Goal: Task Accomplishment & Management: Manage account settings

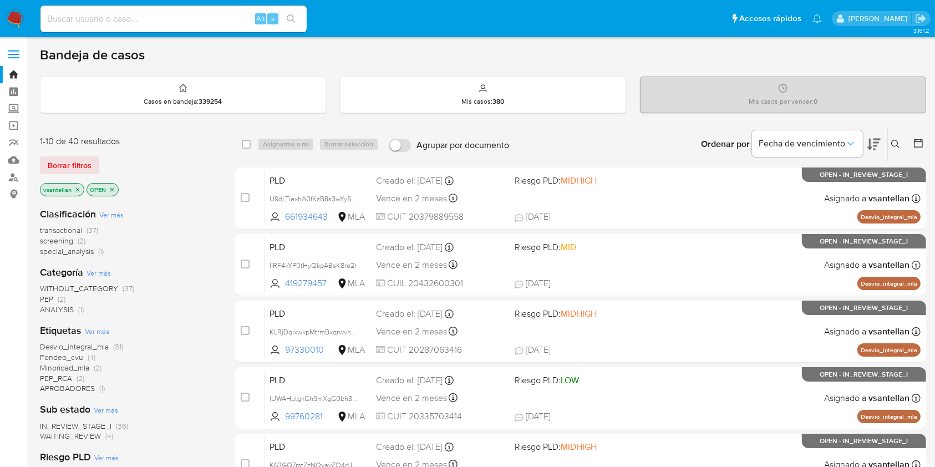
drag, startPoint x: 901, startPoint y: 140, endPoint x: 877, endPoint y: 156, distance: 29.2
click at [901, 140] on button at bounding box center [897, 144] width 18 height 13
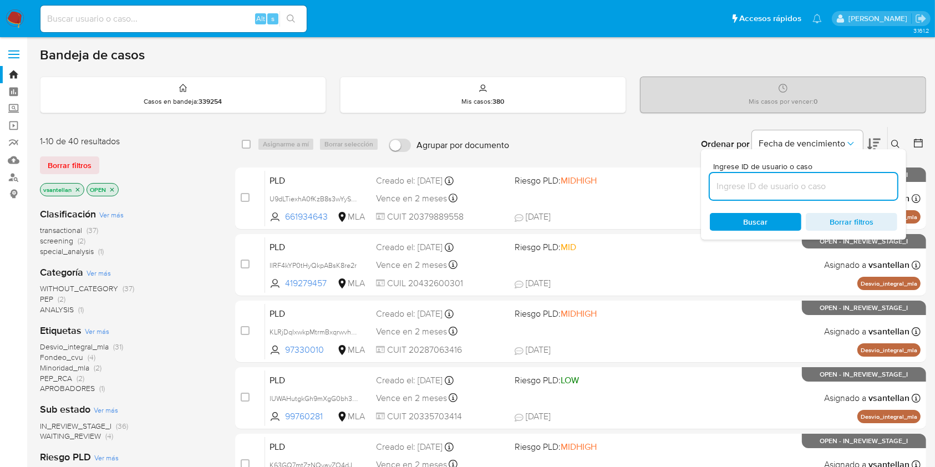
click at [779, 181] on input at bounding box center [804, 186] width 188 height 14
type input "1104025601"
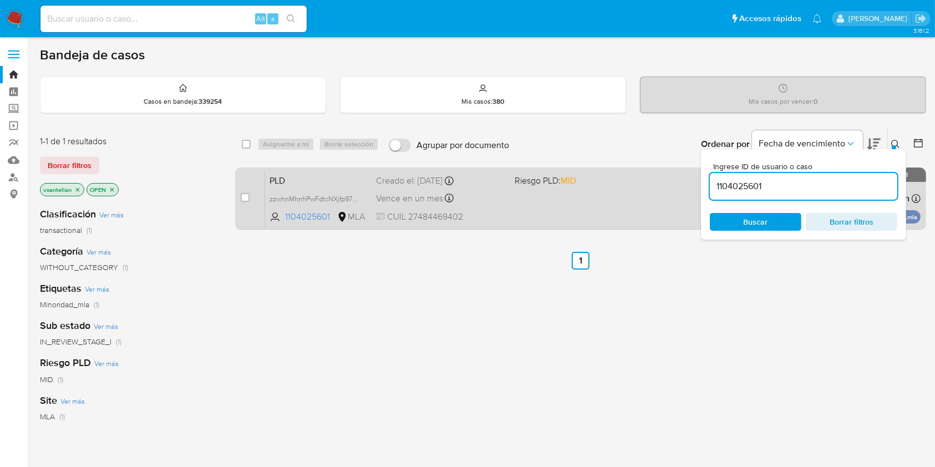
drag, startPoint x: 893, startPoint y: 141, endPoint x: 851, endPoint y: 168, distance: 50.2
click at [893, 141] on icon at bounding box center [896, 144] width 9 height 9
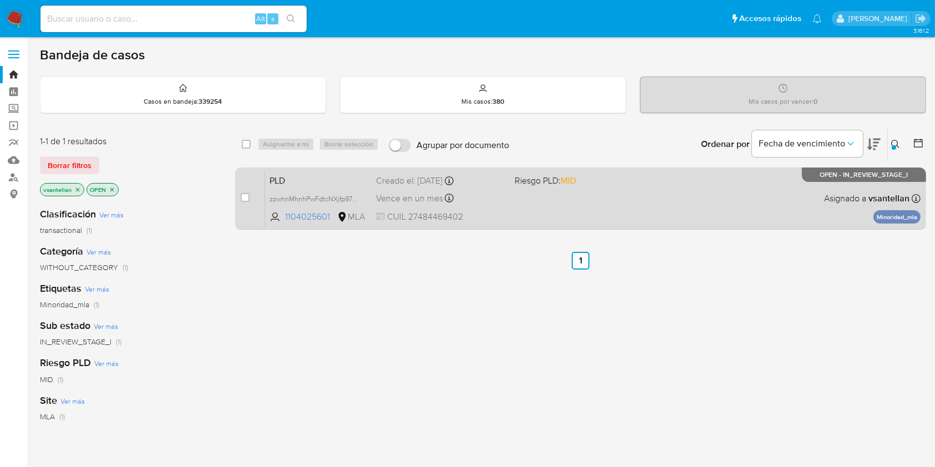
click at [595, 205] on div "PLD zzwhnMhnhPwFdtcNXjfp97JG 1104025601 MLA Riesgo PLD: MID Creado el: 12/09/20…" at bounding box center [593, 198] width 656 height 56
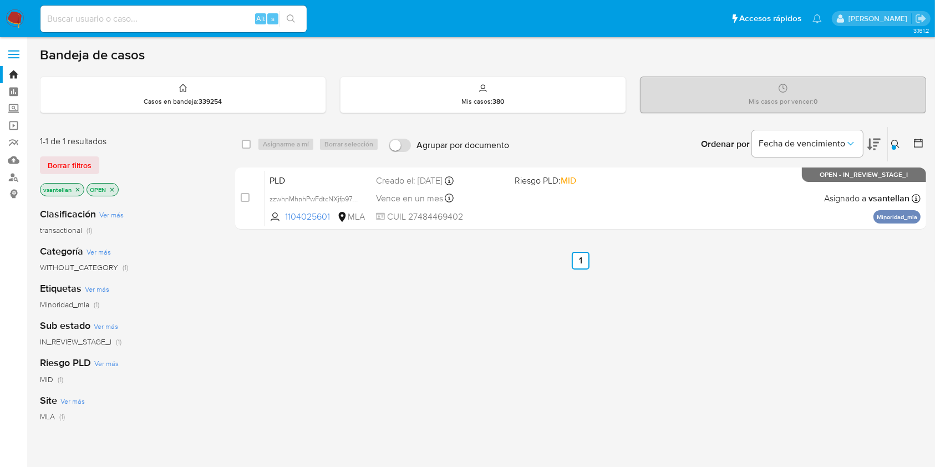
click at [18, 19] on img at bounding box center [15, 18] width 19 height 19
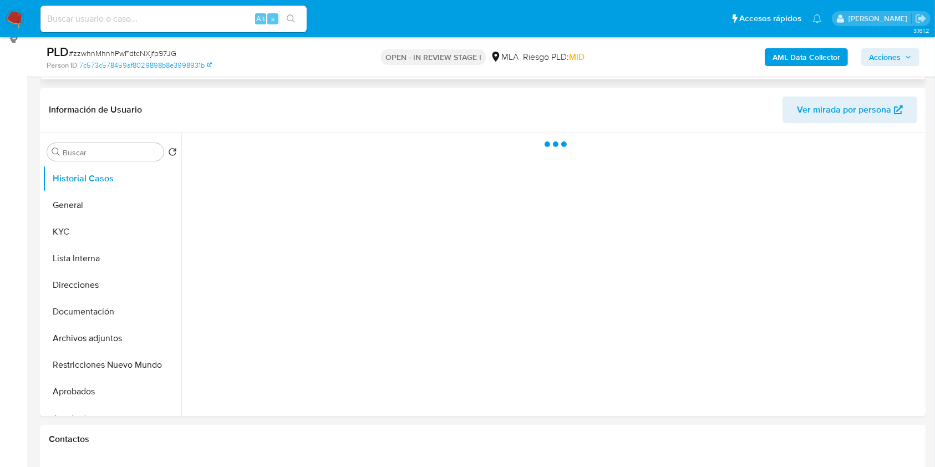
scroll to position [296, 0]
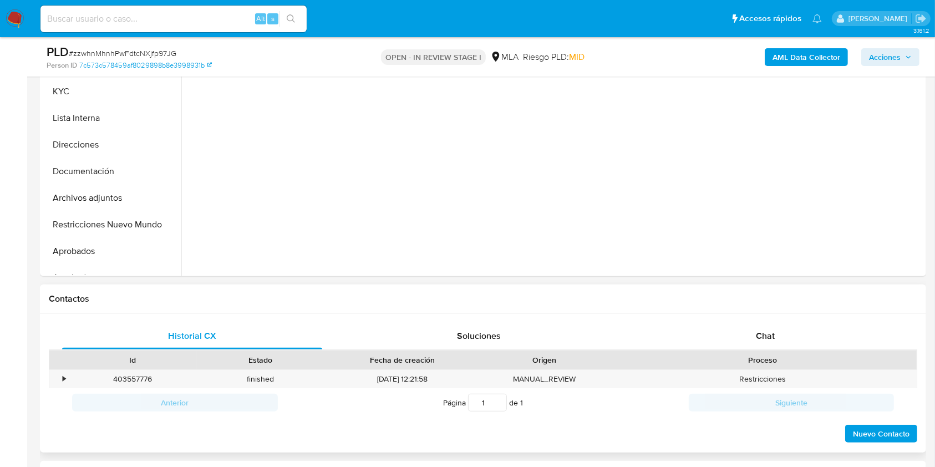
select select "10"
click at [772, 328] on div "Chat" at bounding box center [766, 336] width 260 height 27
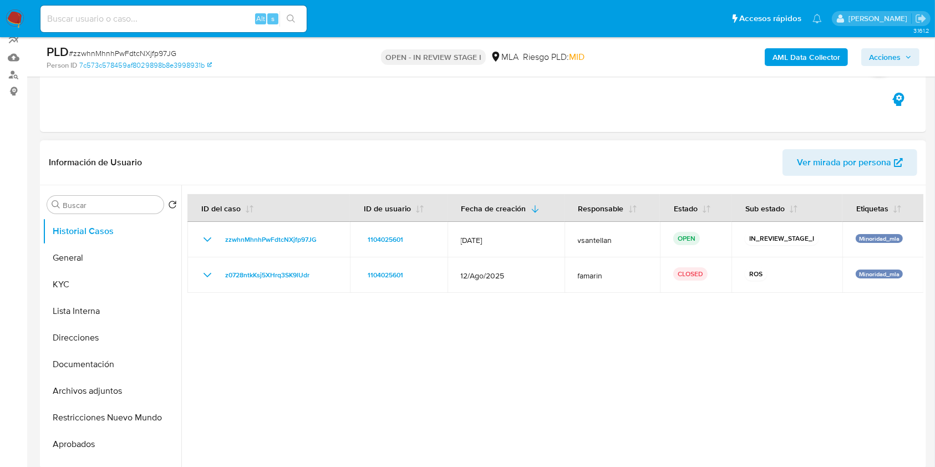
scroll to position [117, 0]
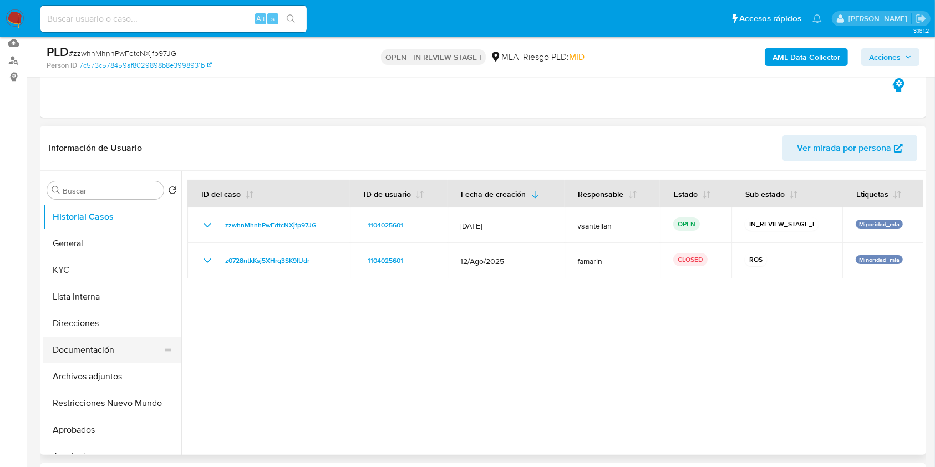
click at [79, 354] on button "Documentación" at bounding box center [108, 350] width 130 height 27
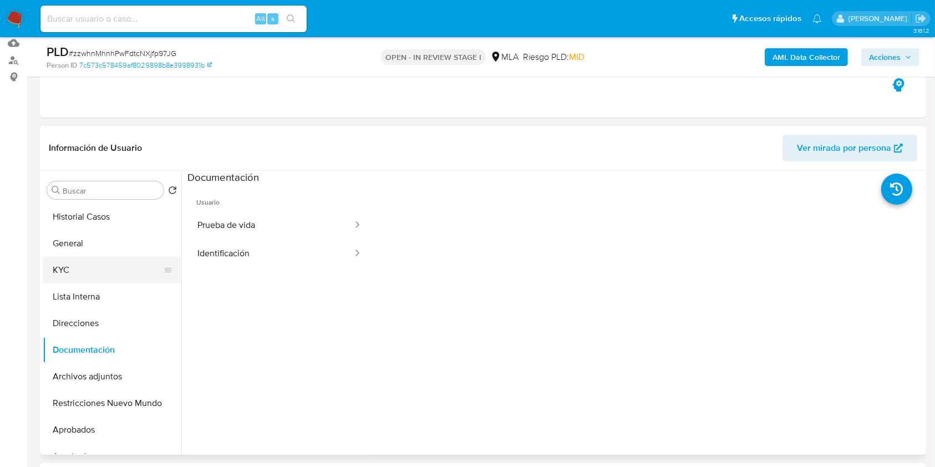
click at [74, 268] on button "KYC" at bounding box center [108, 270] width 130 height 27
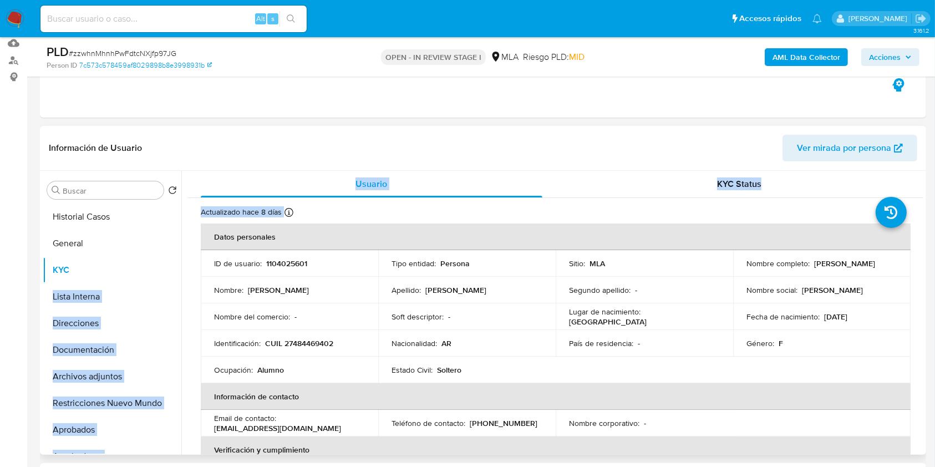
drag, startPoint x: 181, startPoint y: 263, endPoint x: 178, endPoint y: 279, distance: 16.4
click at [178, 279] on div "Buscar Volver al orden por defecto Historial Casos General KYC Lista Interna Di…" at bounding box center [483, 313] width 881 height 284
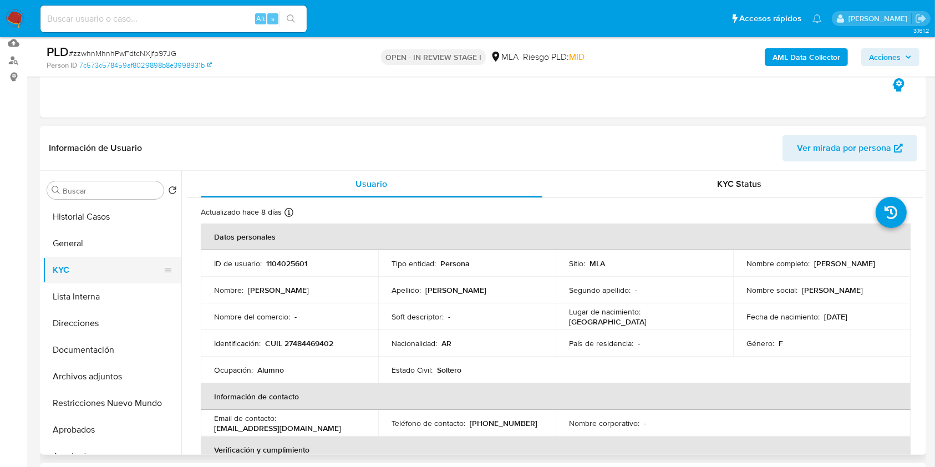
drag, startPoint x: 21, startPoint y: 269, endPoint x: 135, endPoint y: 261, distance: 114.5
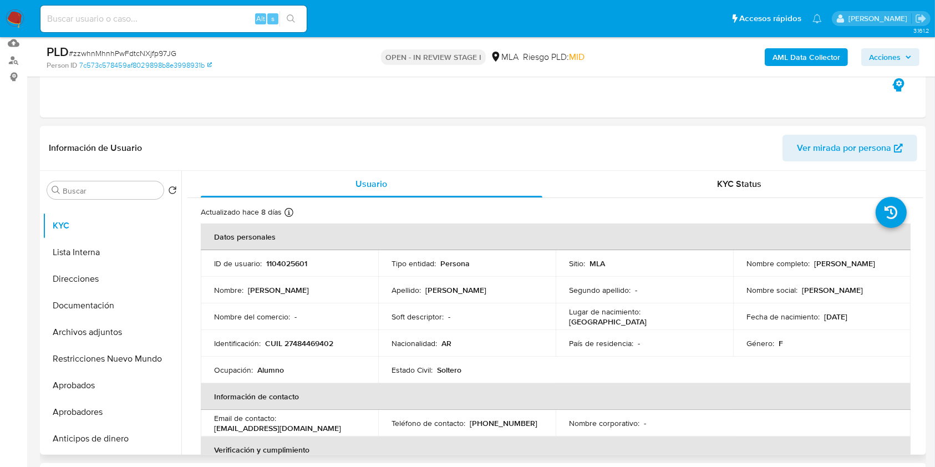
scroll to position [47, 0]
click at [97, 404] on button "Aprobadores" at bounding box center [108, 409] width 130 height 27
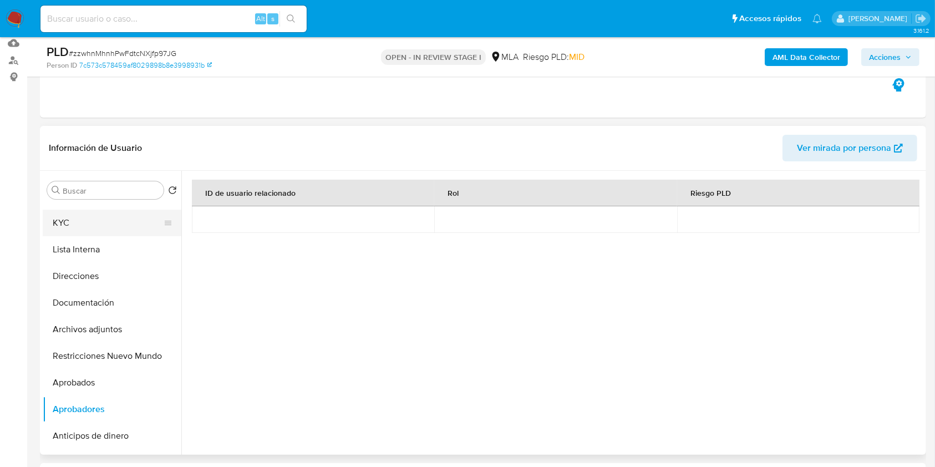
click at [75, 224] on button "KYC" at bounding box center [108, 223] width 130 height 27
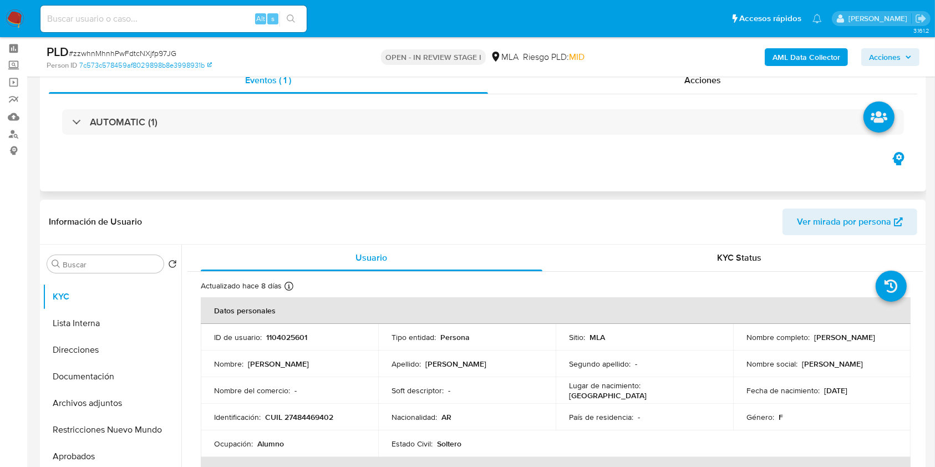
scroll to position [191, 0]
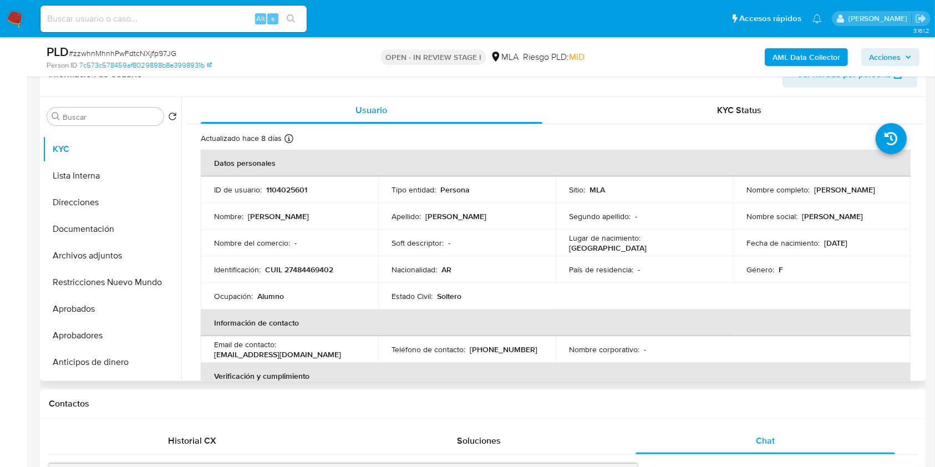
drag, startPoint x: 854, startPoint y: 239, endPoint x: 859, endPoint y: 250, distance: 12.4
click at [848, 239] on p "27/03/2008" at bounding box center [835, 243] width 23 height 10
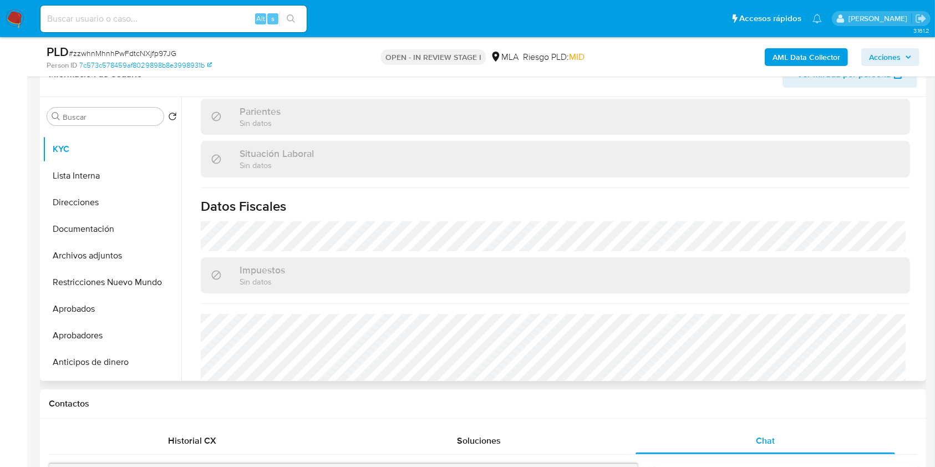
scroll to position [584, 0]
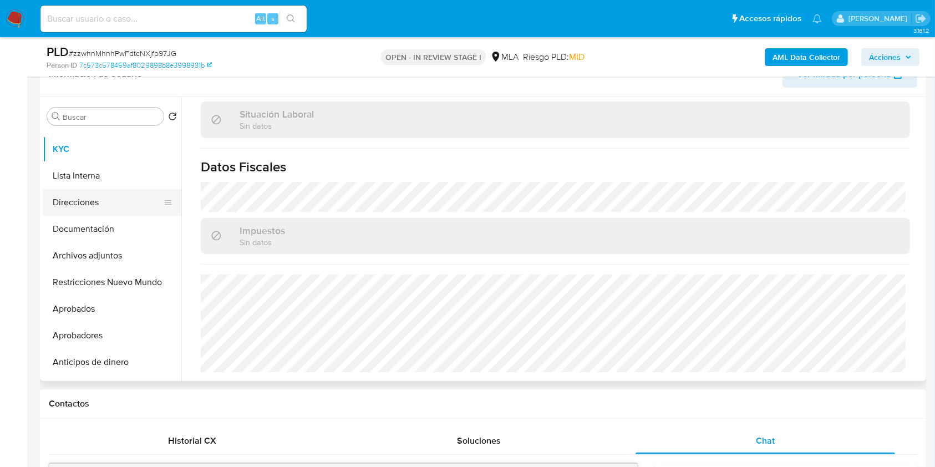
click at [107, 201] on button "Direcciones" at bounding box center [108, 202] width 130 height 27
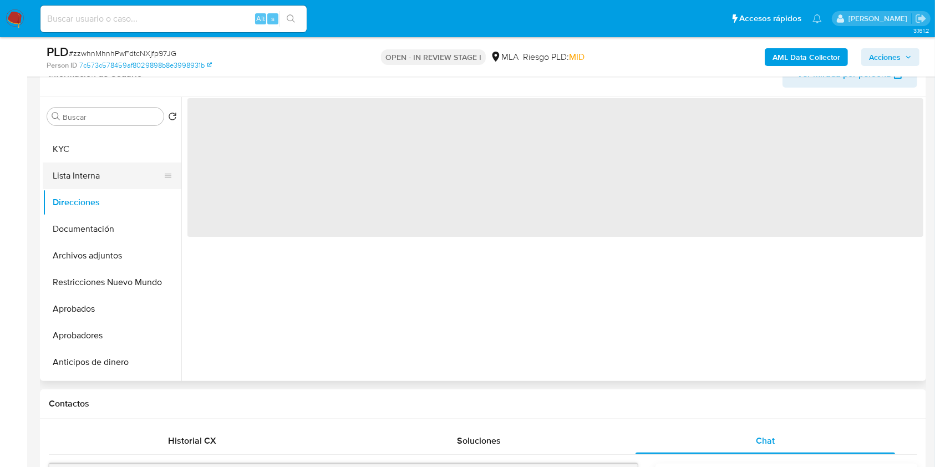
scroll to position [0, 0]
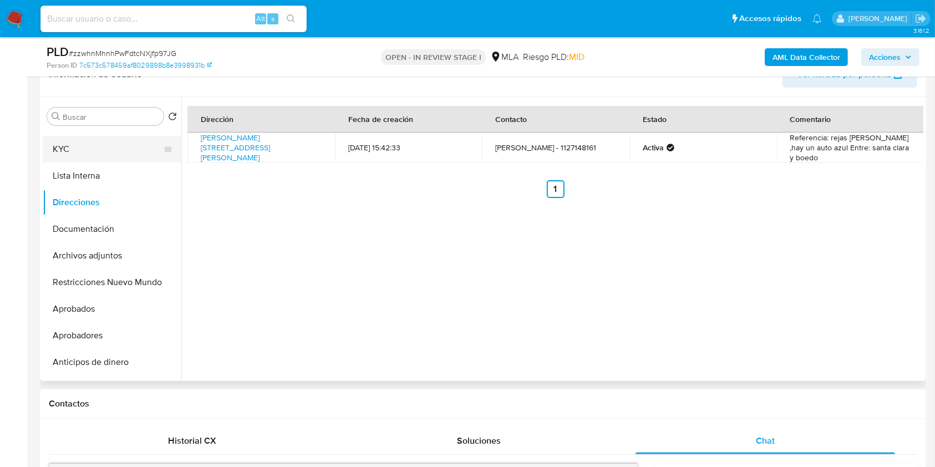
click at [116, 144] on button "KYC" at bounding box center [108, 149] width 130 height 27
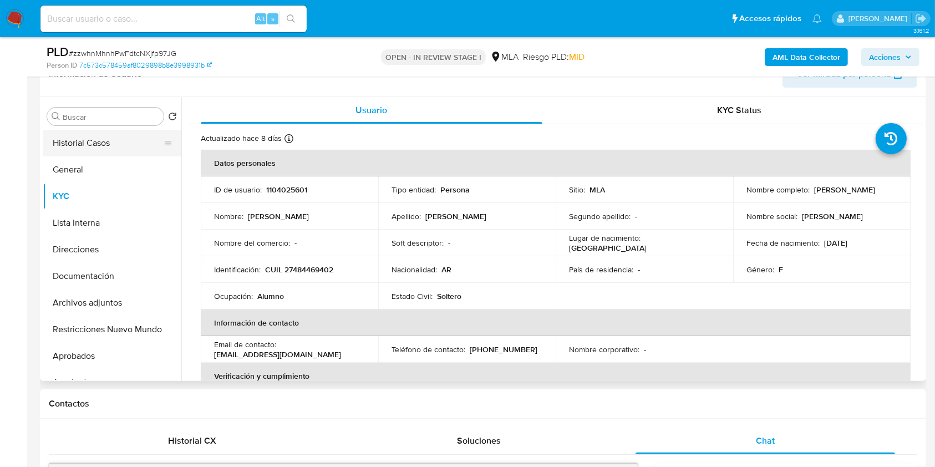
click at [115, 146] on button "Historial Casos" at bounding box center [108, 143] width 130 height 27
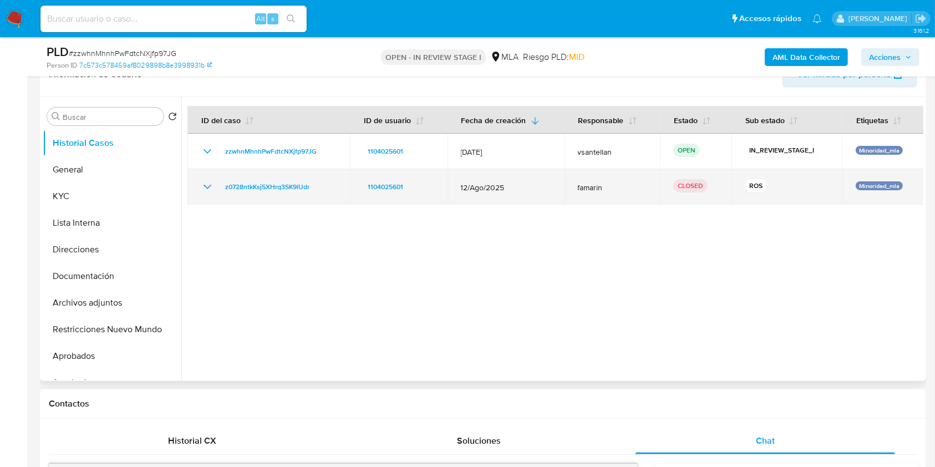
click at [204, 186] on icon "Mostrar/Ocultar" at bounding box center [207, 186] width 13 height 13
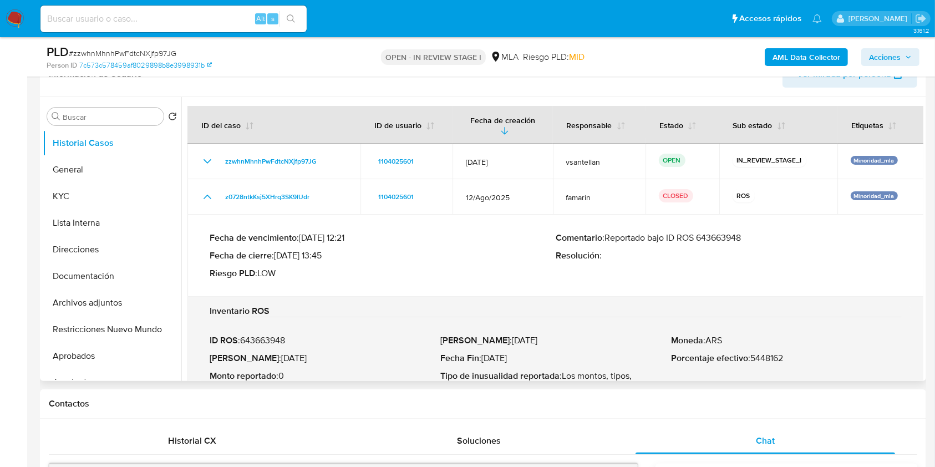
click at [266, 341] on p "ID ROS : 643663948" at bounding box center [325, 340] width 231 height 11
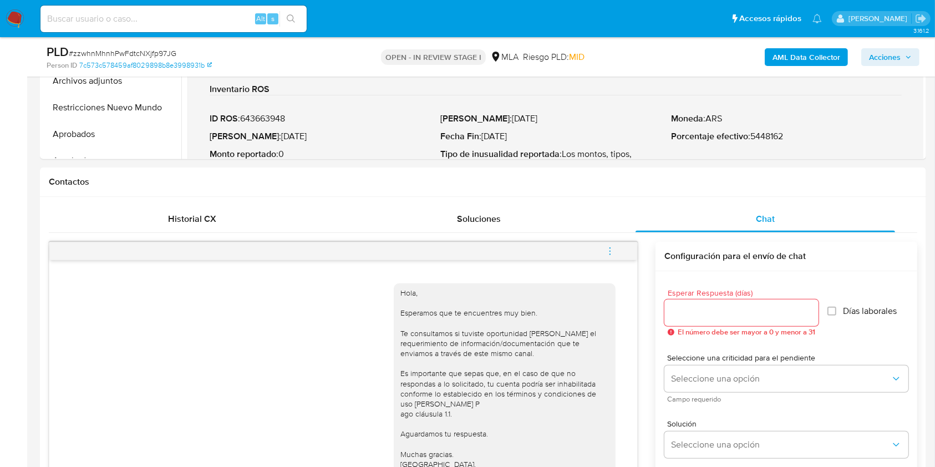
drag, startPoint x: 600, startPoint y: 248, endPoint x: 544, endPoint y: 232, distance: 58.3
click at [600, 248] on button "menu-action" at bounding box center [610, 251] width 37 height 27
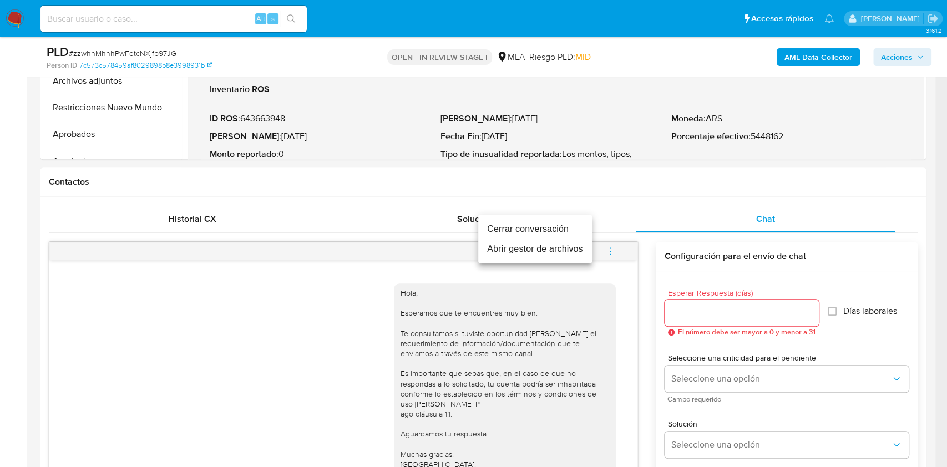
click at [533, 227] on li "Cerrar conversación" at bounding box center [535, 229] width 114 height 20
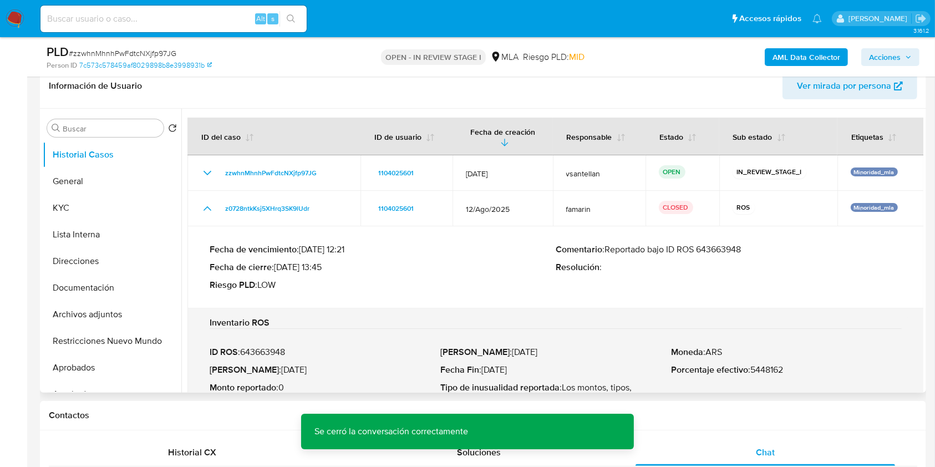
scroll to position [162, 0]
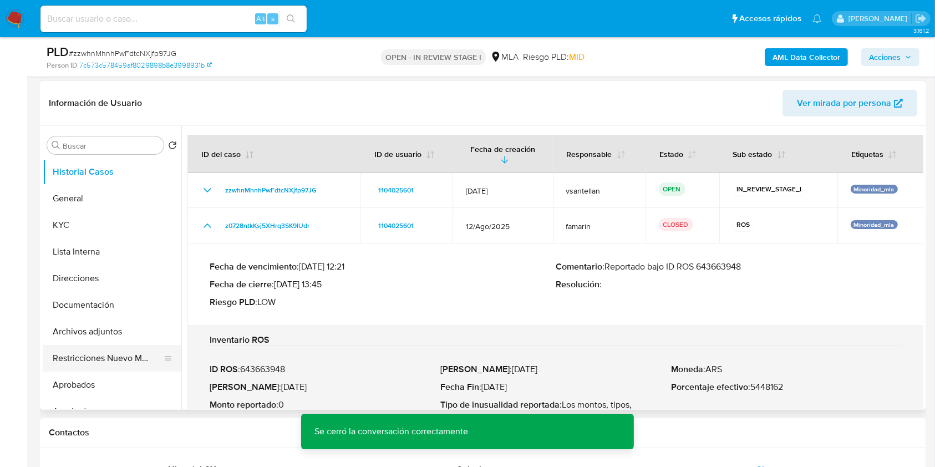
click at [129, 362] on button "Restricciones Nuevo Mundo" at bounding box center [108, 358] width 130 height 27
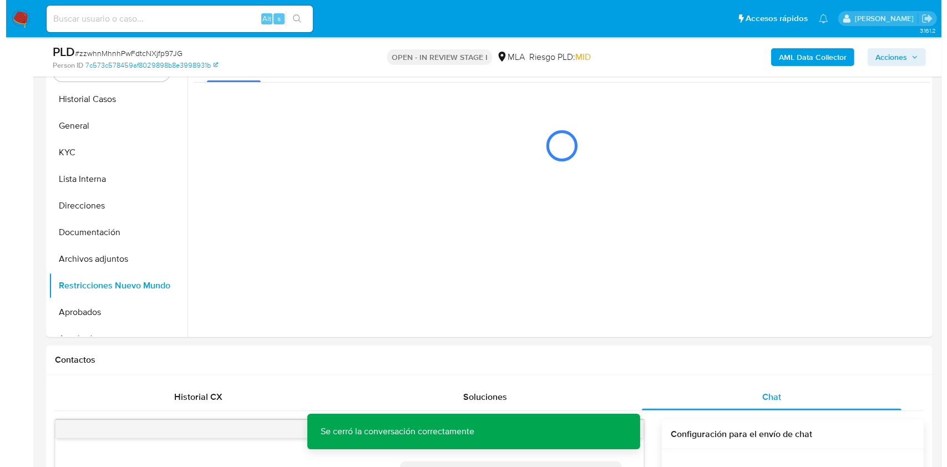
scroll to position [195, 0]
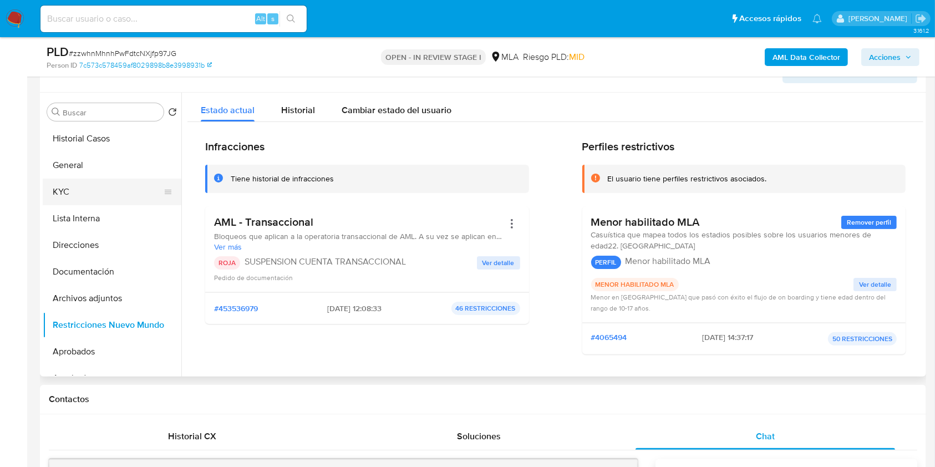
click at [84, 200] on button "KYC" at bounding box center [108, 192] width 130 height 27
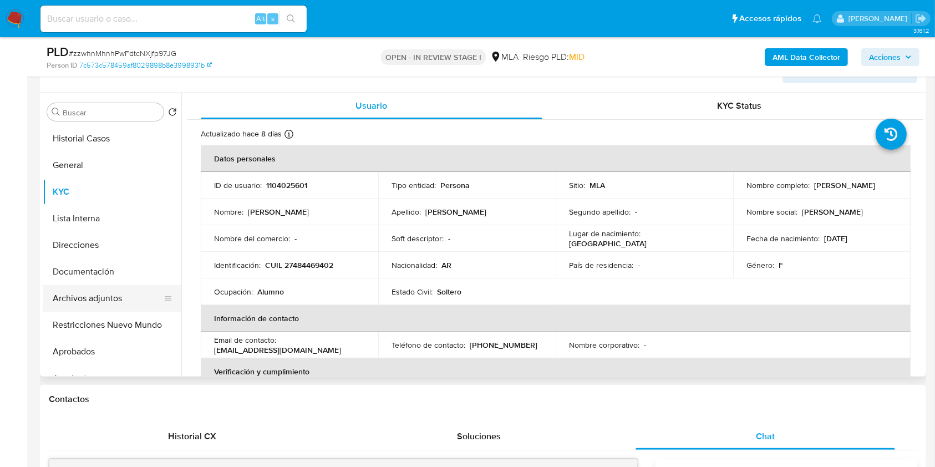
click at [80, 297] on button "Archivos adjuntos" at bounding box center [108, 298] width 130 height 27
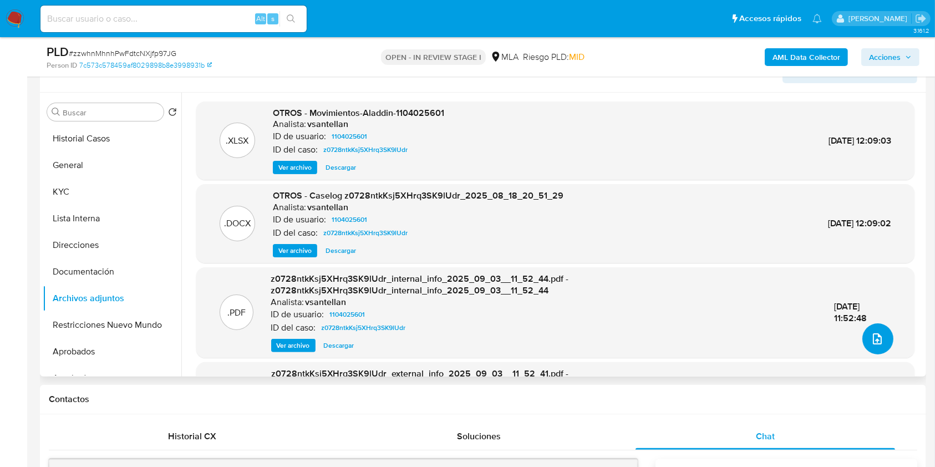
click at [866, 329] on button "upload-file" at bounding box center [878, 338] width 31 height 31
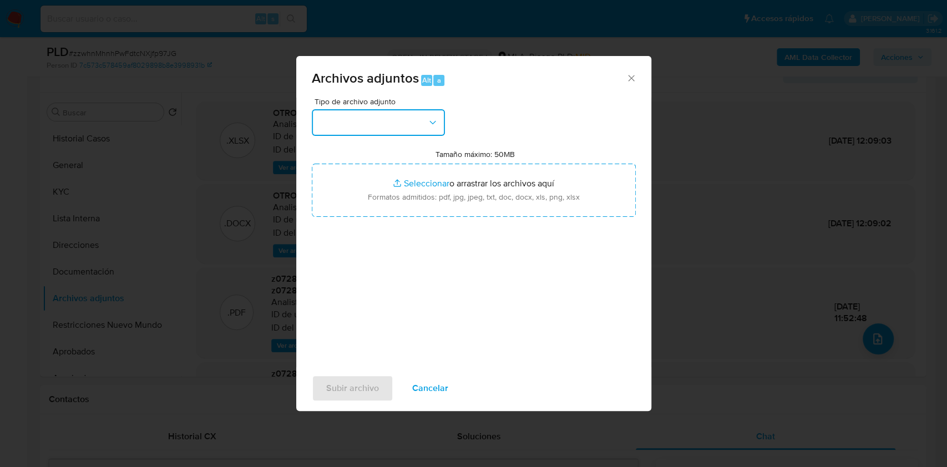
click at [364, 118] on button "button" at bounding box center [378, 122] width 133 height 27
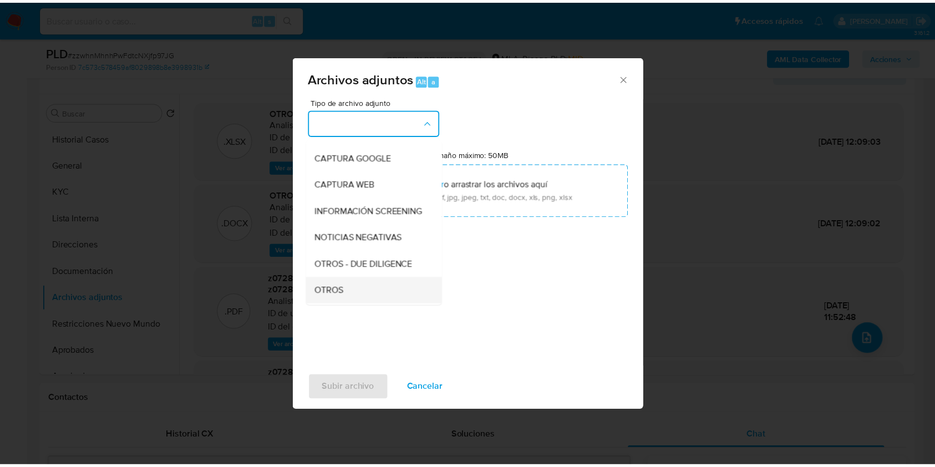
scroll to position [148, 0]
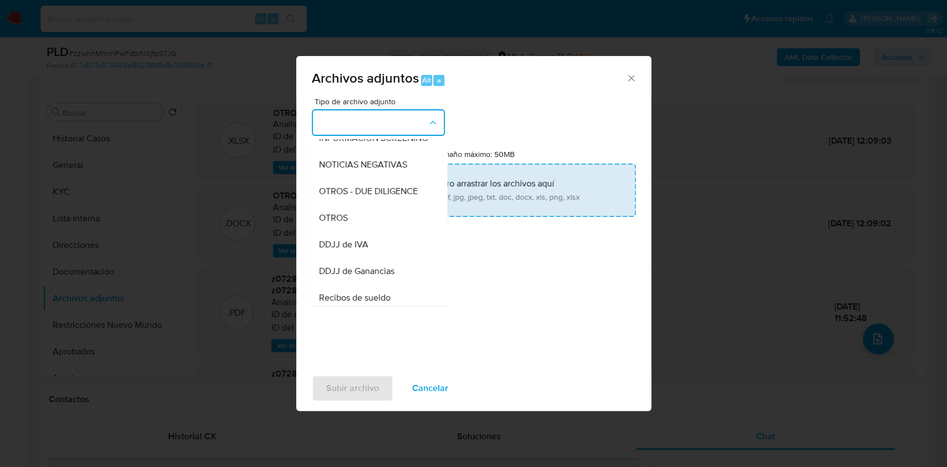
drag, startPoint x: 364, startPoint y: 229, endPoint x: 401, endPoint y: 203, distance: 45.1
click at [364, 228] on div "OTROS" at bounding box center [374, 218] width 113 height 27
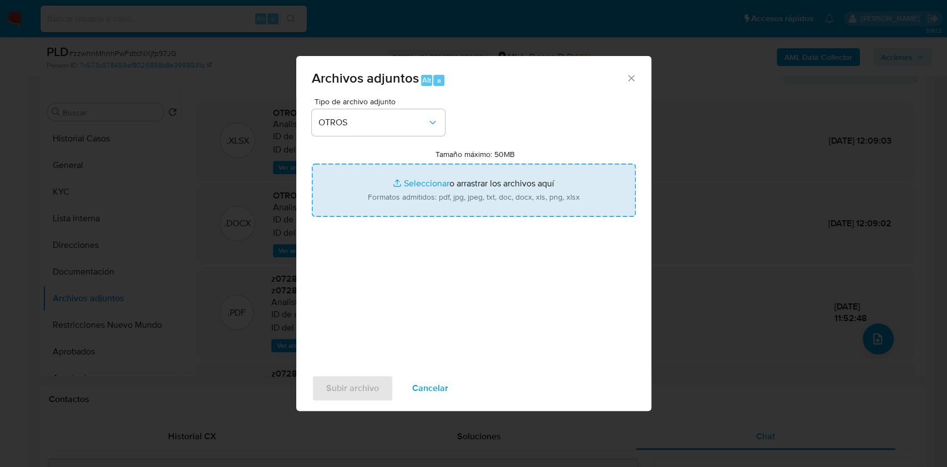
click at [404, 199] on input "Tamaño máximo: 50MB Seleccionar archivos" at bounding box center [474, 190] width 324 height 53
type input "C:\fakepath\Caselog zzwhnMhnhPwFdtcNXjfp97JG_2025_10_06_06_29_38 (complementari…"
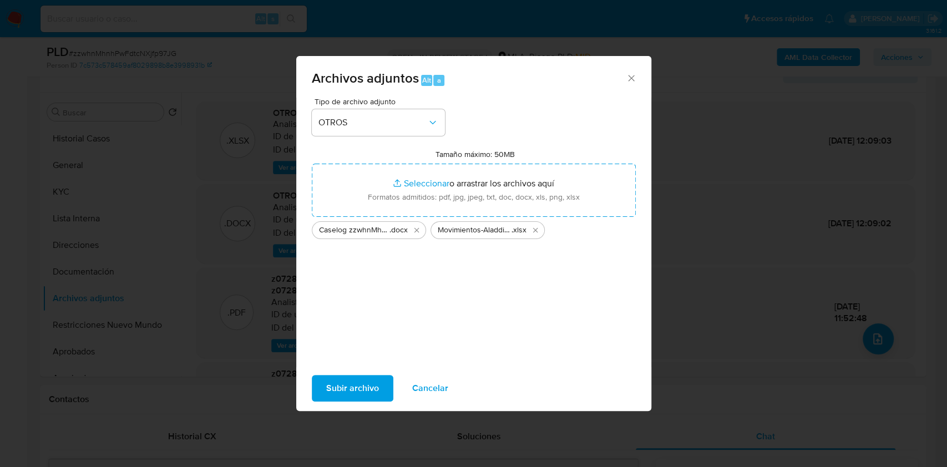
click at [357, 388] on span "Subir archivo" at bounding box center [352, 388] width 53 height 24
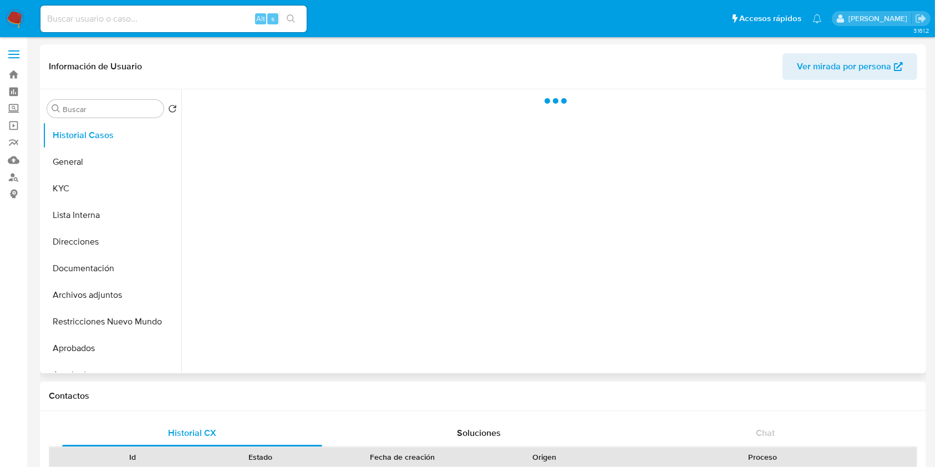
select select "10"
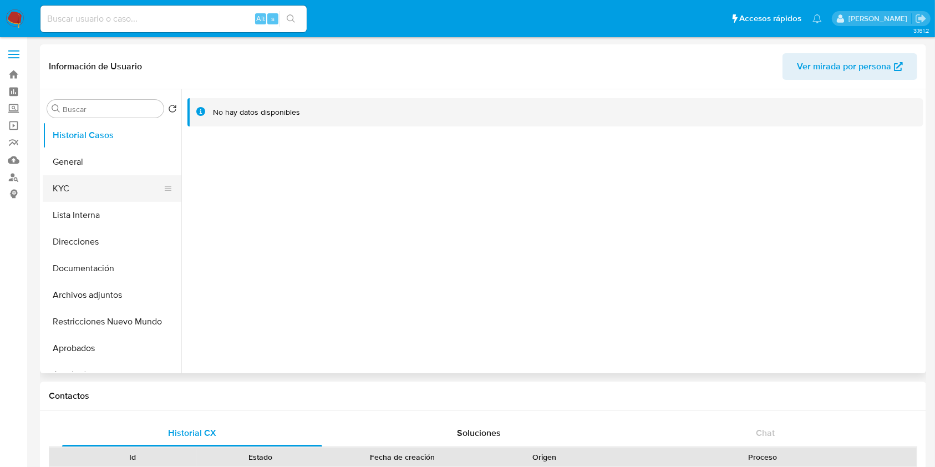
click at [75, 189] on button "KYC" at bounding box center [108, 188] width 130 height 27
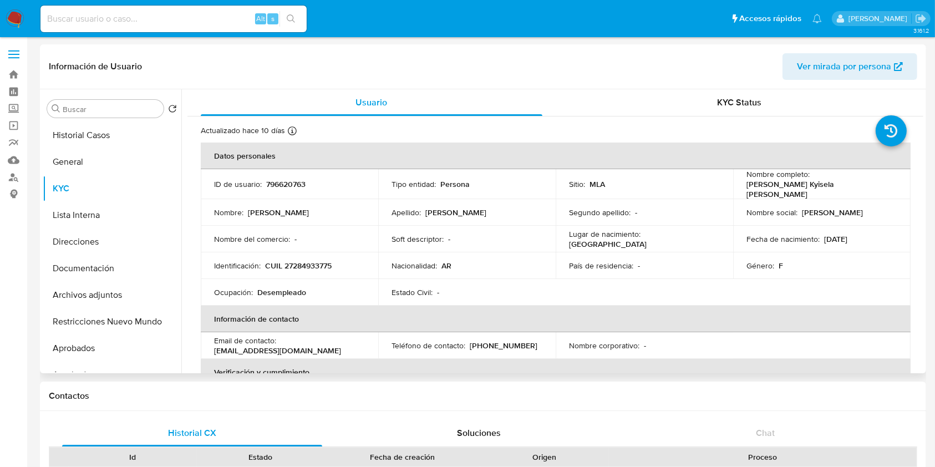
click at [312, 261] on p "CUIL 27284933775" at bounding box center [298, 266] width 67 height 10
copy p "27284933775"
click at [324, 295] on td "Ocupación : Desempleado" at bounding box center [290, 292] width 178 height 27
click at [307, 261] on p "CUIL 27284933775" at bounding box center [298, 266] width 67 height 10
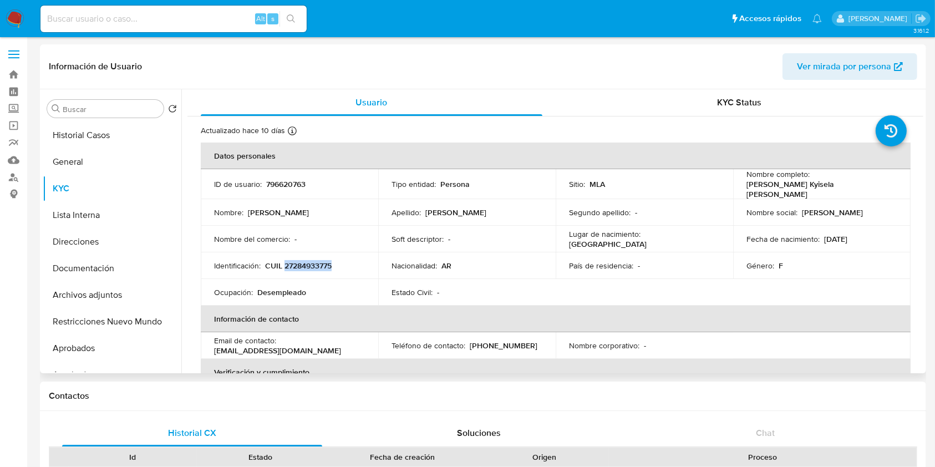
click at [307, 261] on p "CUIL 27284933775" at bounding box center [298, 266] width 67 height 10
copy p "27284933775"
drag, startPoint x: 389, startPoint y: 239, endPoint x: 331, endPoint y: 265, distance: 63.8
click at [388, 240] on td "Soft descriptor : -" at bounding box center [467, 239] width 178 height 27
click at [318, 265] on p "CUIL 27284933775" at bounding box center [298, 266] width 67 height 10
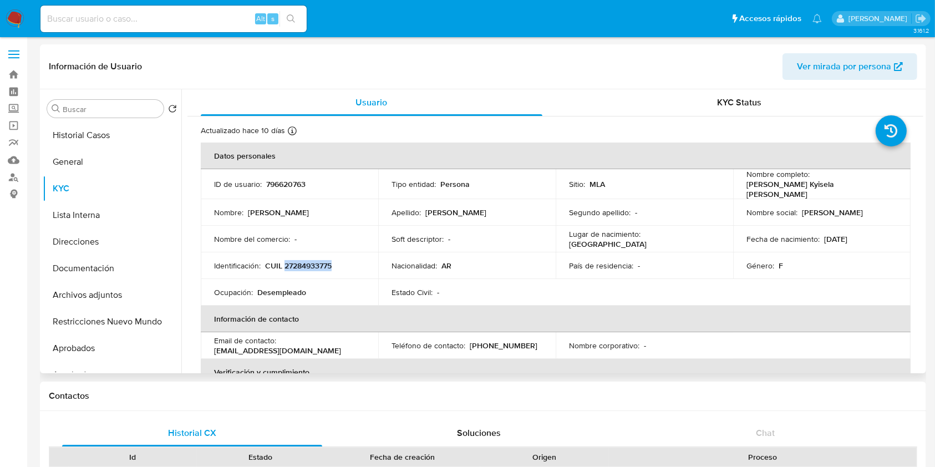
click at [318, 265] on p "CUIL 27284933775" at bounding box center [298, 266] width 67 height 10
copy p "27284933775"
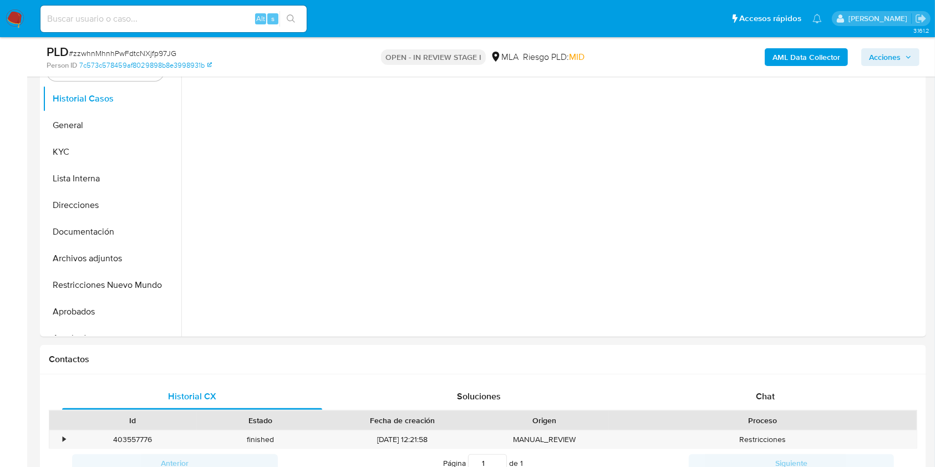
scroll to position [307, 0]
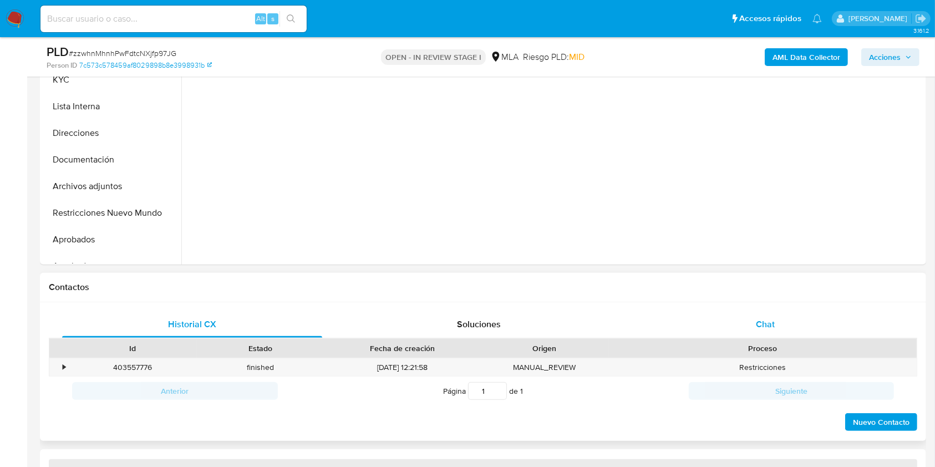
click at [774, 330] on span "Chat" at bounding box center [765, 324] width 19 height 13
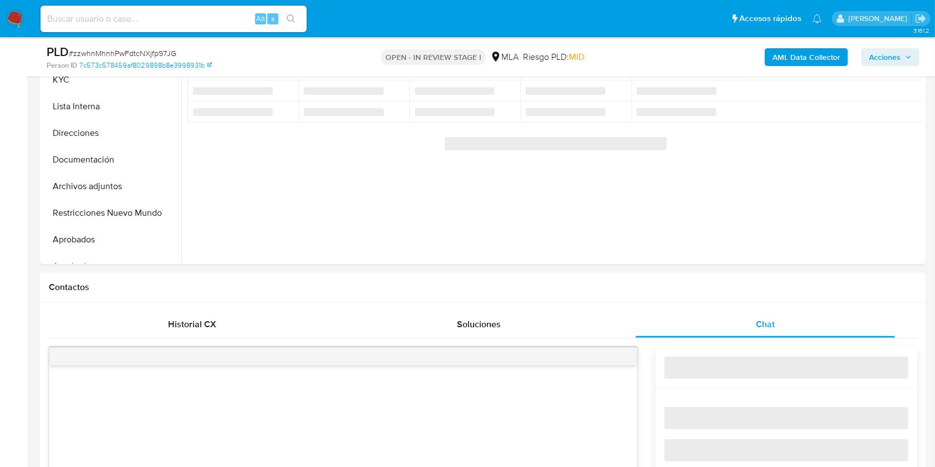
select select "10"
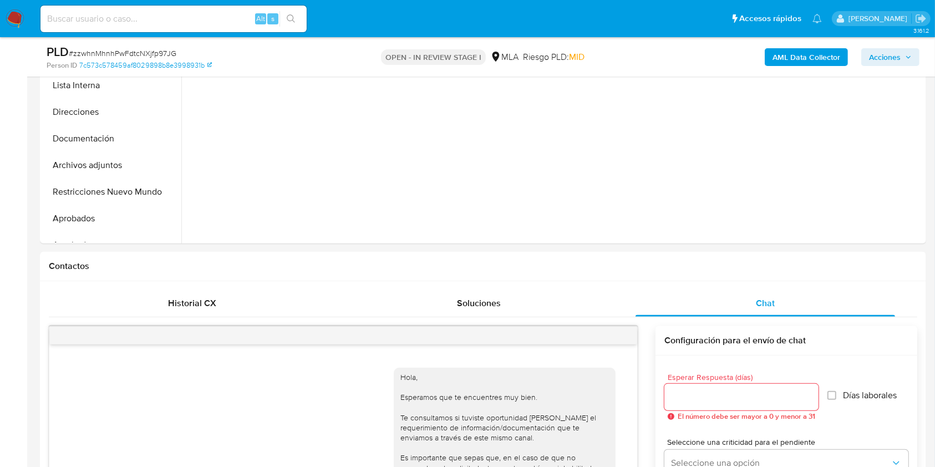
scroll to position [195, 0]
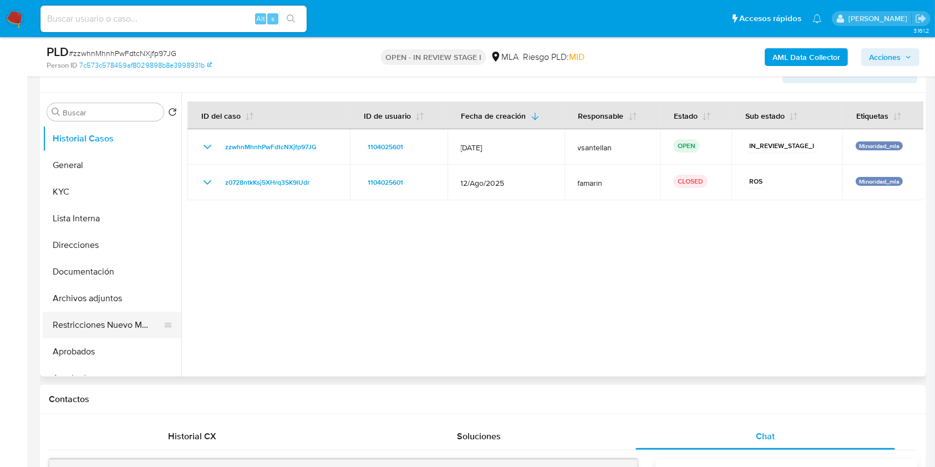
click at [115, 325] on button "Restricciones Nuevo Mundo" at bounding box center [108, 325] width 130 height 27
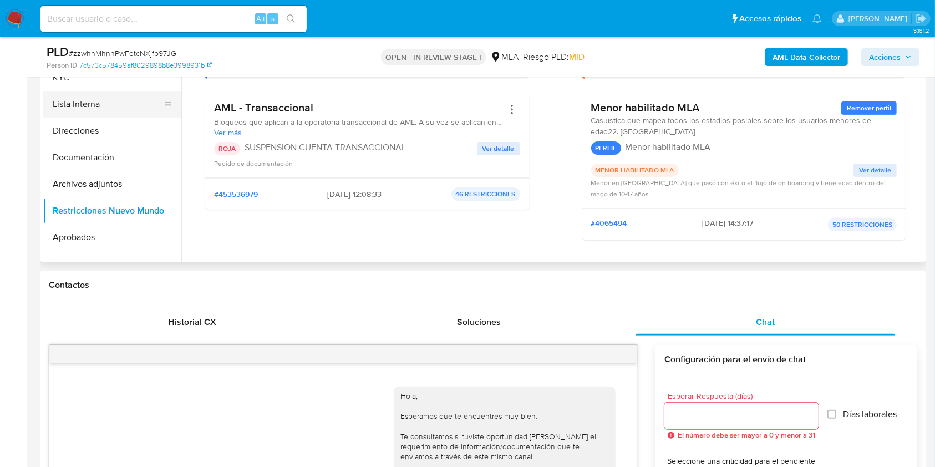
scroll to position [161, 0]
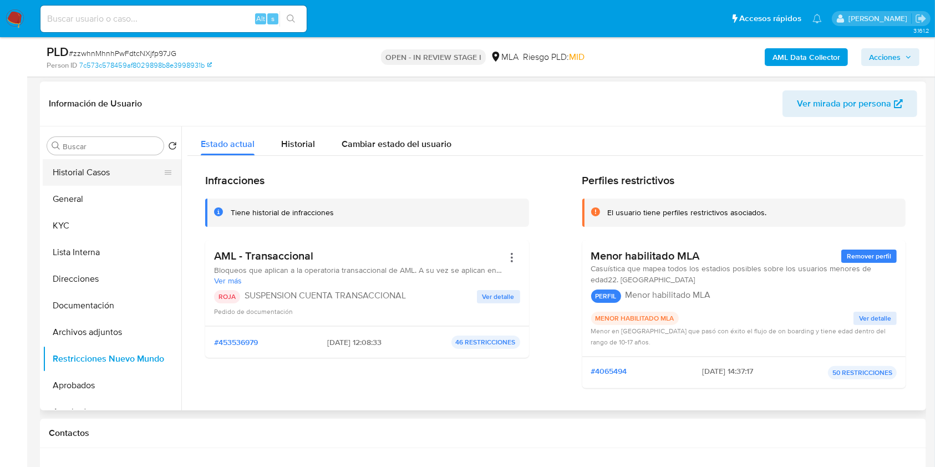
click at [115, 169] on button "Historial Casos" at bounding box center [108, 172] width 130 height 27
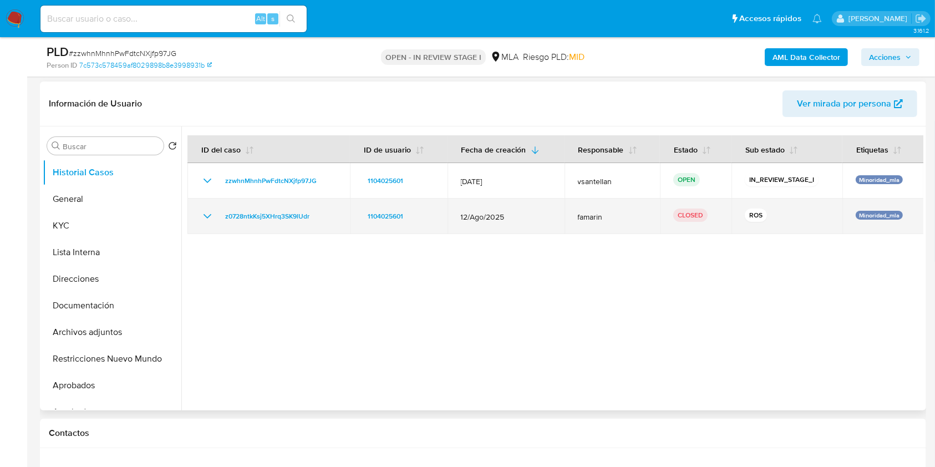
click at [204, 219] on icon "Mostrar/Ocultar" at bounding box center [207, 216] width 13 height 13
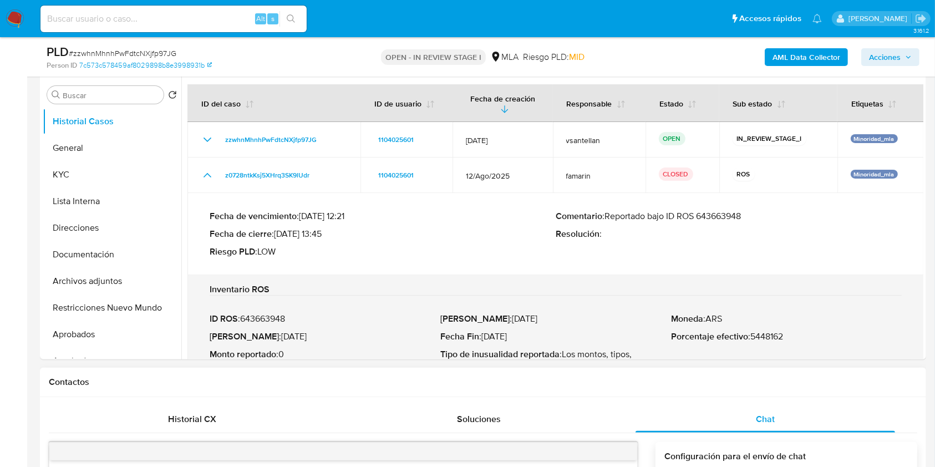
scroll to position [235, 0]
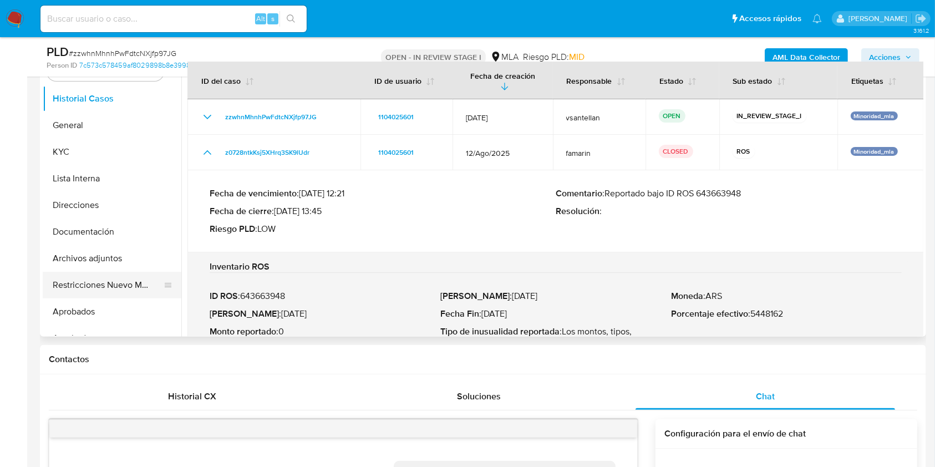
click at [111, 292] on button "Restricciones Nuevo Mundo" at bounding box center [108, 285] width 130 height 27
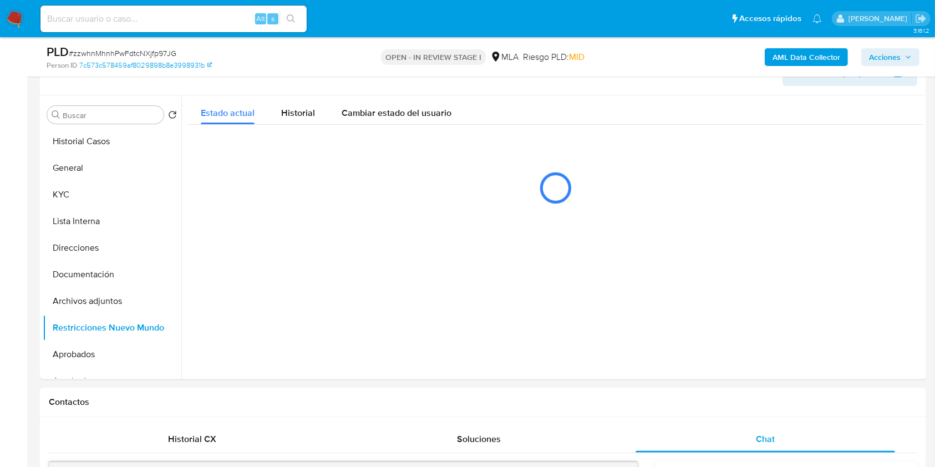
scroll to position [178, 0]
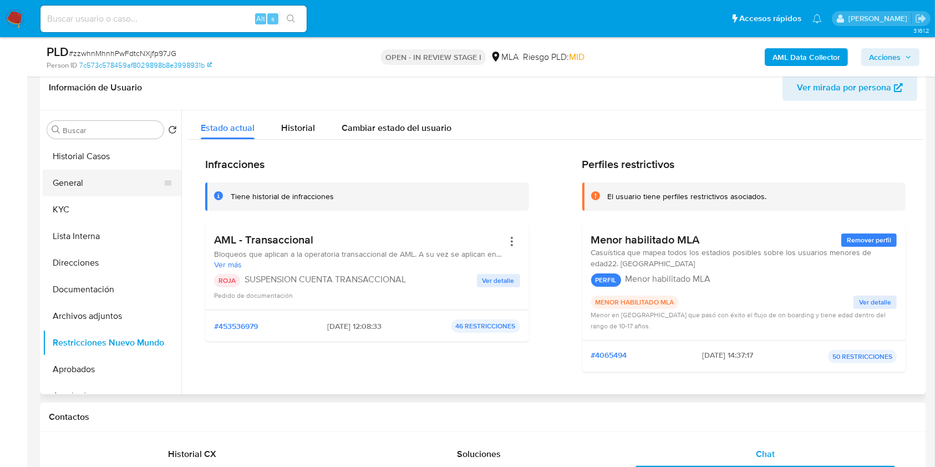
click at [63, 182] on button "General" at bounding box center [108, 183] width 130 height 27
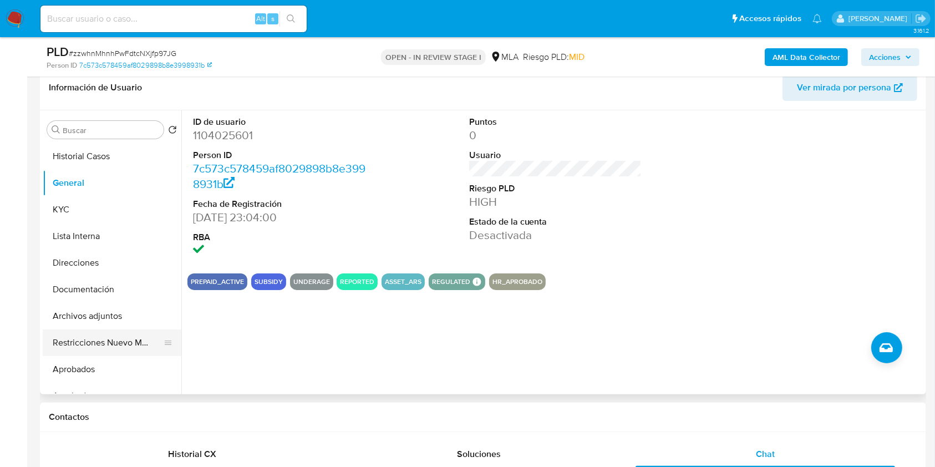
click at [103, 335] on button "Restricciones Nuevo Mundo" at bounding box center [108, 343] width 130 height 27
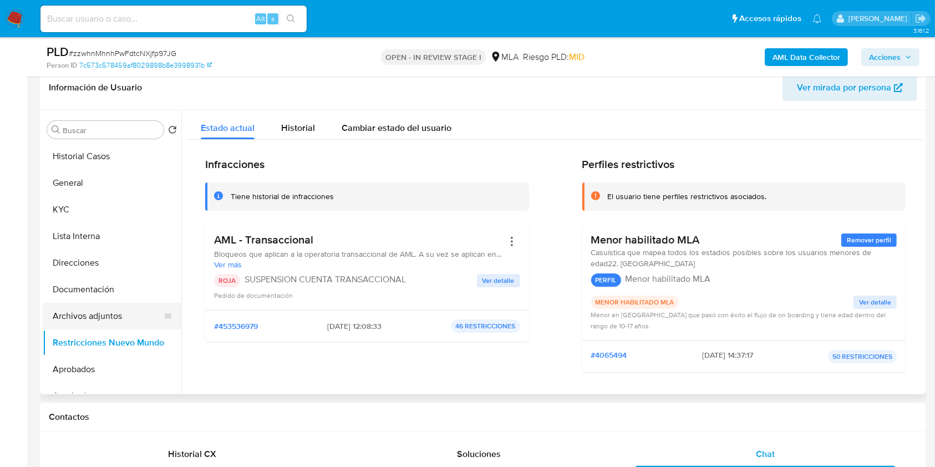
click at [93, 309] on button "Archivos adjuntos" at bounding box center [108, 316] width 130 height 27
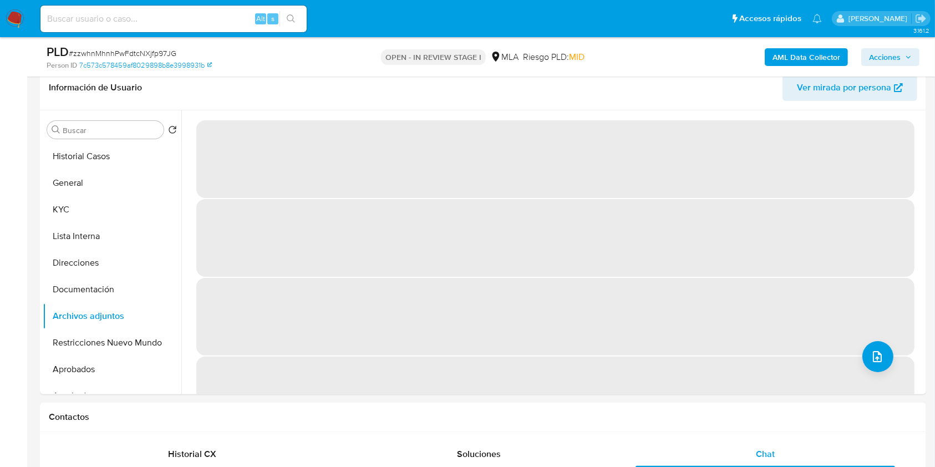
click at [887, 52] on span "Acciones" at bounding box center [885, 57] width 32 height 18
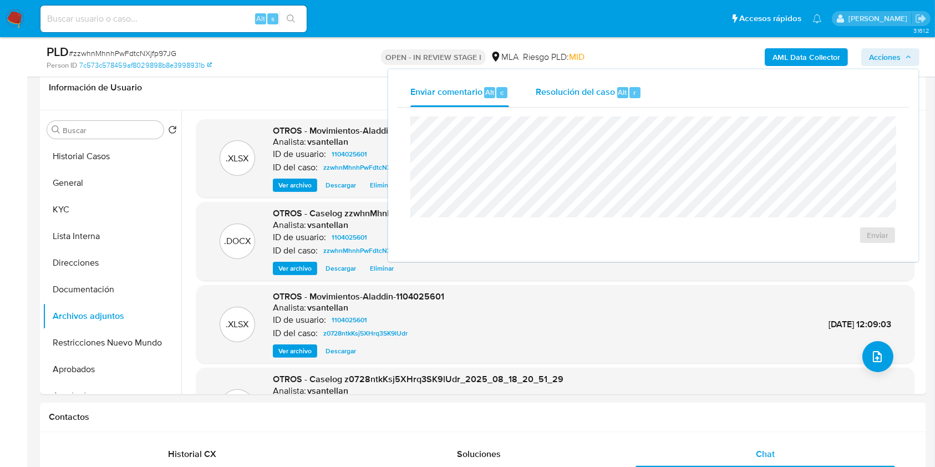
click at [633, 80] on div "Resolución del caso Alt r" at bounding box center [589, 92] width 106 height 29
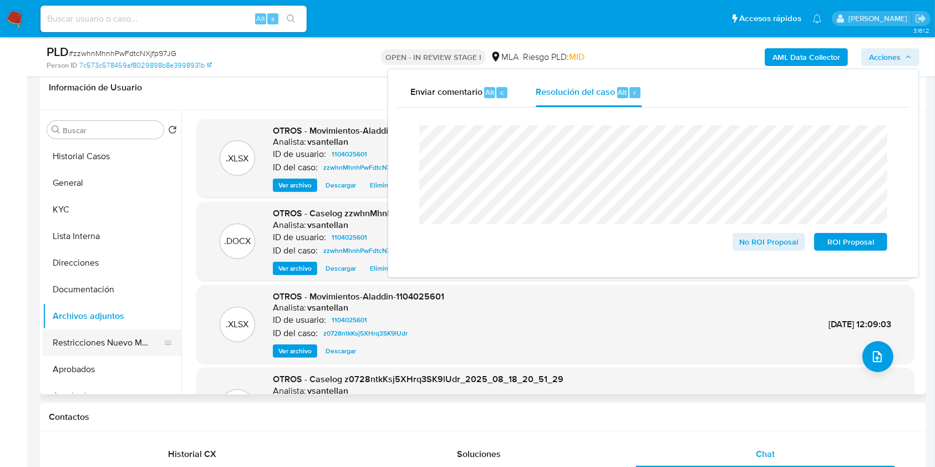
click at [104, 340] on button "Restricciones Nuevo Mundo" at bounding box center [108, 343] width 130 height 27
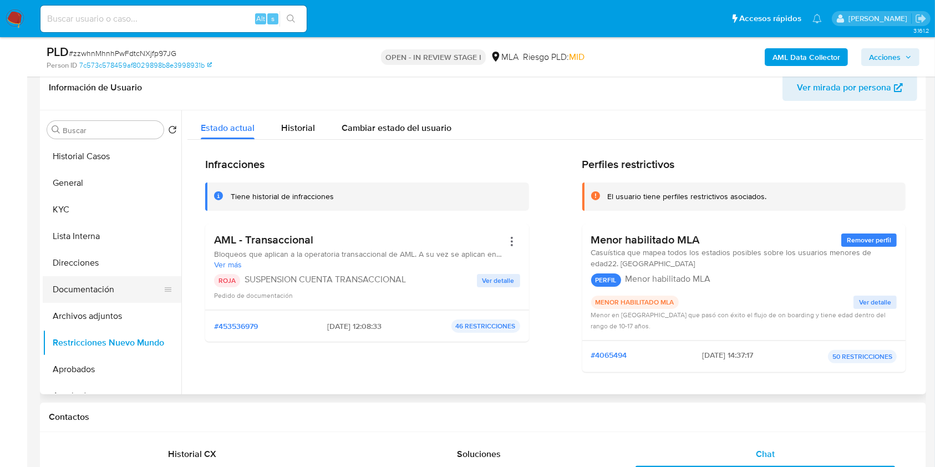
click at [93, 299] on button "Documentación" at bounding box center [108, 289] width 130 height 27
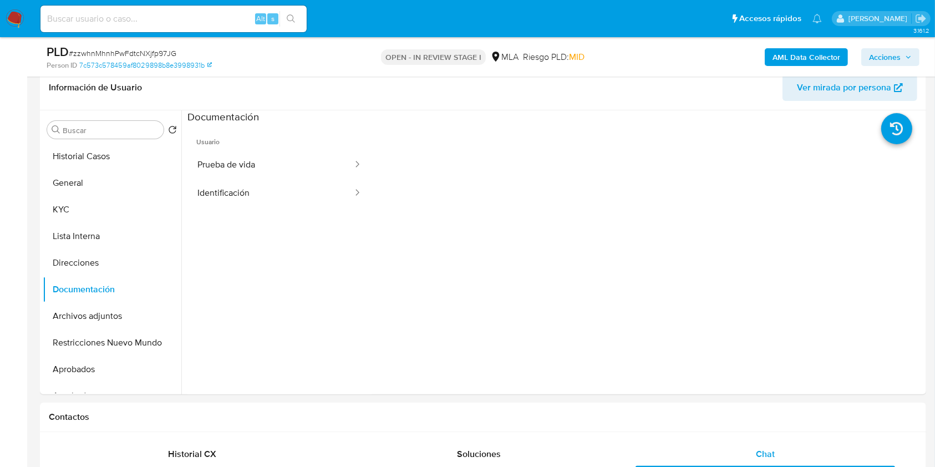
click at [889, 54] on span "Acciones" at bounding box center [885, 57] width 32 height 18
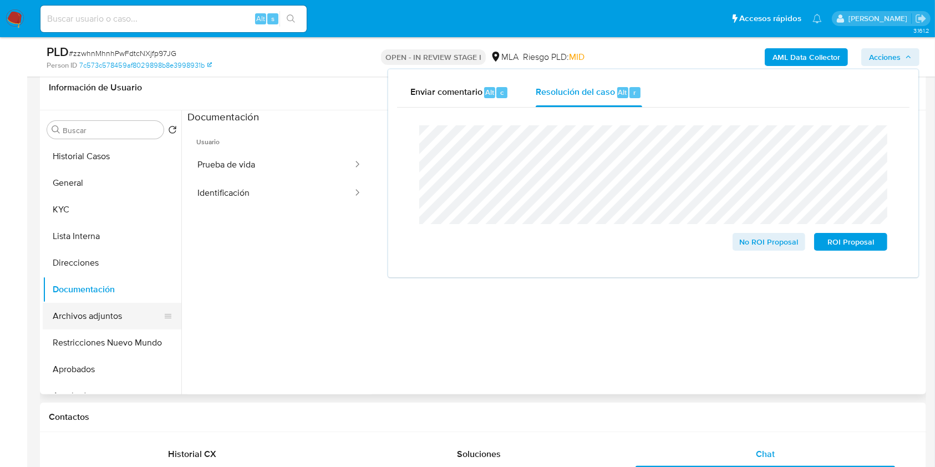
click at [99, 303] on button "Archivos adjuntos" at bounding box center [108, 316] width 130 height 27
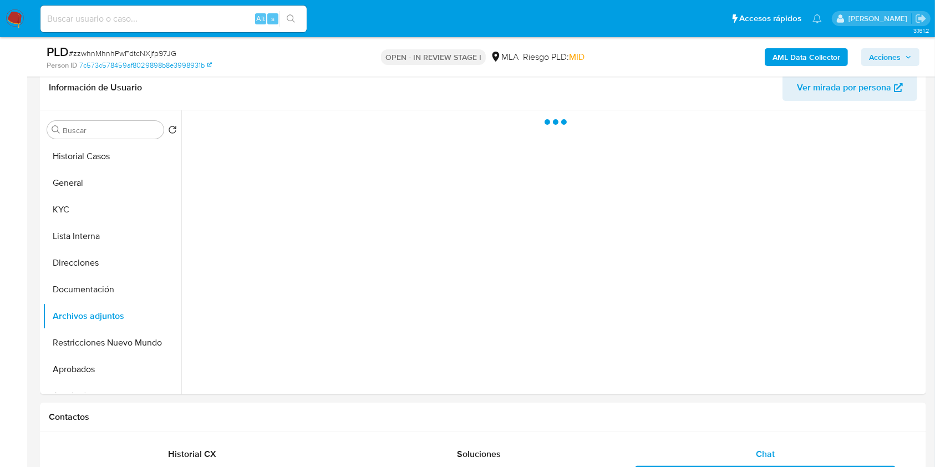
click at [878, 60] on span "Acciones" at bounding box center [885, 57] width 32 height 18
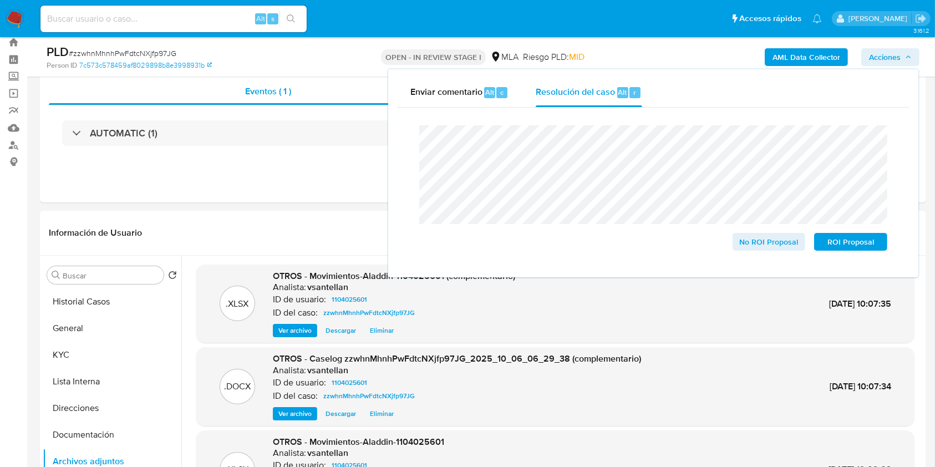
scroll to position [54, 0]
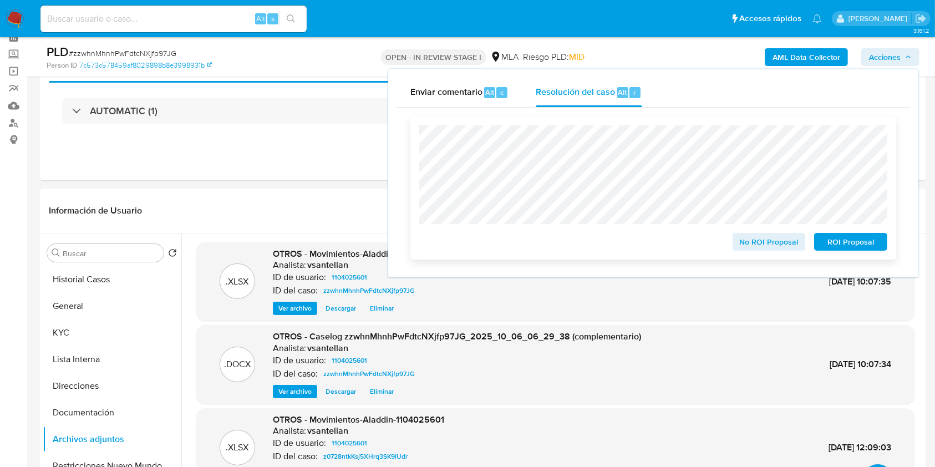
drag, startPoint x: 845, startPoint y: 242, endPoint x: 870, endPoint y: 254, distance: 27.5
click at [845, 242] on span "ROI Proposal" at bounding box center [851, 242] width 58 height 16
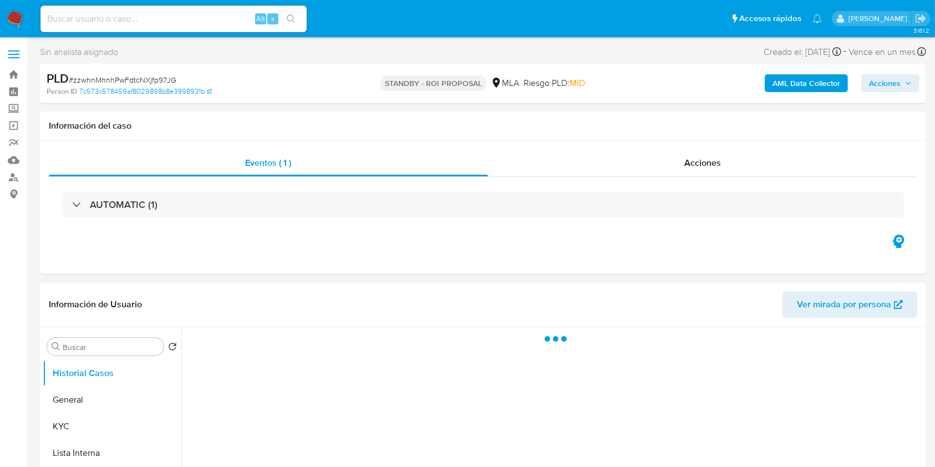
select select "10"
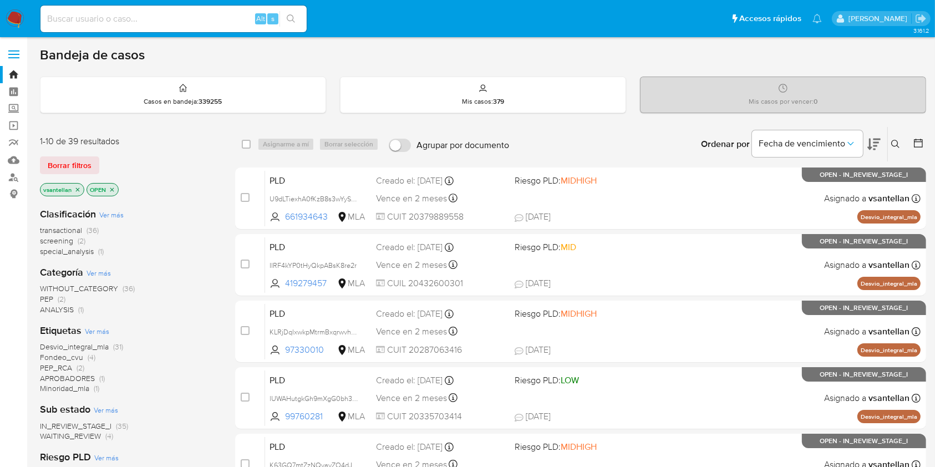
click at [891, 143] on button at bounding box center [897, 144] width 18 height 13
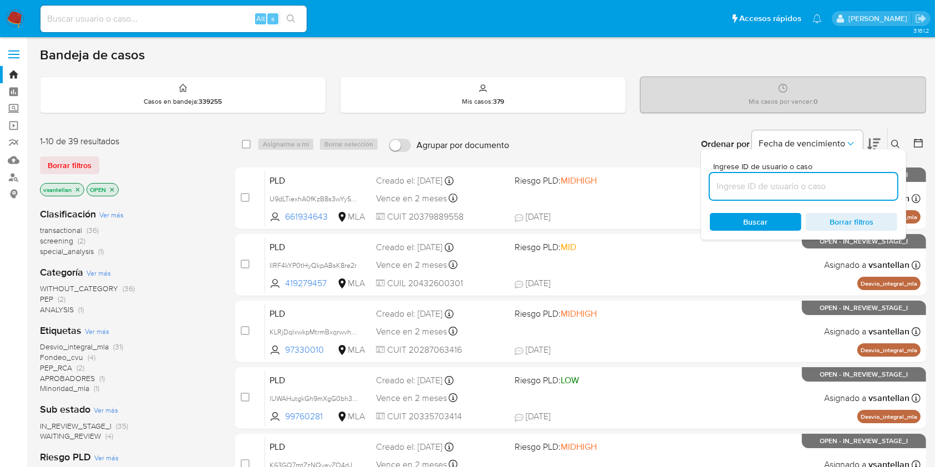
click at [764, 186] on input at bounding box center [804, 186] width 188 height 14
type input "1307492090"
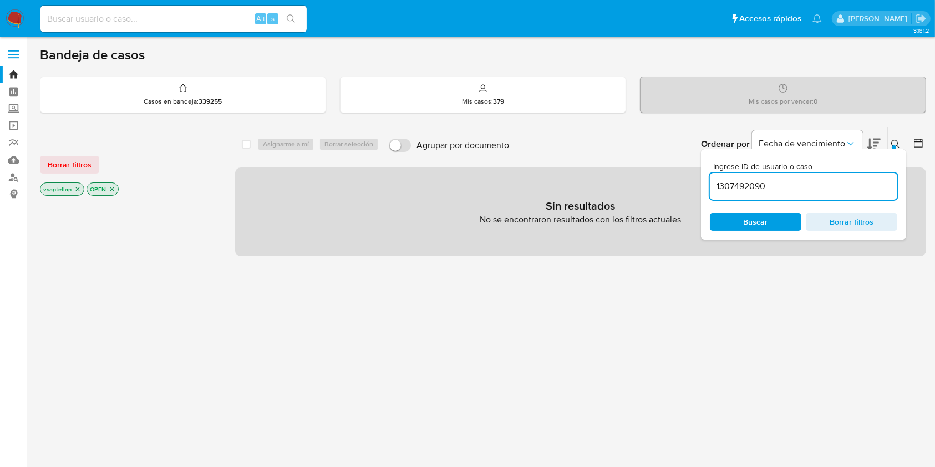
click at [894, 140] on icon at bounding box center [896, 144] width 9 height 9
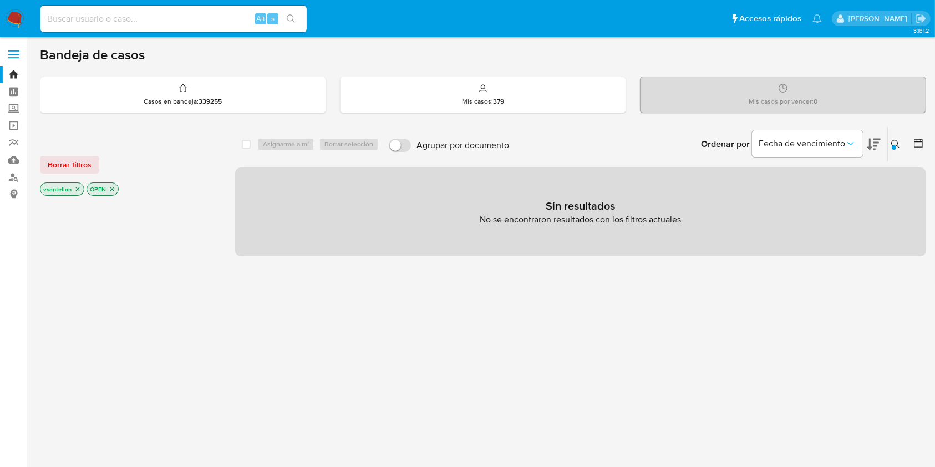
click at [79, 189] on icon "close-filter" at bounding box center [77, 189] width 7 height 7
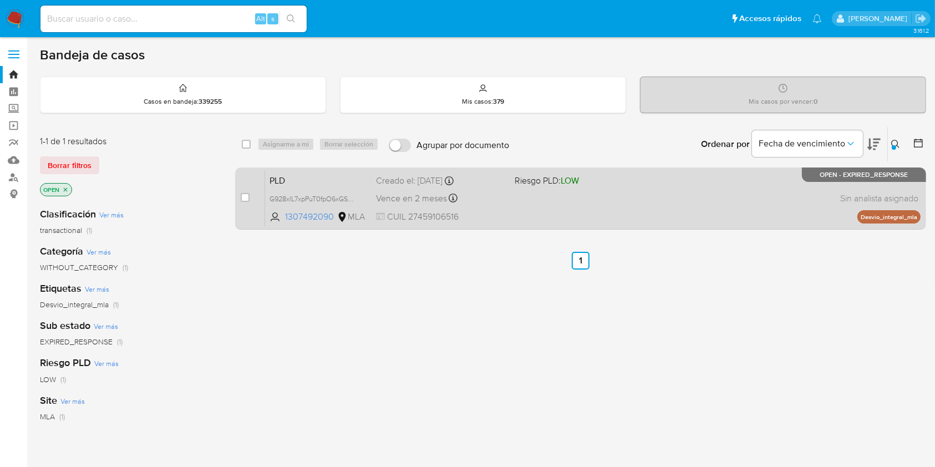
click at [723, 204] on div "PLD G928xlL7xpPuT0fpO6xGSQ1K 1307492090 MLA Riesgo PLD: LOW Creado el: [DATE] C…" at bounding box center [593, 198] width 656 height 56
click at [246, 197] on input "checkbox" at bounding box center [245, 197] width 9 height 9
checkbox input "true"
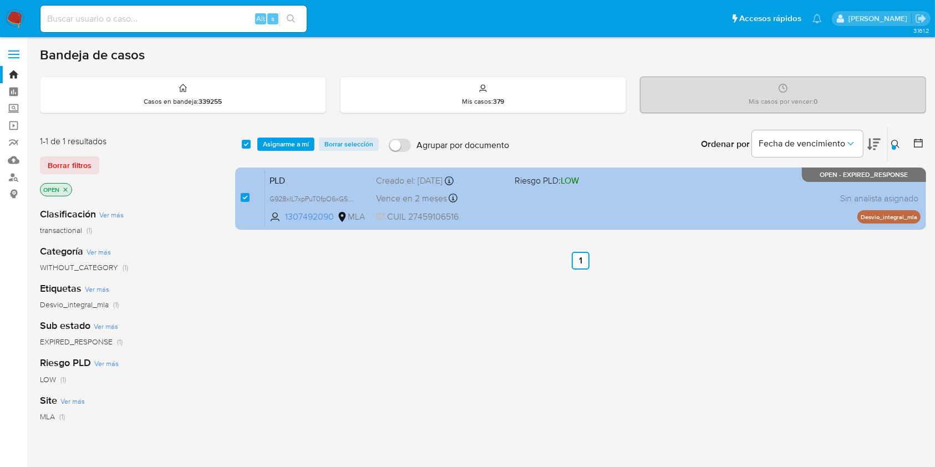
checkbox input "true"
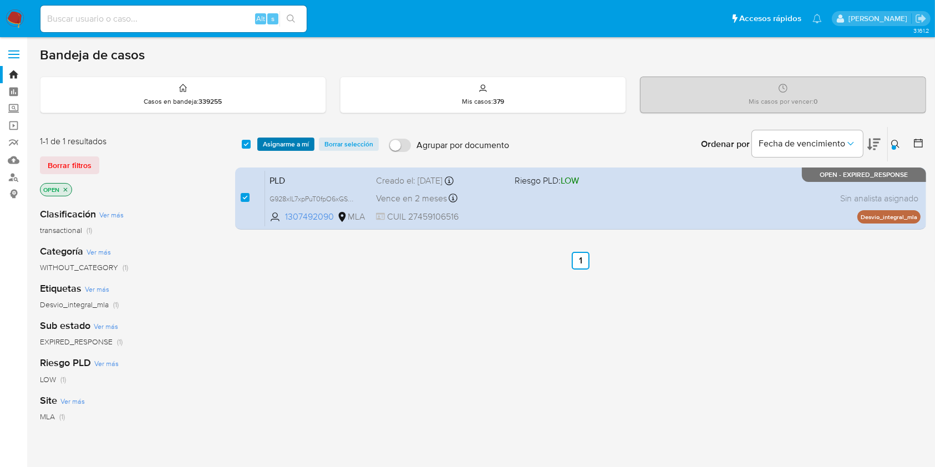
click at [287, 140] on span "Asignarme a mí" at bounding box center [286, 144] width 46 height 11
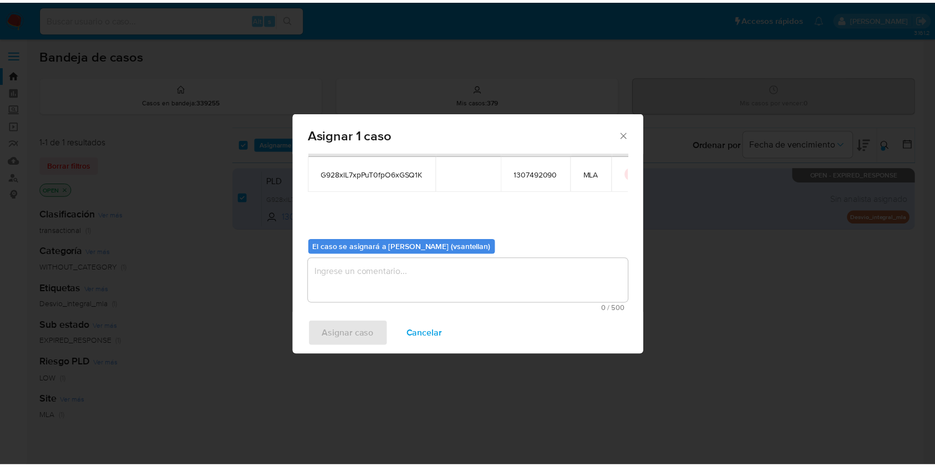
scroll to position [57, 0]
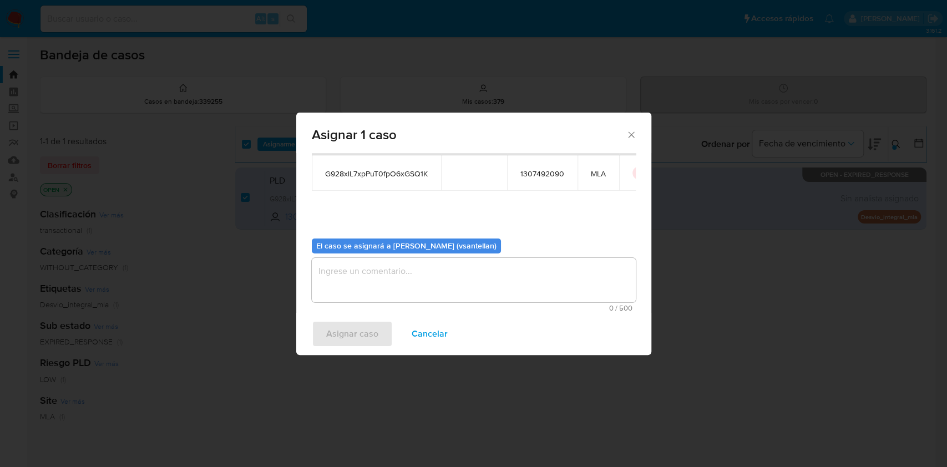
click at [350, 287] on textarea "assign-modal" at bounding box center [474, 280] width 324 height 44
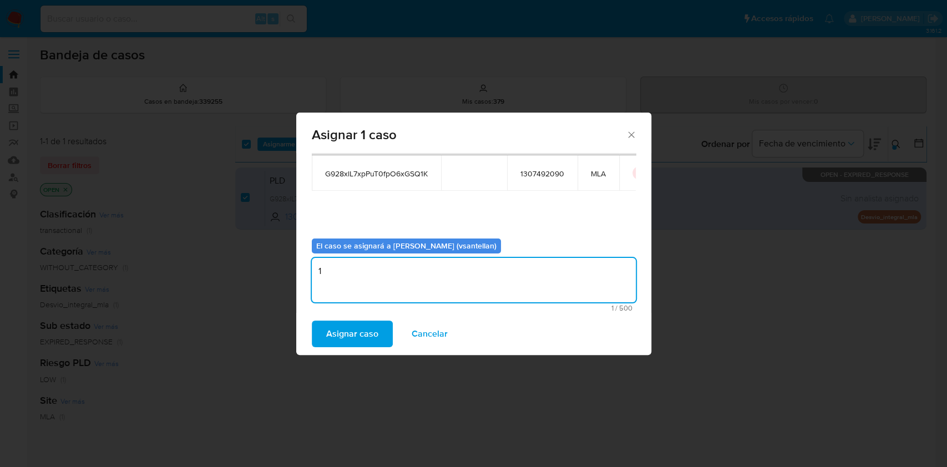
type textarea "1"
drag, startPoint x: 338, startPoint y: 354, endPoint x: 336, endPoint y: 340, distance: 14.5
click at [338, 353] on div "Asignar caso Cancelar" at bounding box center [473, 334] width 355 height 42
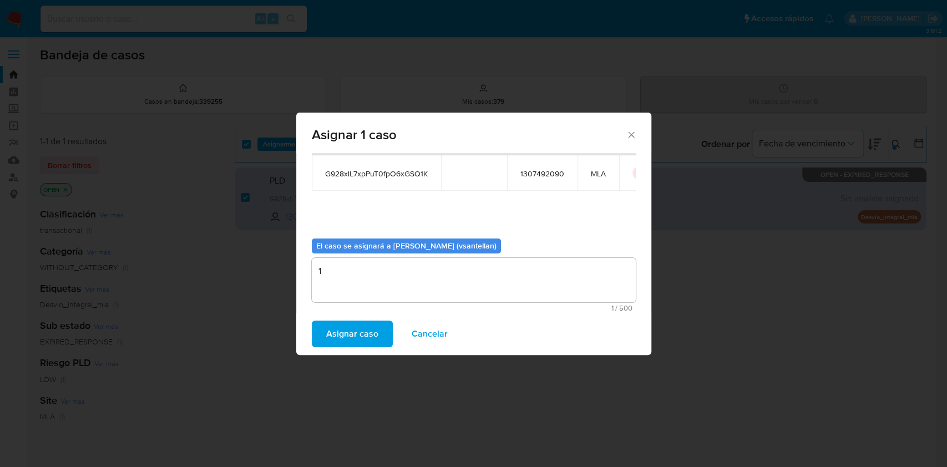
click at [335, 335] on span "Asignar caso" at bounding box center [352, 334] width 52 height 24
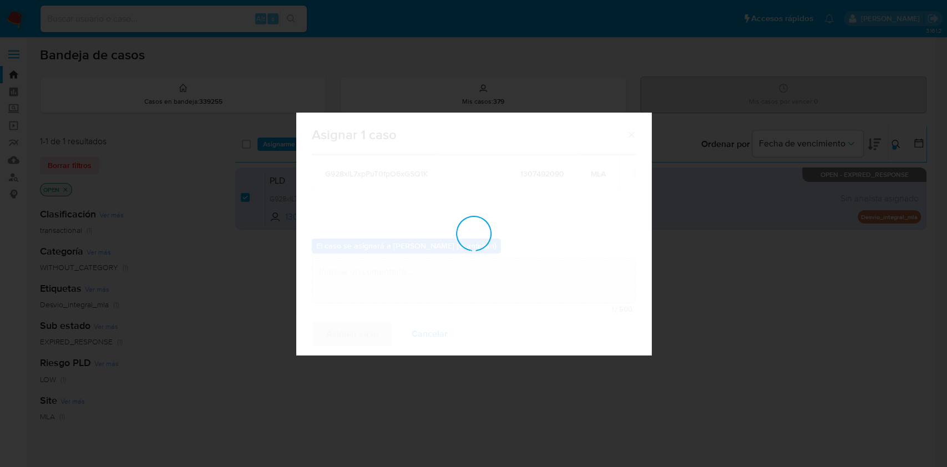
checkbox input "false"
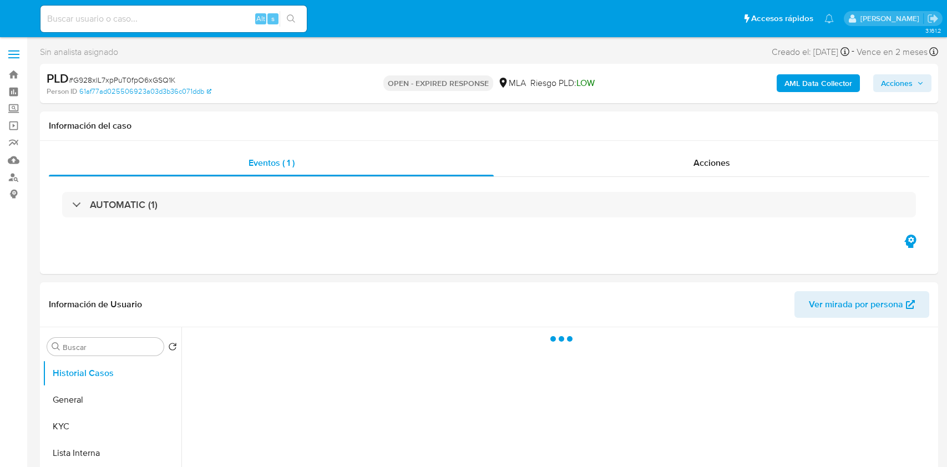
select select "10"
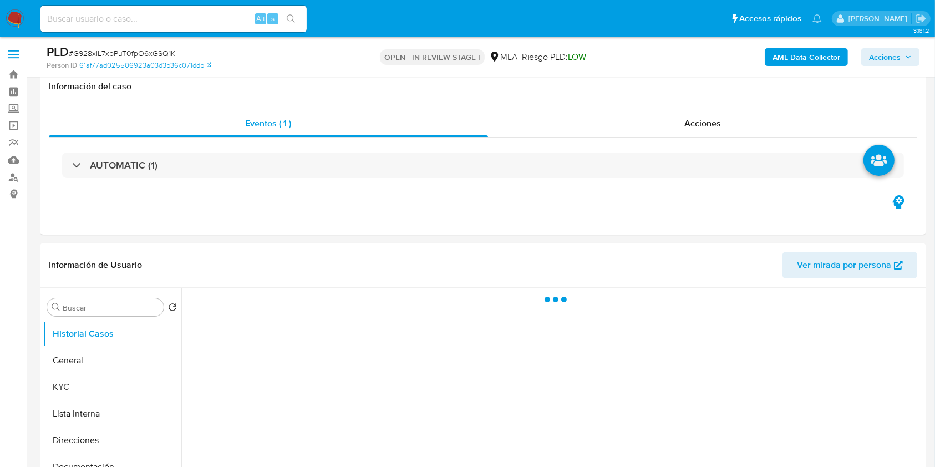
scroll to position [399, 0]
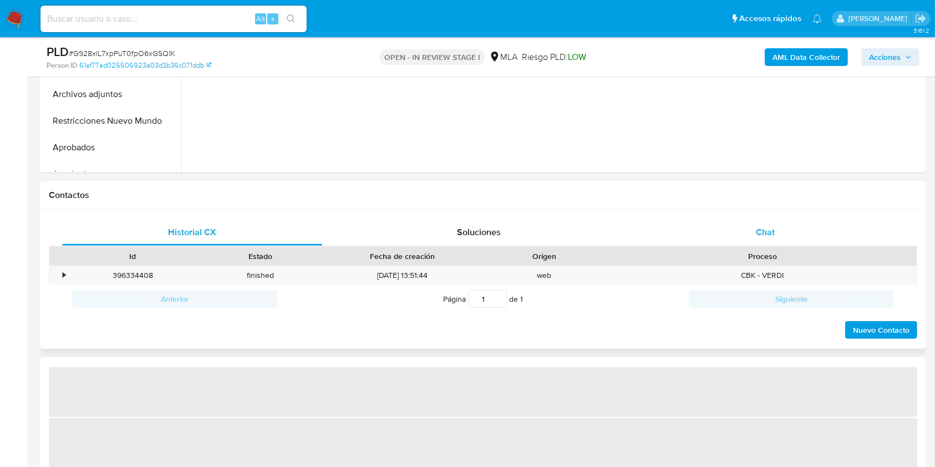
click at [786, 213] on div "Historial CX Soluciones Chat Id Estado Fecha de creación Origen Proceso • 39633…" at bounding box center [483, 279] width 887 height 139
select select "10"
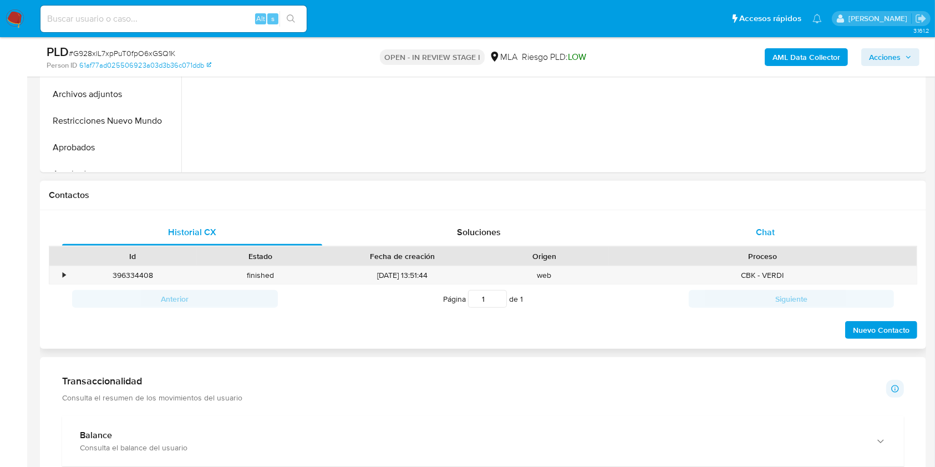
click at [775, 223] on div "Chat" at bounding box center [766, 232] width 260 height 27
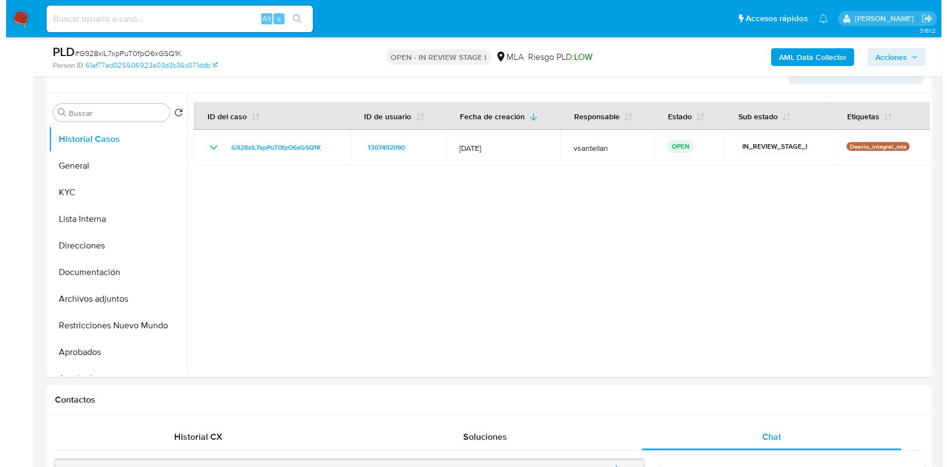
scroll to position [164, 0]
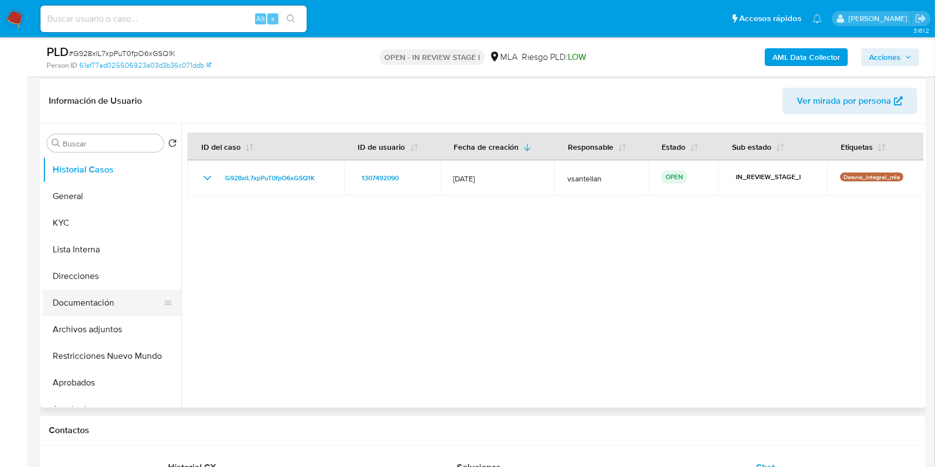
click at [102, 300] on button "Documentación" at bounding box center [108, 303] width 130 height 27
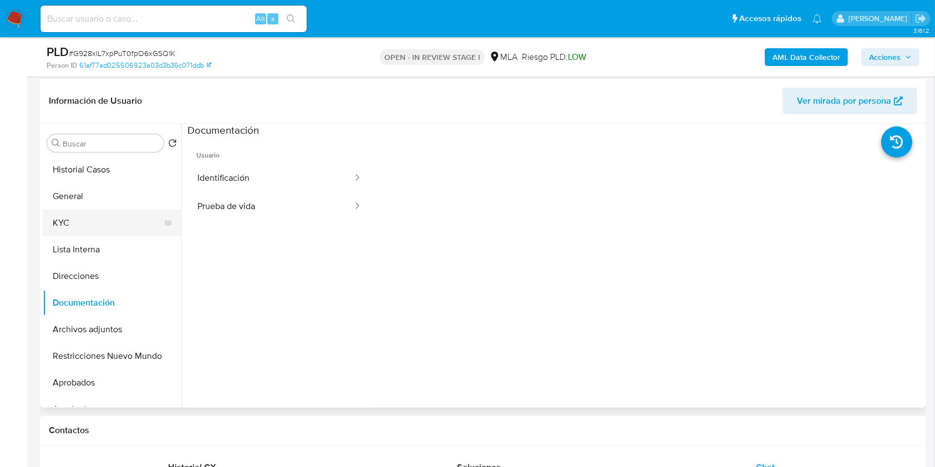
click at [71, 214] on button "KYC" at bounding box center [108, 223] width 130 height 27
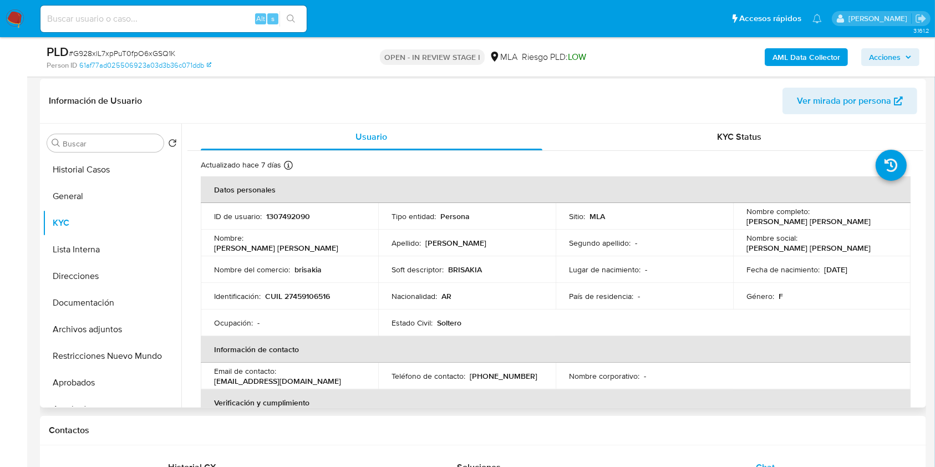
click at [308, 298] on p "CUIL 27459106516" at bounding box center [297, 296] width 65 height 10
copy p "27459106516"
click at [789, 56] on b "AML Data Collector" at bounding box center [807, 57] width 68 height 18
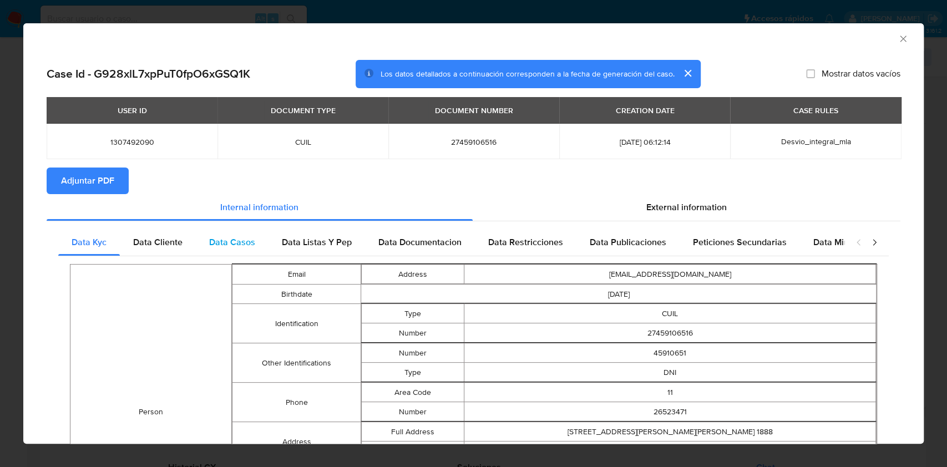
click at [148, 242] on span "Data Cliente" at bounding box center [157, 242] width 49 height 13
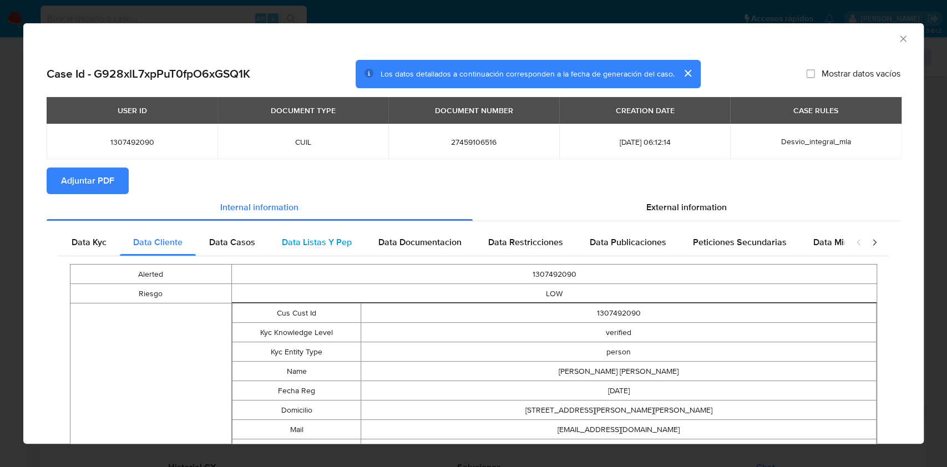
drag, startPoint x: 312, startPoint y: 246, endPoint x: 269, endPoint y: 241, distance: 44.1
click at [305, 242] on span "Data Listas Y Pep" at bounding box center [317, 242] width 70 height 13
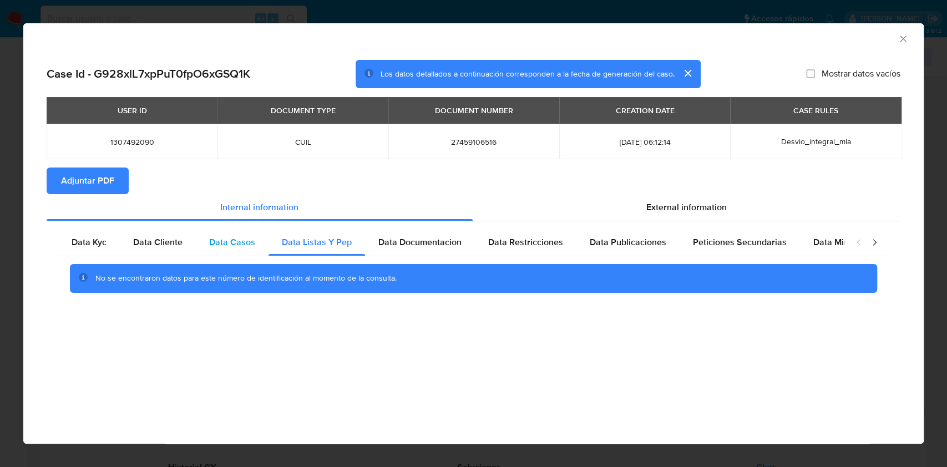
click at [240, 236] on span "Data Casos" at bounding box center [232, 242] width 46 height 13
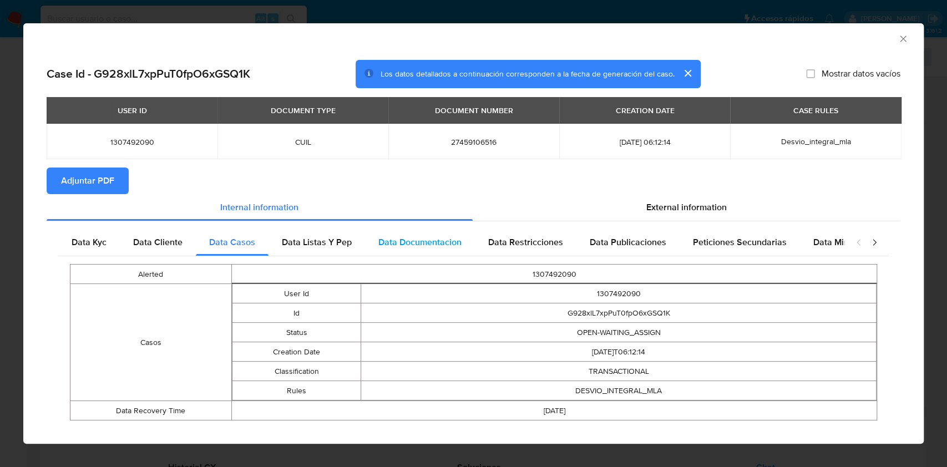
drag, startPoint x: 407, startPoint y: 245, endPoint x: 424, endPoint y: 244, distance: 17.3
click at [407, 244] on span "Data Documentacion" at bounding box center [419, 242] width 83 height 13
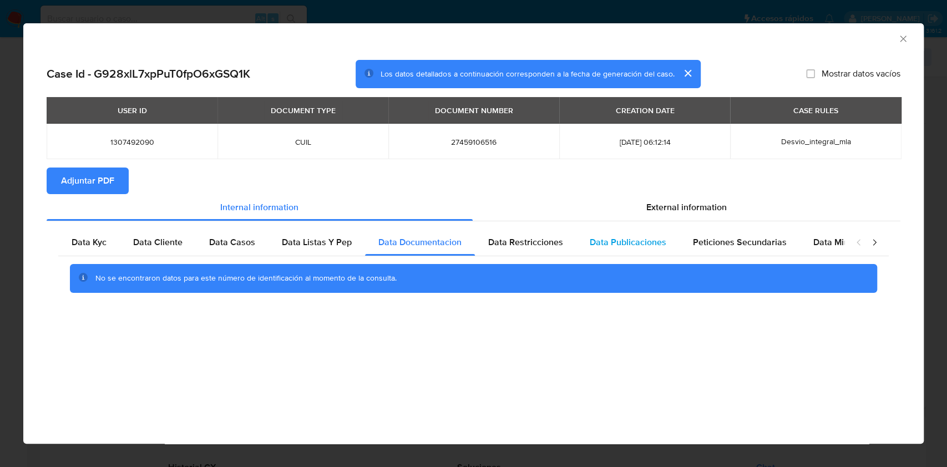
click at [577, 247] on div "Data Publicaciones" at bounding box center [627, 242] width 103 height 27
click at [508, 245] on span "Data Restricciones" at bounding box center [525, 242] width 75 height 13
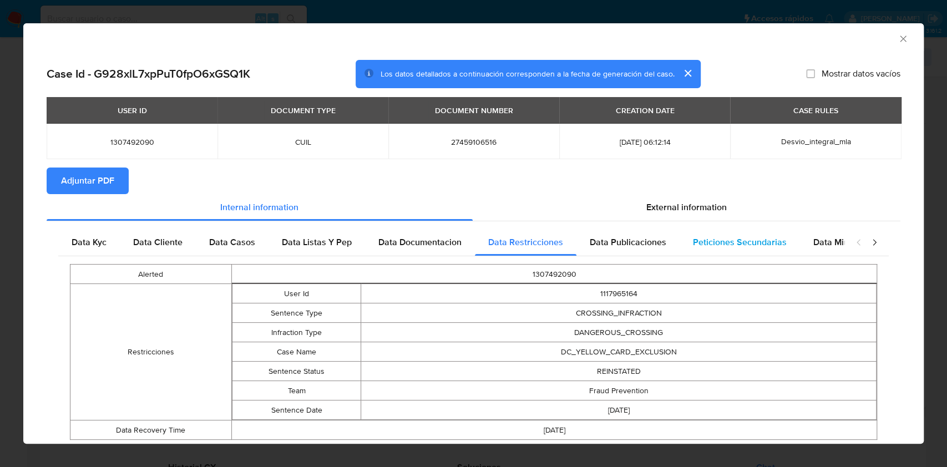
click at [710, 242] on span "Peticiones Secundarias" at bounding box center [740, 242] width 94 height 13
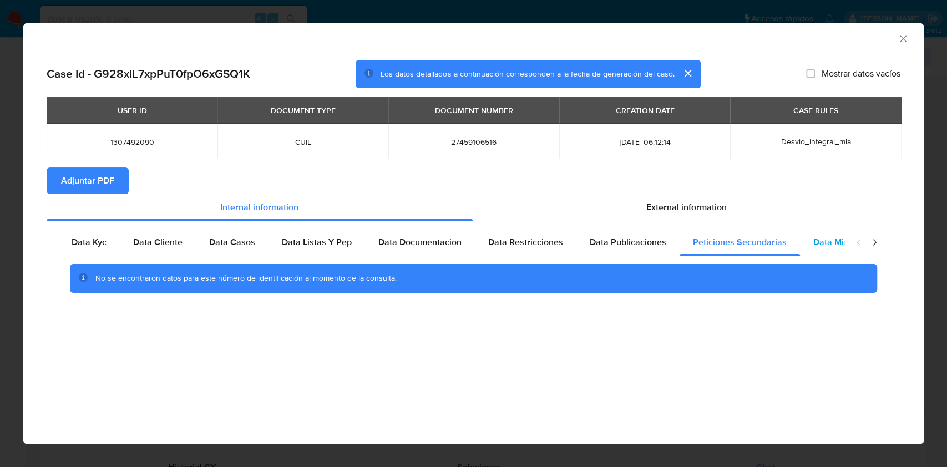
click at [838, 240] on span "Data Minoridad" at bounding box center [843, 242] width 61 height 13
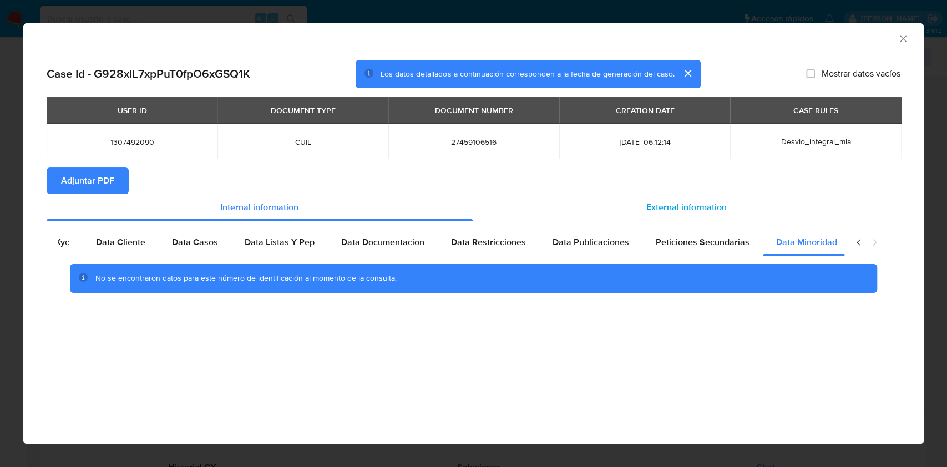
click at [706, 207] on span "External information" at bounding box center [686, 207] width 80 height 13
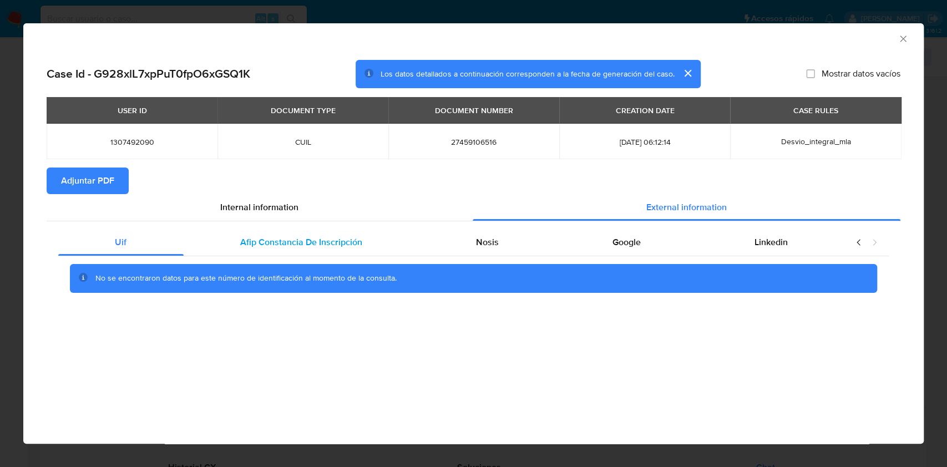
click at [398, 236] on div "Afip Constancia De Inscripción" at bounding box center [302, 242] width 236 height 27
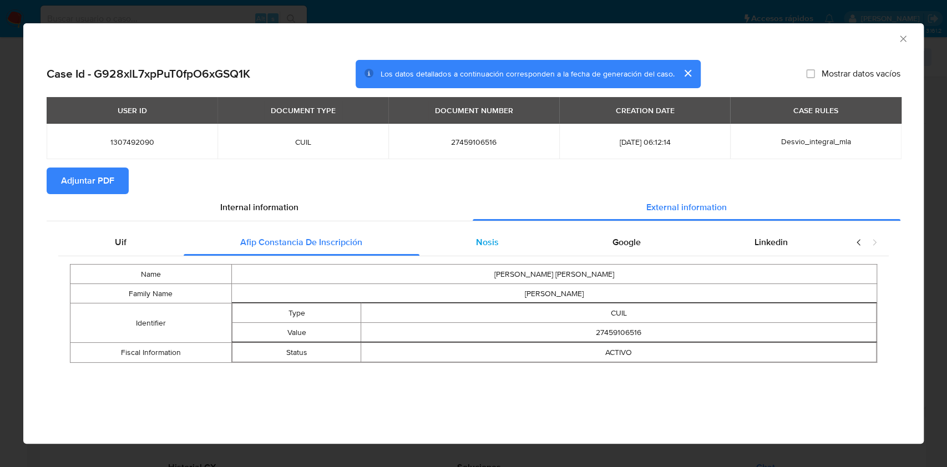
click at [494, 239] on span "Nosis" at bounding box center [487, 242] width 23 height 13
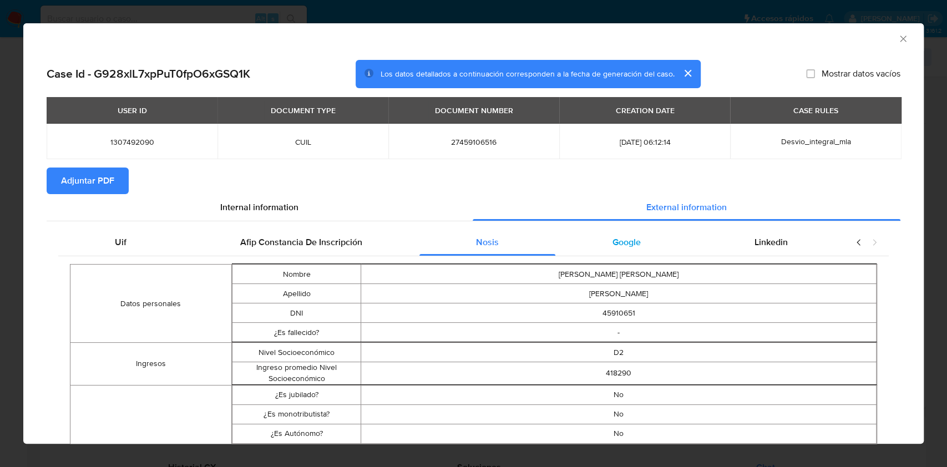
click at [627, 247] on span "Google" at bounding box center [626, 242] width 28 height 13
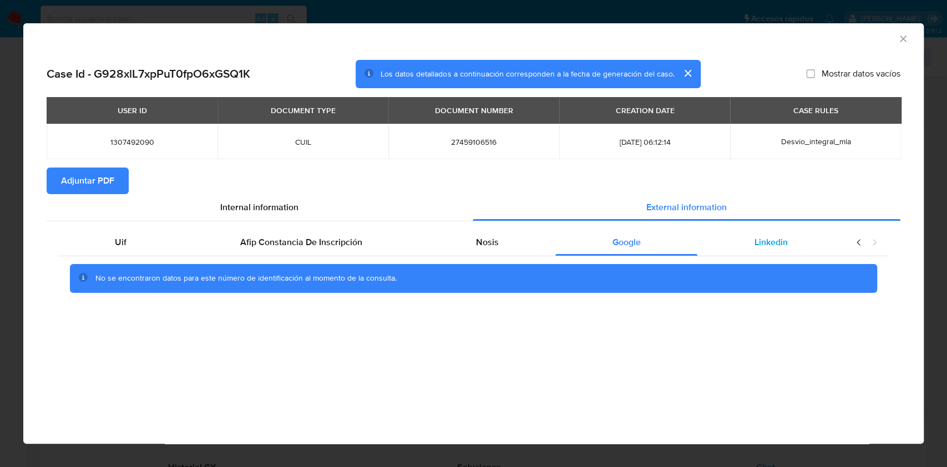
click at [770, 237] on span "Linkedin" at bounding box center [771, 242] width 33 height 13
click at [75, 183] on span "Adjuntar PDF" at bounding box center [87, 181] width 53 height 24
click at [905, 38] on icon "Cerrar ventana" at bounding box center [903, 38] width 11 height 11
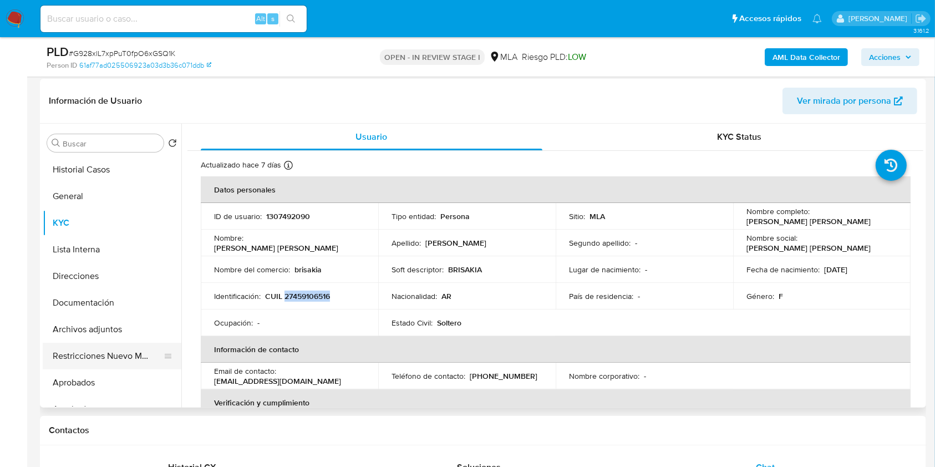
click at [89, 346] on button "Restricciones Nuevo Mundo" at bounding box center [108, 356] width 130 height 27
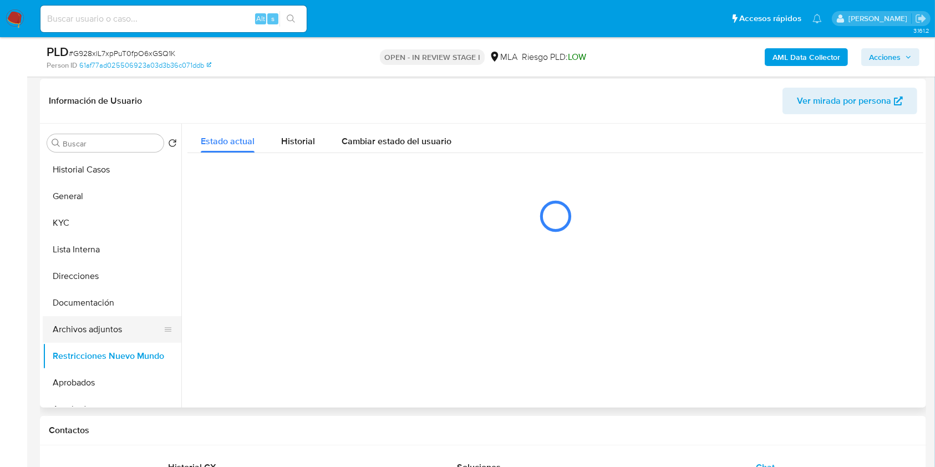
click at [99, 324] on button "Archivos adjuntos" at bounding box center [108, 329] width 130 height 27
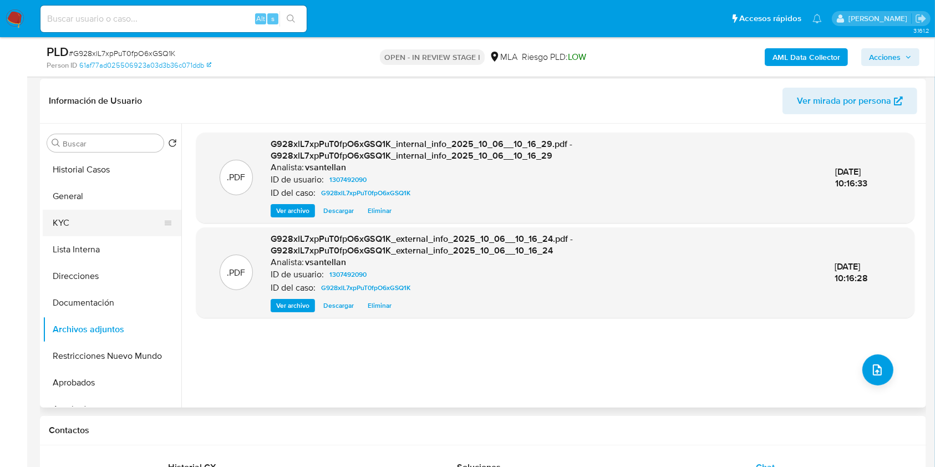
click at [99, 220] on button "KYC" at bounding box center [108, 223] width 130 height 27
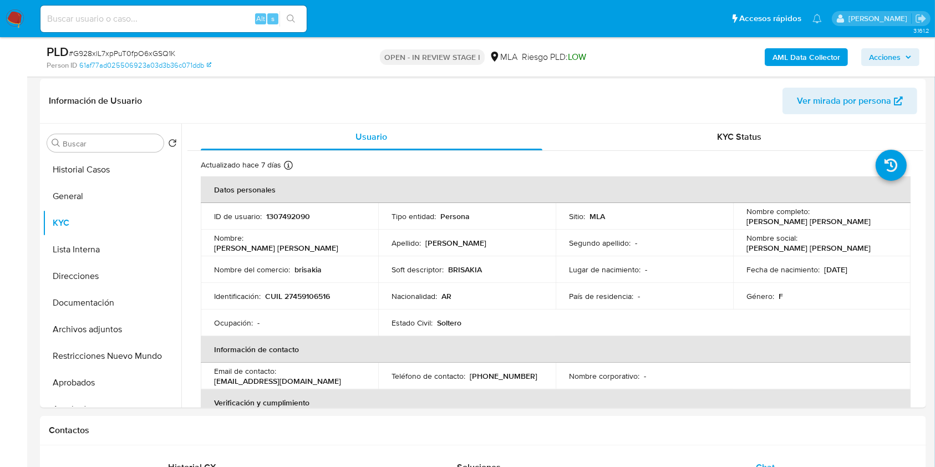
click at [803, 42] on div "PLD # G928xlL7xpPuT0fpO6xGSQ1K Person ID 61af77ad025506923a03d3b36c071ddb OPEN …" at bounding box center [483, 56] width 887 height 39
click at [801, 51] on b "AML Data Collector" at bounding box center [807, 57] width 68 height 18
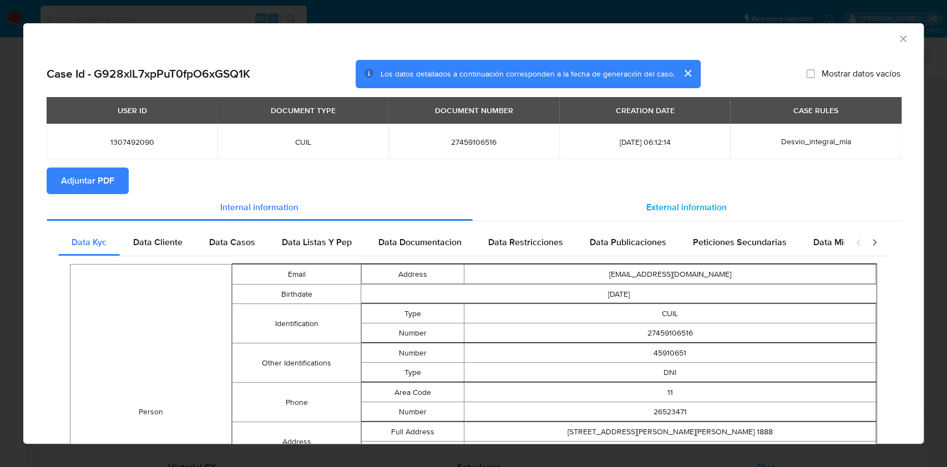
click at [722, 209] on div "External information" at bounding box center [687, 207] width 428 height 27
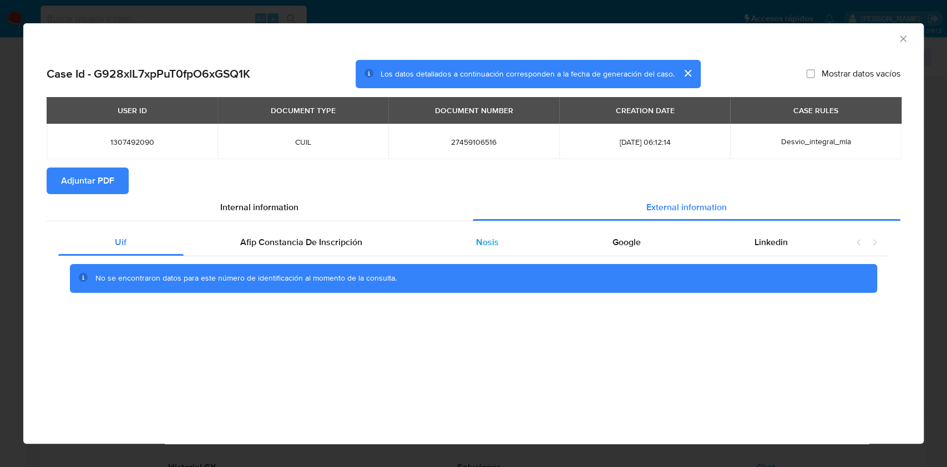
click at [494, 238] on span "Nosis" at bounding box center [487, 242] width 23 height 13
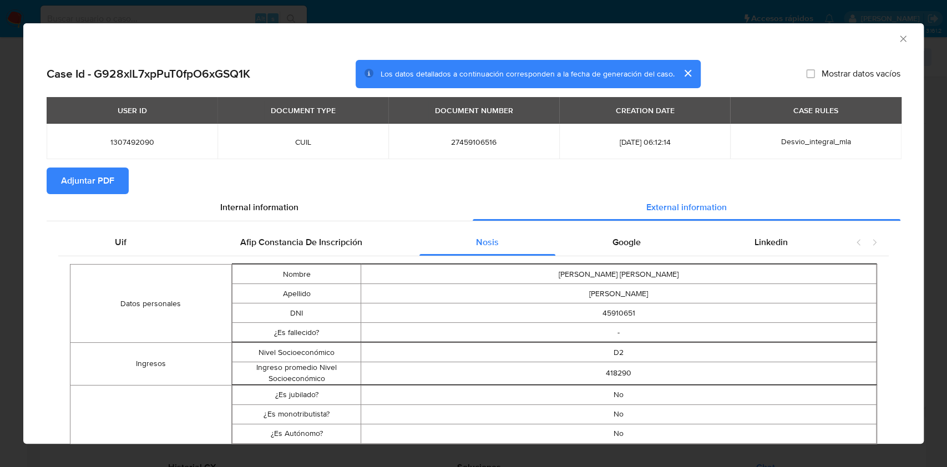
click at [898, 41] on icon "Cerrar ventana" at bounding box center [903, 38] width 11 height 11
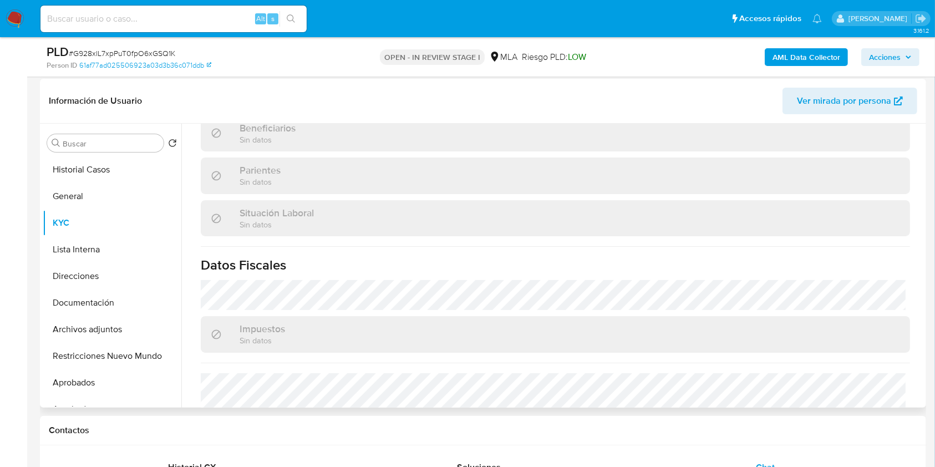
scroll to position [573, 0]
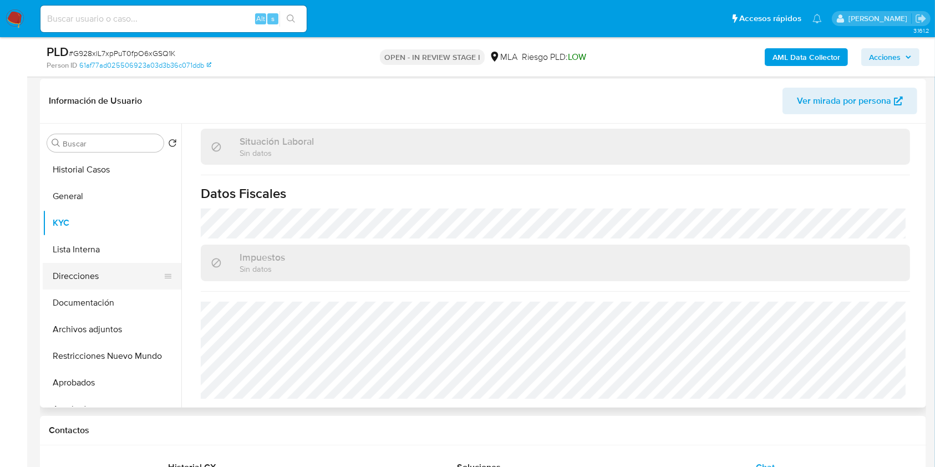
click at [113, 277] on button "Direcciones" at bounding box center [108, 276] width 130 height 27
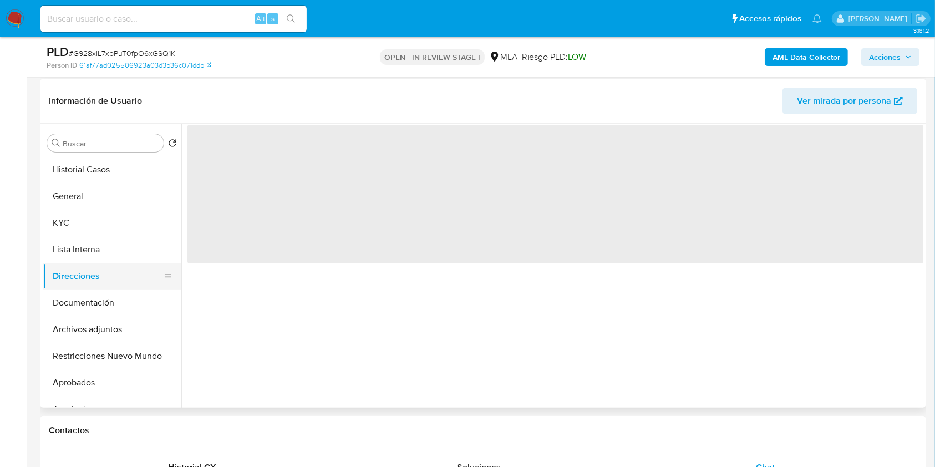
scroll to position [0, 0]
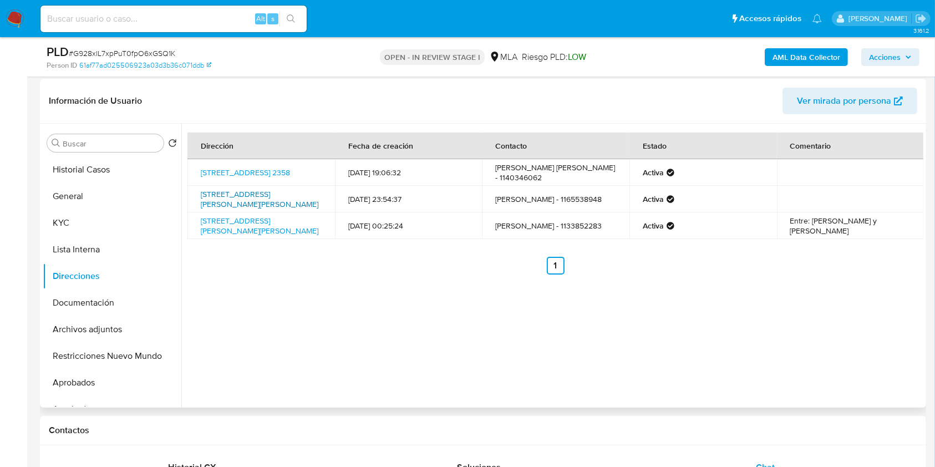
click at [229, 200] on link "Calle Esposos Curie 934, Florencio Varela, Buenos Aires, 1888, Argentina 934" at bounding box center [260, 199] width 118 height 21
click at [290, 170] on link "Batalla De Pedriel 2358, Bosques, Buenos Aires, 1889, Argentina 2358" at bounding box center [245, 172] width 89 height 11
click at [83, 217] on button "KYC" at bounding box center [108, 223] width 130 height 27
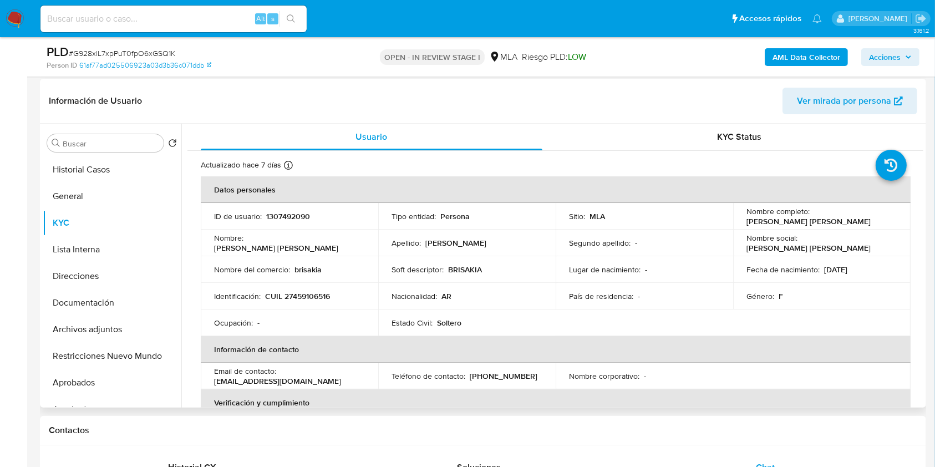
click at [502, 376] on p "(11) 26523471" at bounding box center [504, 376] width 68 height 10
copy p "26523471"
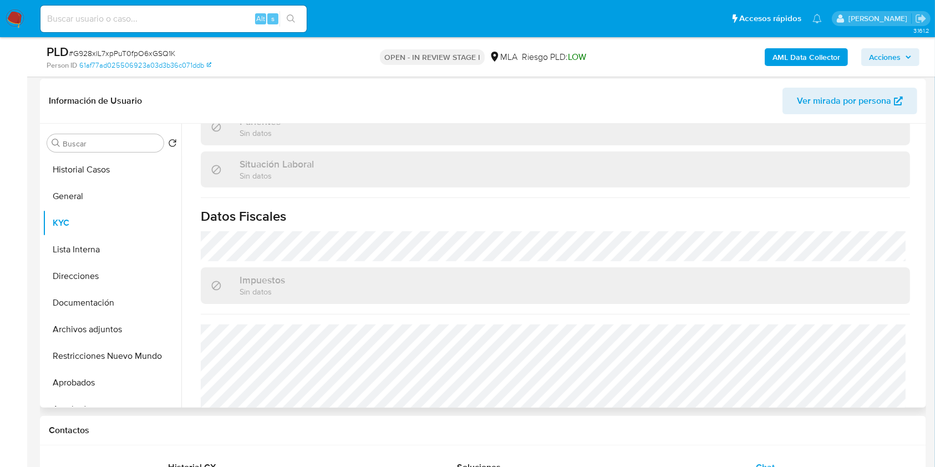
scroll to position [573, 0]
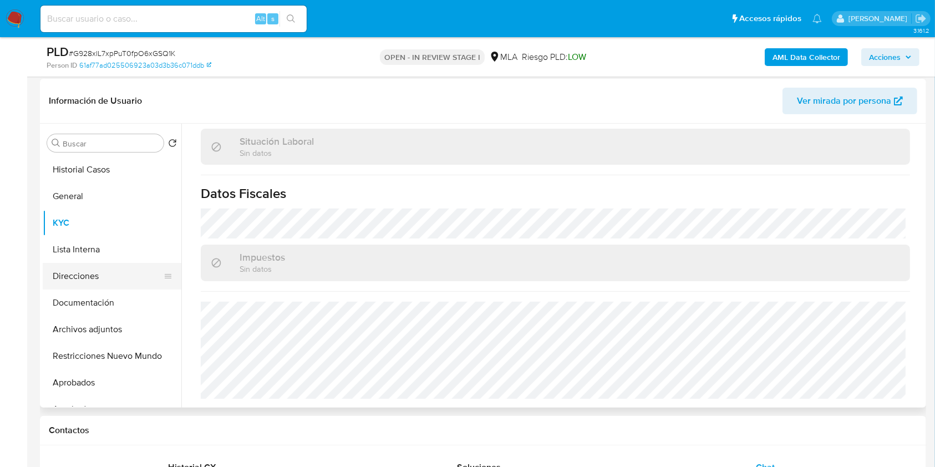
click at [118, 282] on button "Direcciones" at bounding box center [108, 276] width 130 height 27
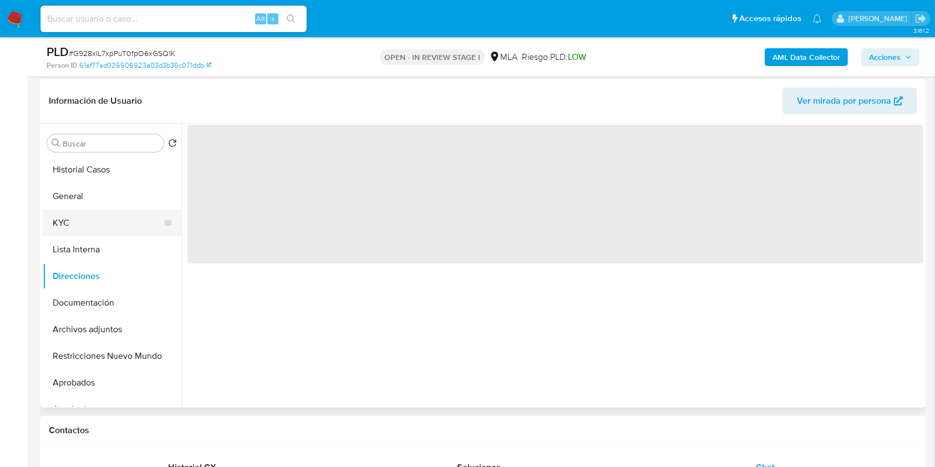
scroll to position [0, 0]
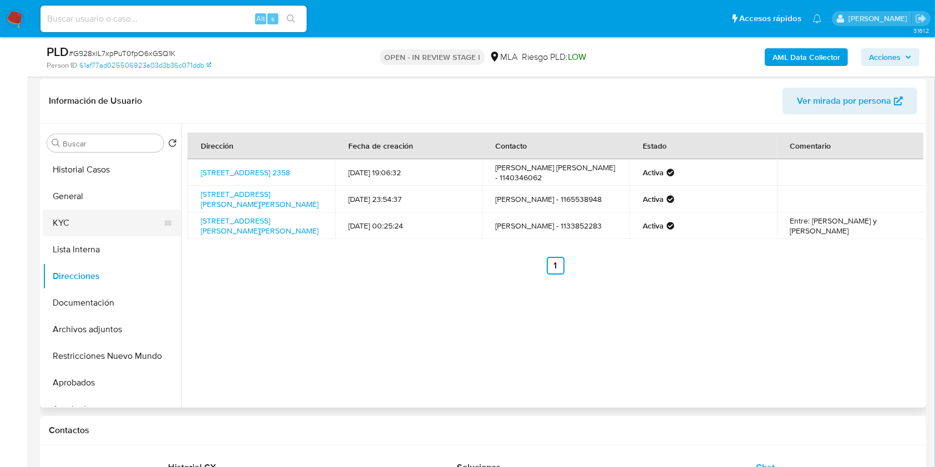
click at [82, 222] on button "KYC" at bounding box center [108, 223] width 130 height 27
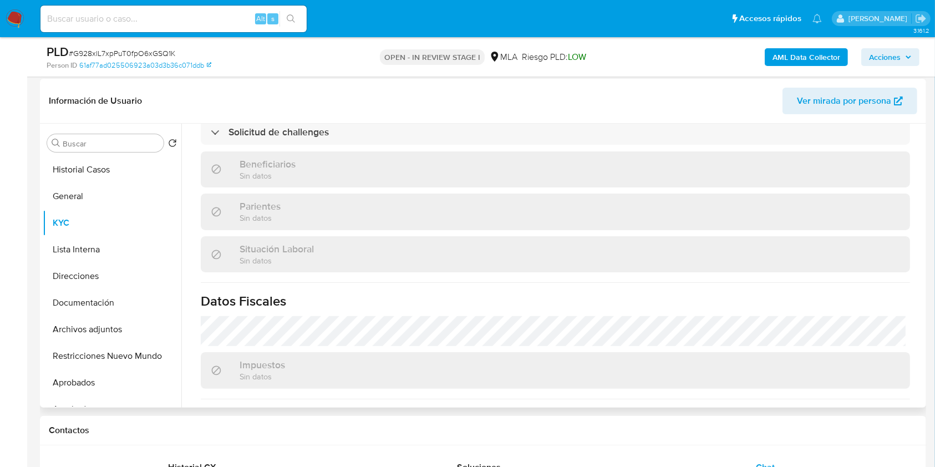
scroll to position [518, 0]
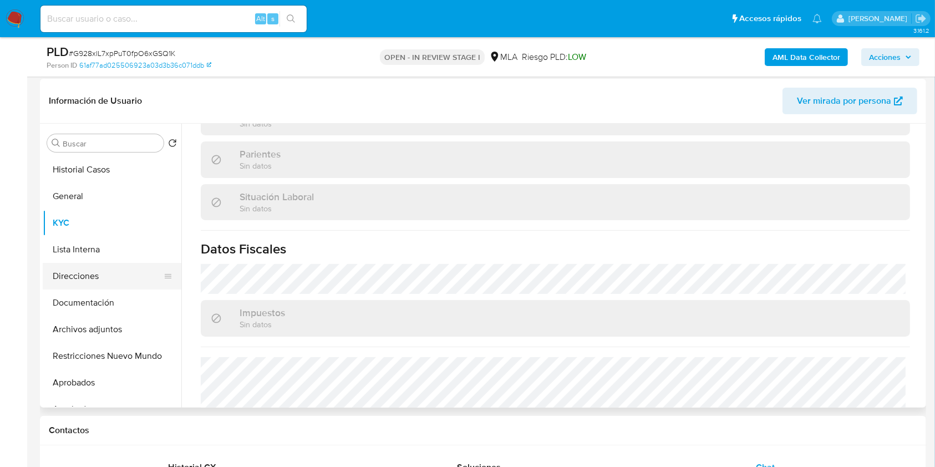
click at [133, 277] on button "Direcciones" at bounding box center [108, 276] width 130 height 27
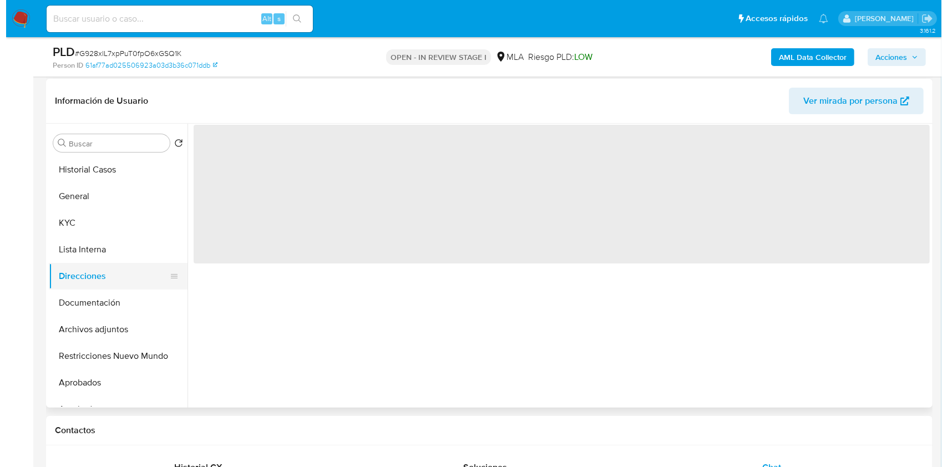
scroll to position [0, 0]
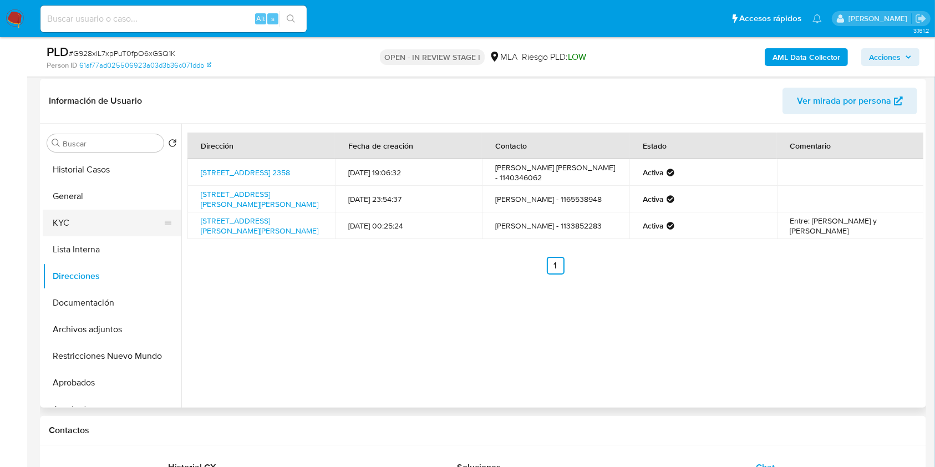
click at [67, 216] on button "KYC" at bounding box center [108, 223] width 130 height 27
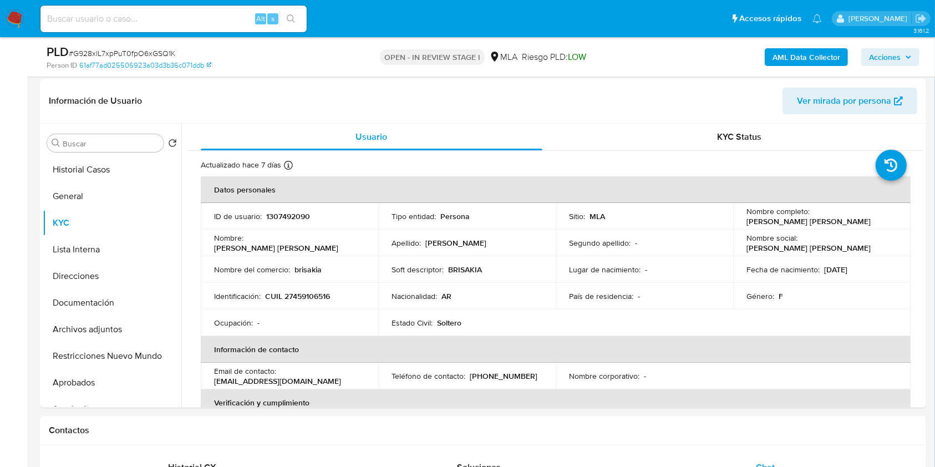
click at [811, 54] on b "AML Data Collector" at bounding box center [807, 57] width 68 height 18
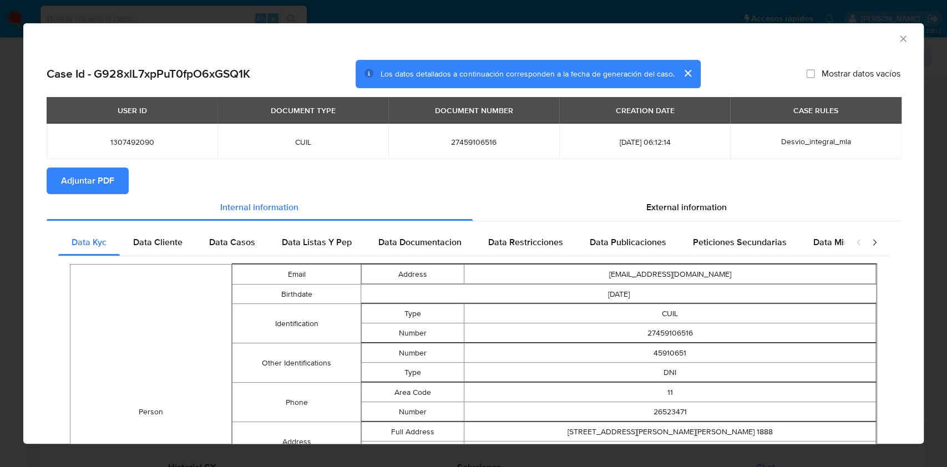
drag, startPoint x: 692, startPoint y: 215, endPoint x: 670, endPoint y: 228, distance: 26.4
click at [693, 214] on div "External information" at bounding box center [687, 207] width 428 height 27
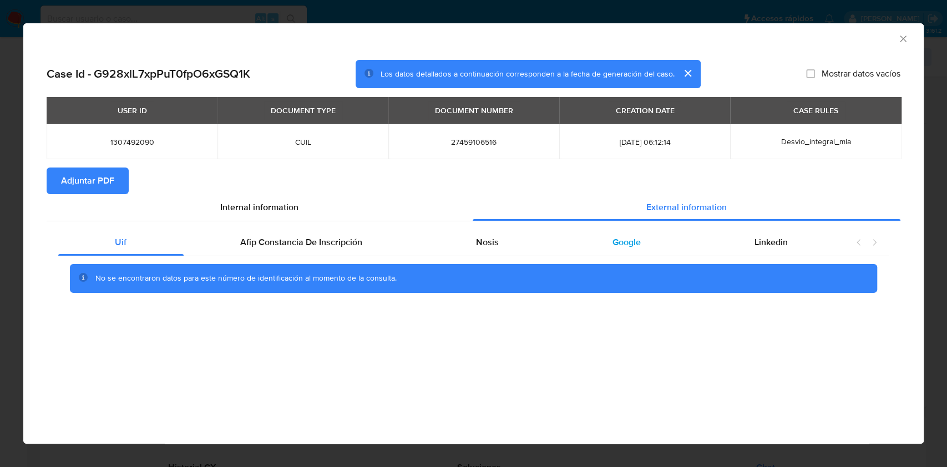
click at [558, 246] on div "Google" at bounding box center [626, 242] width 142 height 27
click at [476, 251] on div "Nosis" at bounding box center [487, 242] width 136 height 27
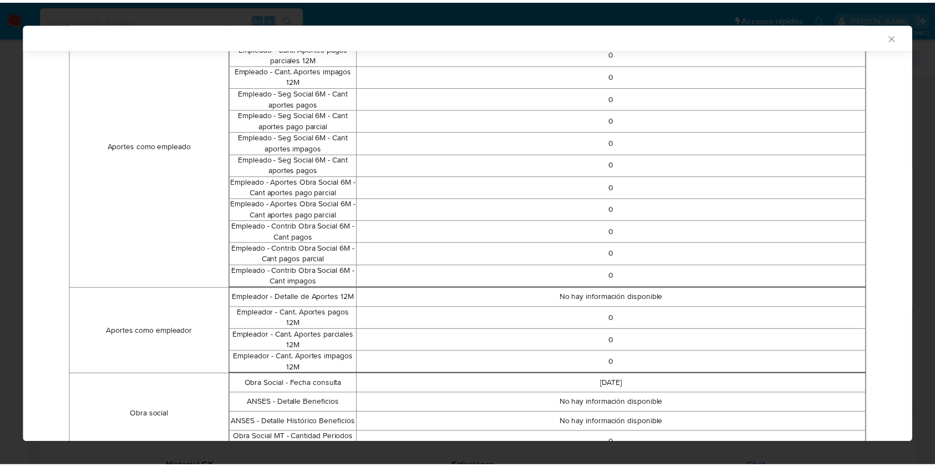
scroll to position [623, 0]
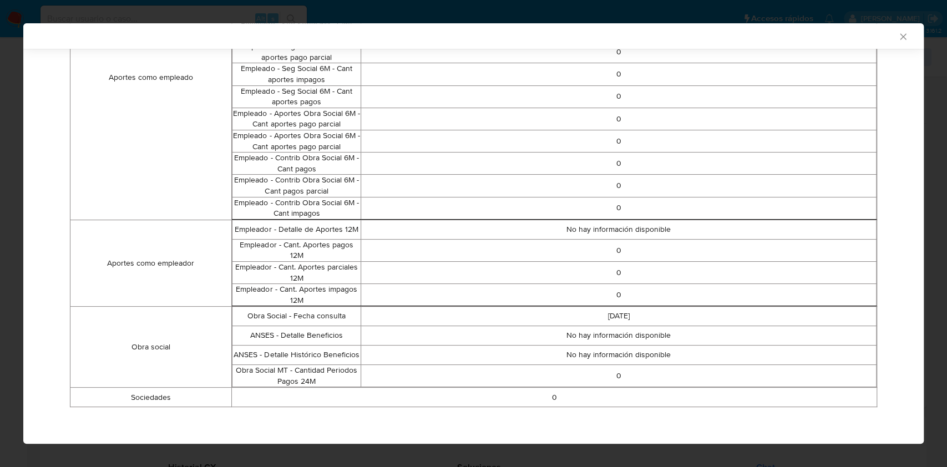
click at [898, 33] on icon "Cerrar ventana" at bounding box center [903, 36] width 11 height 11
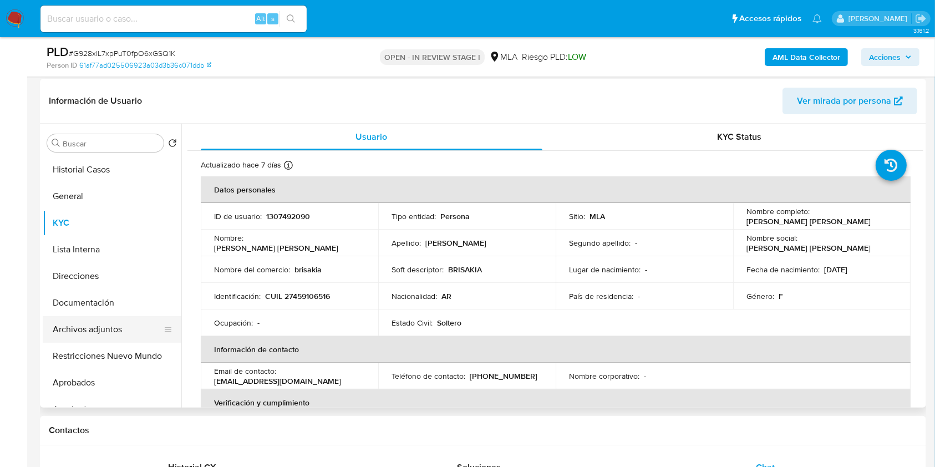
click at [120, 321] on button "Archivos adjuntos" at bounding box center [108, 329] width 130 height 27
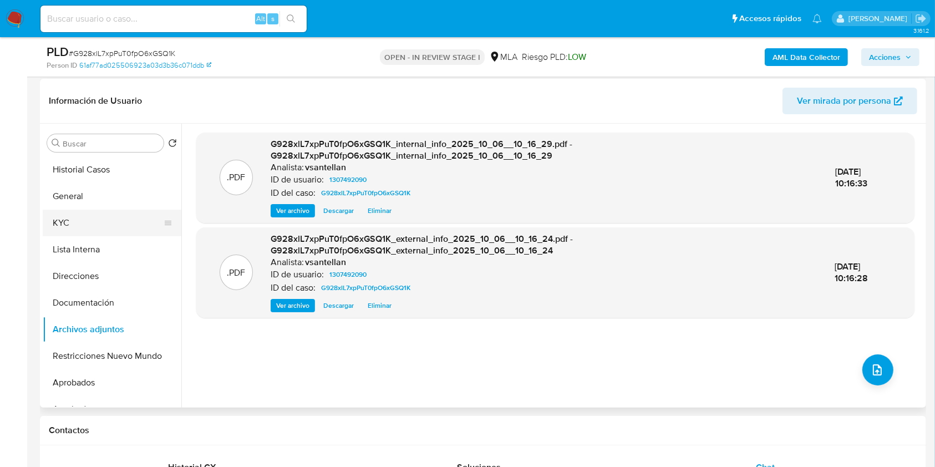
click at [89, 219] on button "KYC" at bounding box center [108, 223] width 130 height 27
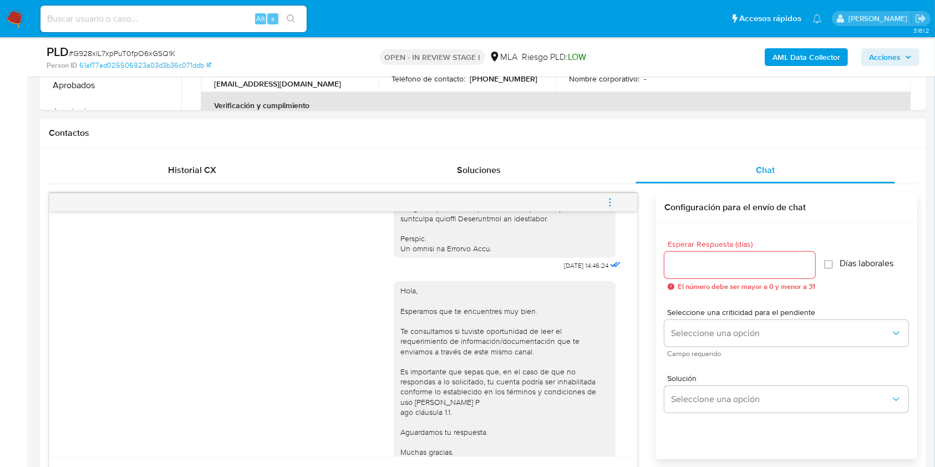
scroll to position [386, 0]
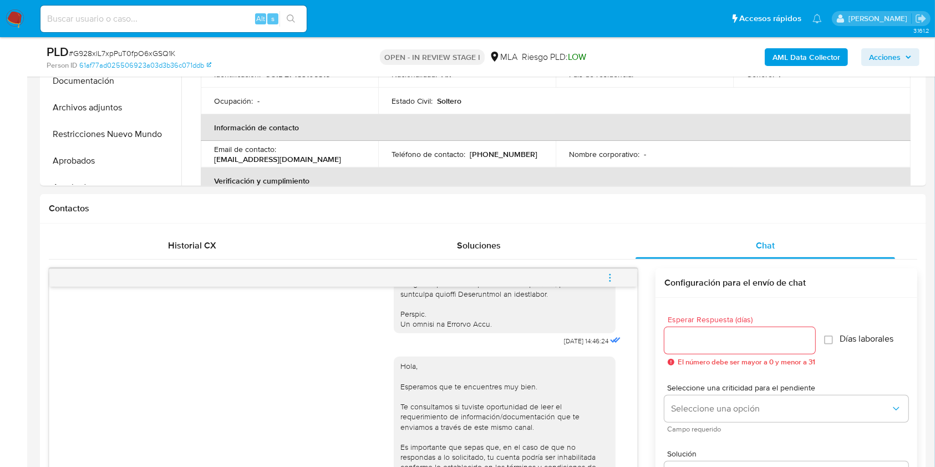
click at [599, 277] on button "menu-action" at bounding box center [610, 278] width 37 height 27
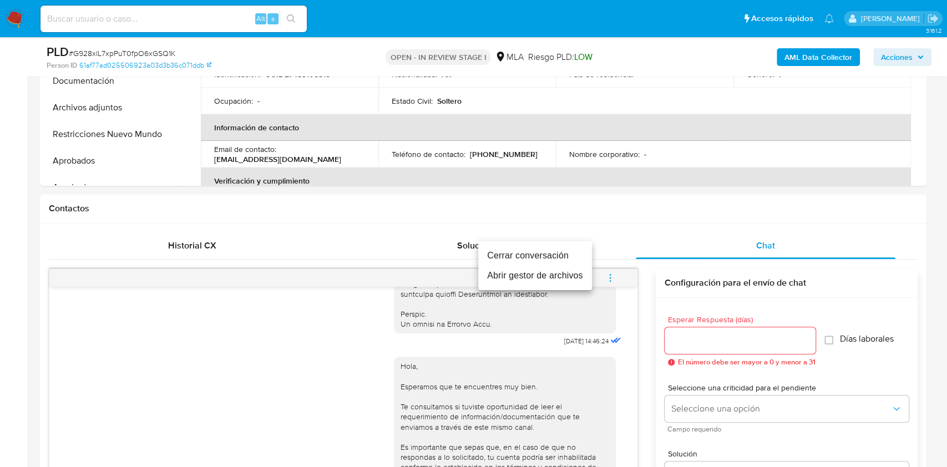
click at [536, 249] on li "Cerrar conversación" at bounding box center [535, 256] width 114 height 20
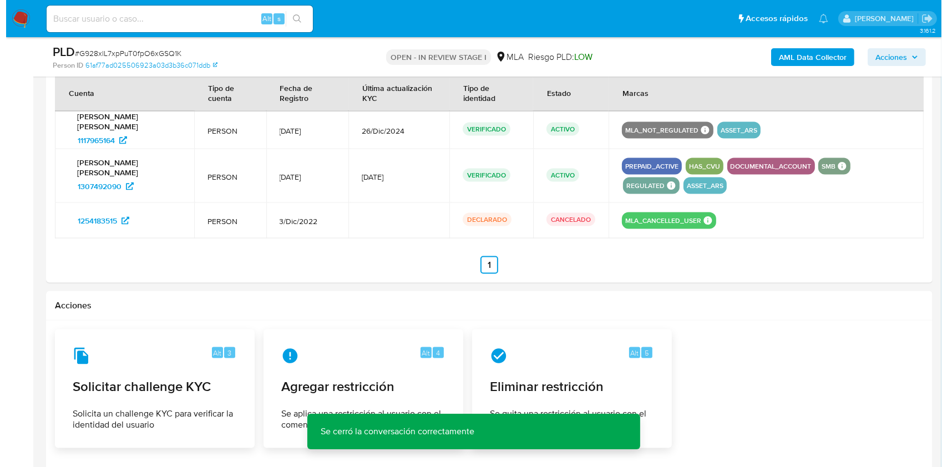
scroll to position [1659, 0]
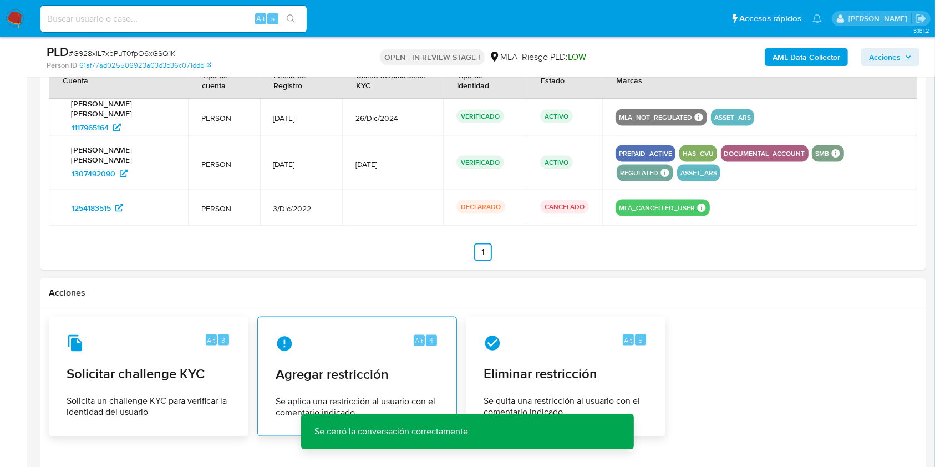
click at [333, 348] on div "Alt 4 Agregar restricción Se aplica una restricción al usuario con el comentari…" at bounding box center [357, 376] width 181 height 101
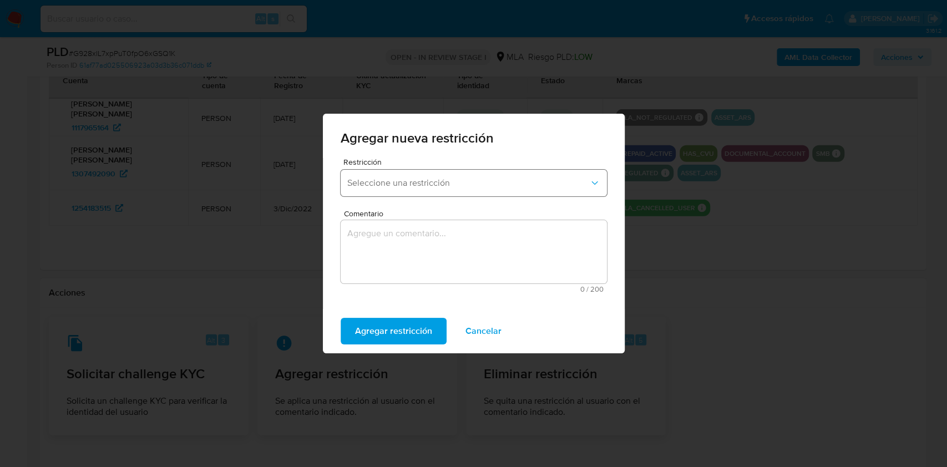
click at [475, 183] on span "Seleccione una restricción" at bounding box center [468, 183] width 242 height 11
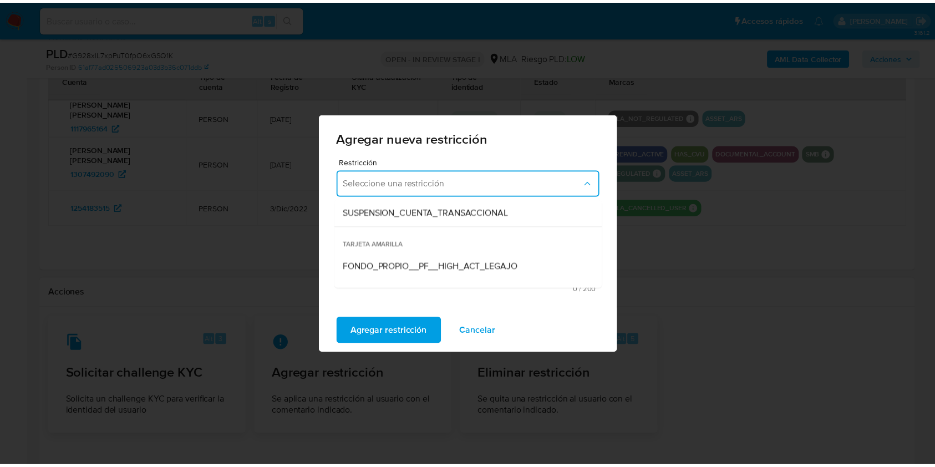
scroll to position [156, 0]
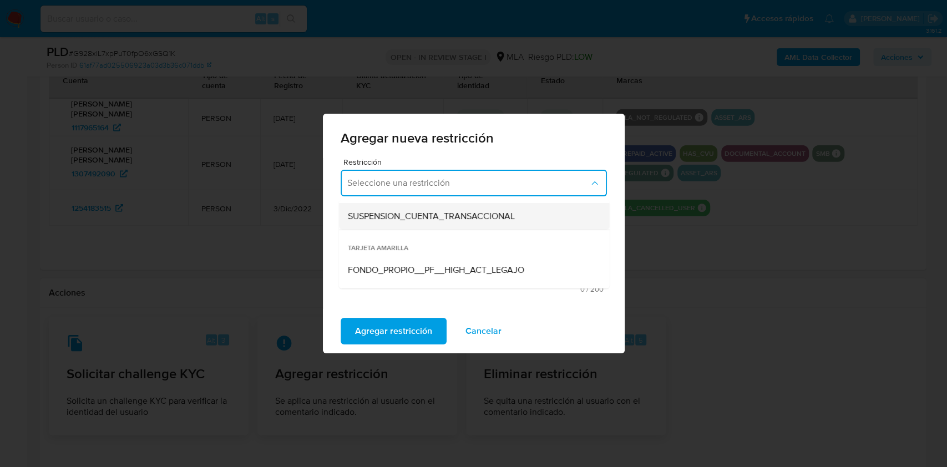
click at [519, 211] on div "SUSPENSION_CUENTA_TRANSACCIONAL" at bounding box center [470, 216] width 246 height 27
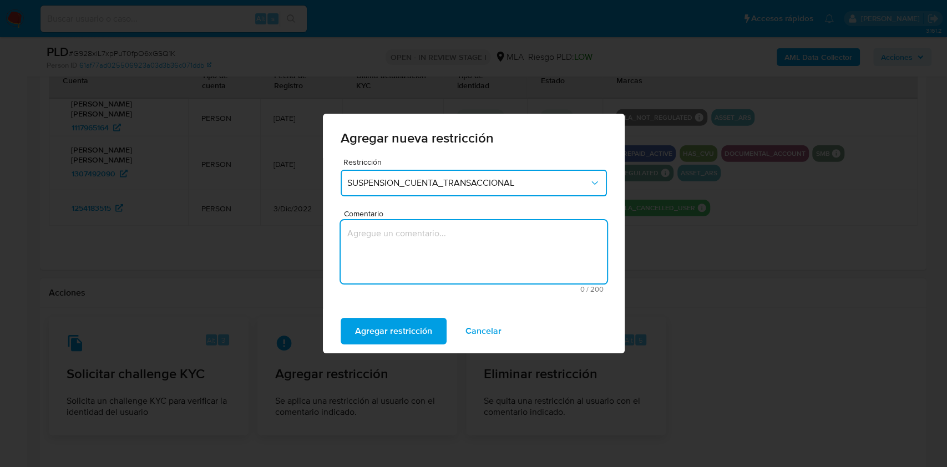
click at [459, 257] on textarea "Comentario" at bounding box center [474, 251] width 266 height 63
type textarea "AML"
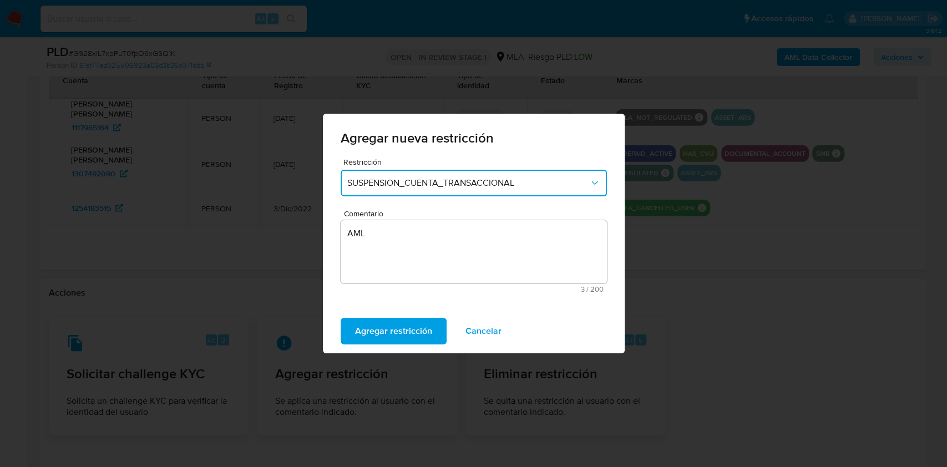
drag, startPoint x: 411, startPoint y: 339, endPoint x: 477, endPoint y: 325, distance: 68.0
click at [411, 340] on span "Agregar restricción" at bounding box center [393, 331] width 77 height 24
click at [364, 334] on span "Confirmar" at bounding box center [375, 331] width 40 height 24
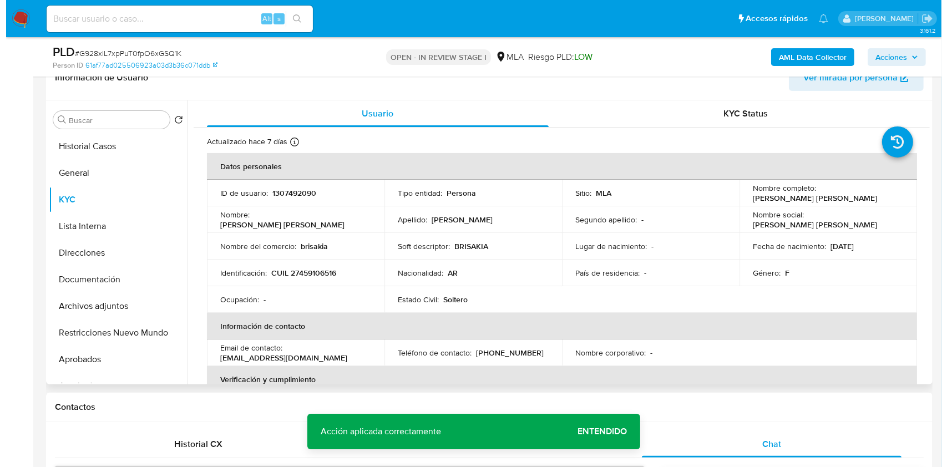
scroll to position [185, 0]
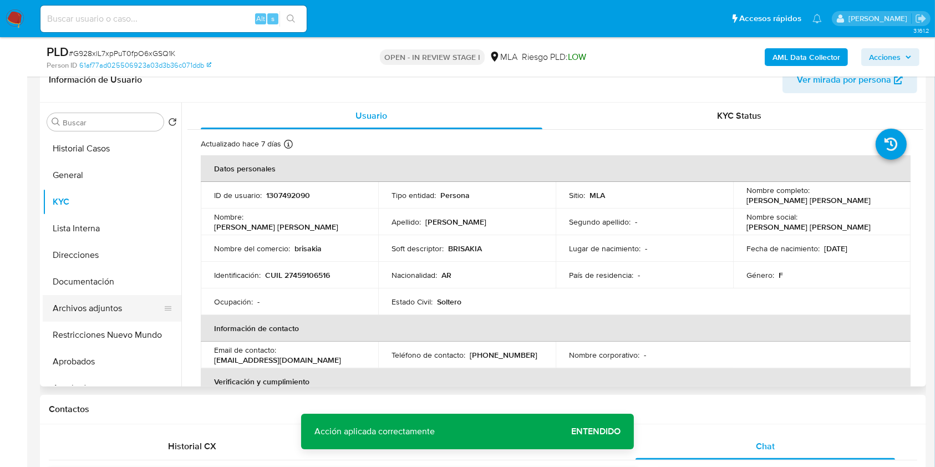
click at [75, 307] on button "Archivos adjuntos" at bounding box center [108, 308] width 130 height 27
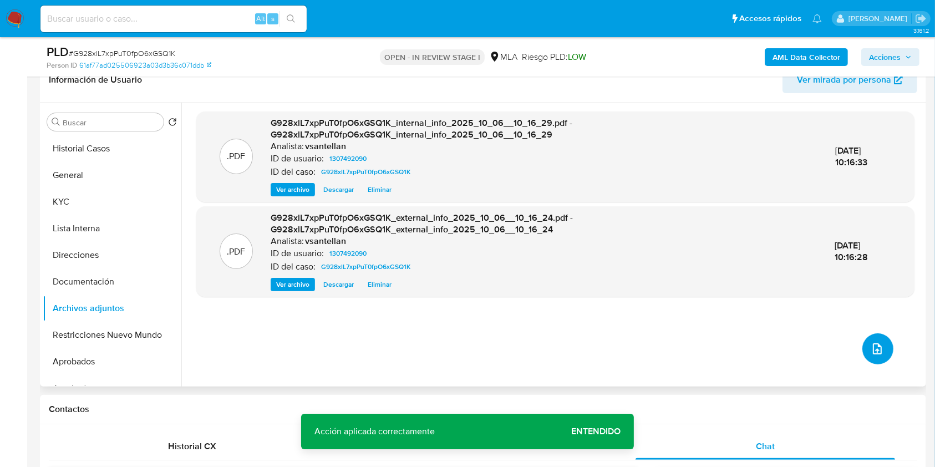
click at [875, 342] on icon "upload-file" at bounding box center [877, 348] width 13 height 13
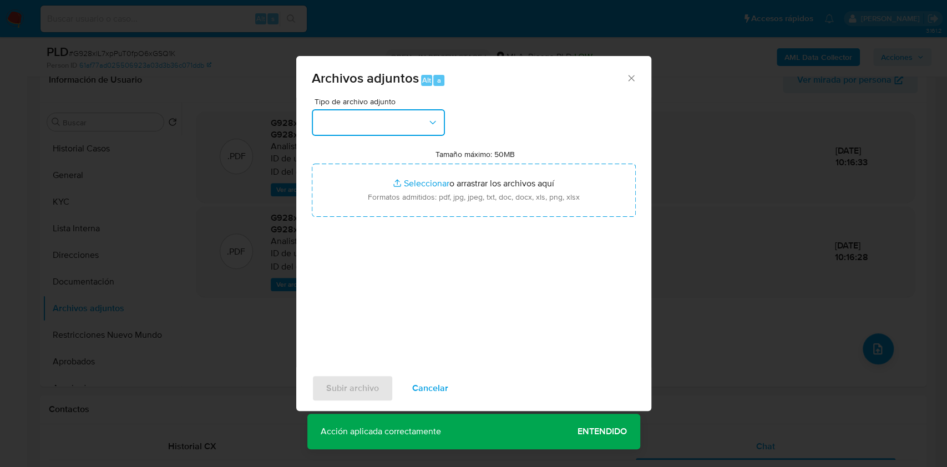
click at [416, 111] on button "button" at bounding box center [378, 122] width 133 height 27
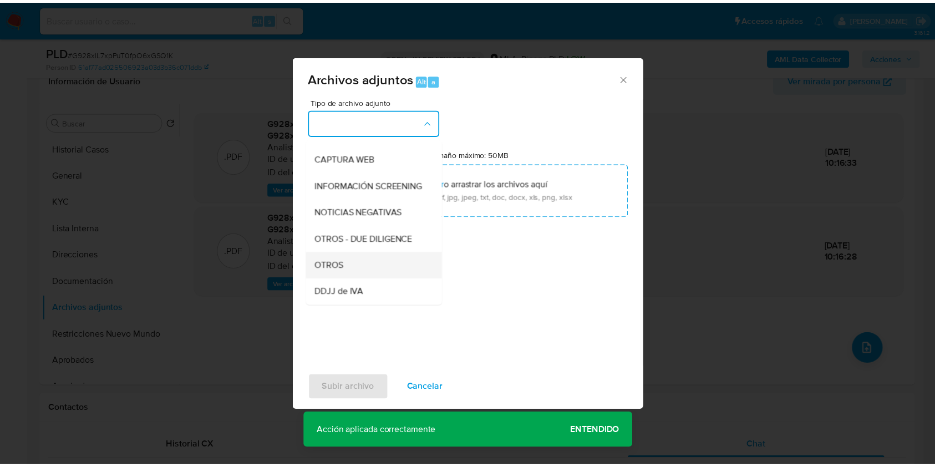
scroll to position [148, 0]
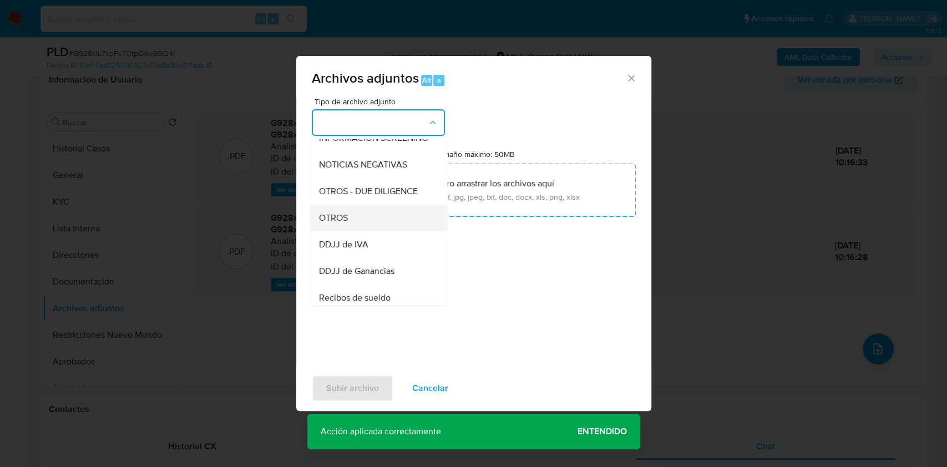
click at [377, 225] on div "OTROS" at bounding box center [374, 218] width 113 height 27
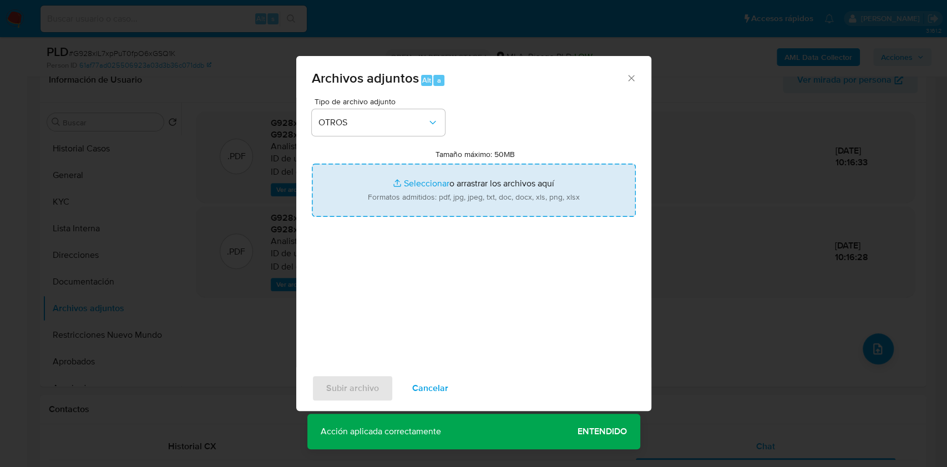
click at [445, 205] on input "Tamaño máximo: 50MB Seleccionar archivos" at bounding box center [474, 190] width 324 height 53
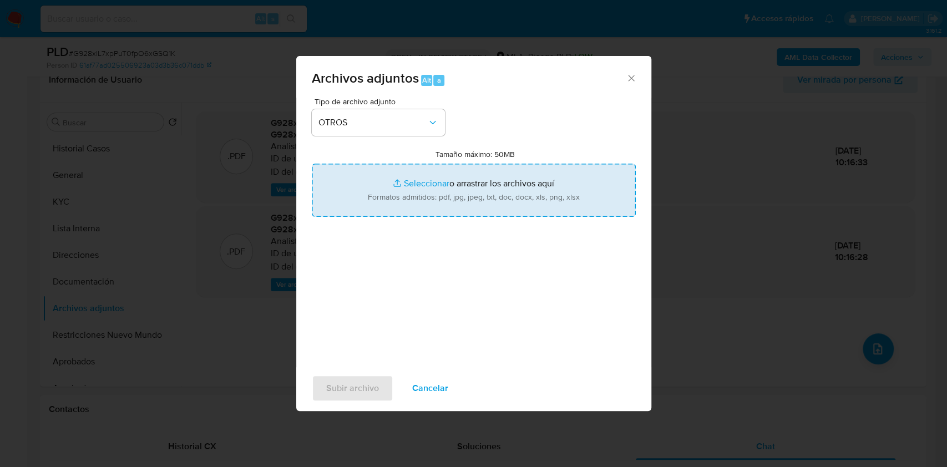
type input "C:\fakepath\Caselog G928xlL7xpPuT0fpO6xGSQ1K_2025_09_18_00_38_34.docx"
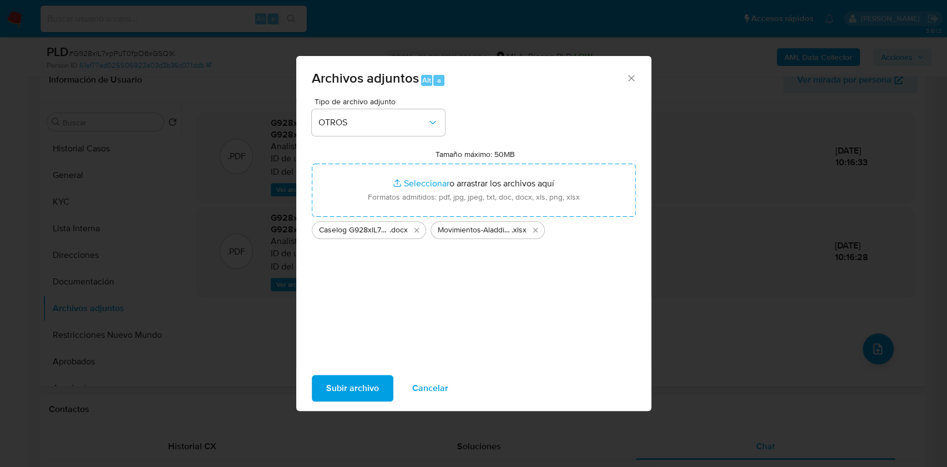
click at [354, 383] on span "Subir archivo" at bounding box center [352, 388] width 53 height 24
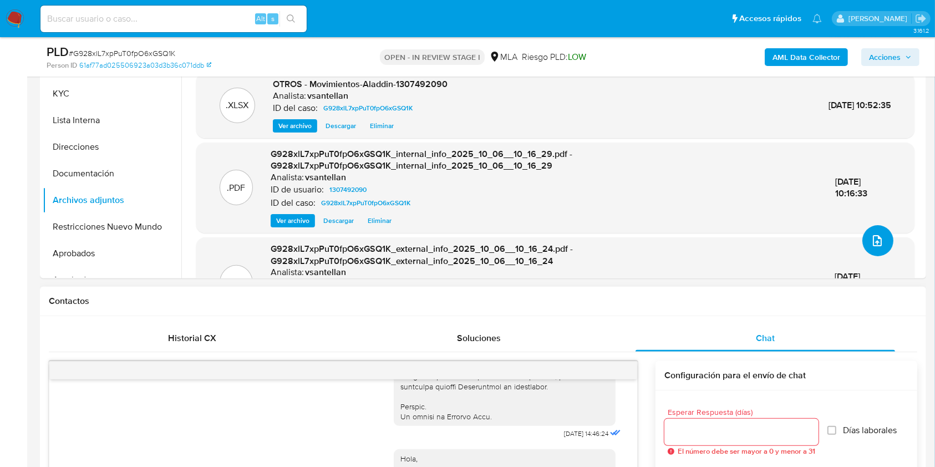
scroll to position [333, 0]
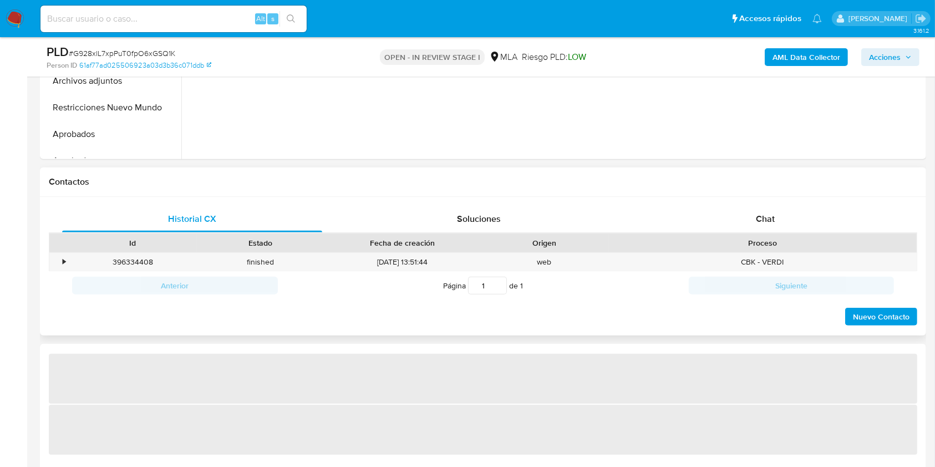
scroll to position [418, 0]
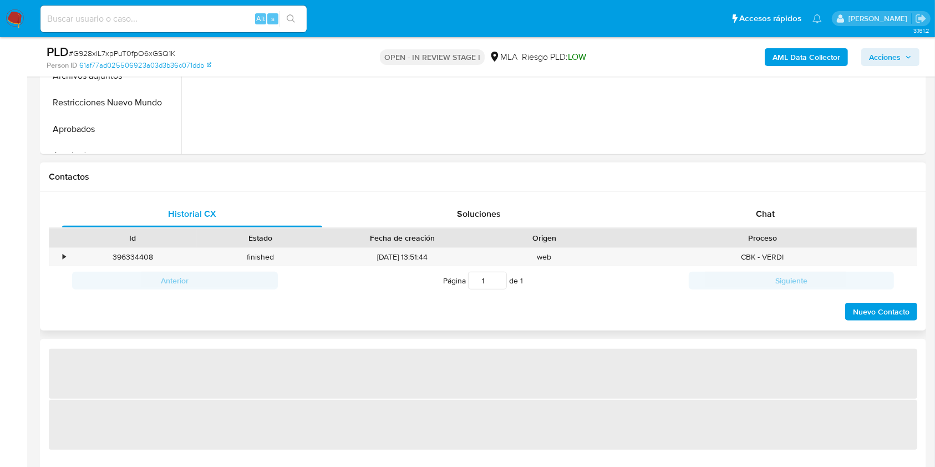
click at [799, 210] on div "Chat" at bounding box center [766, 214] width 260 height 27
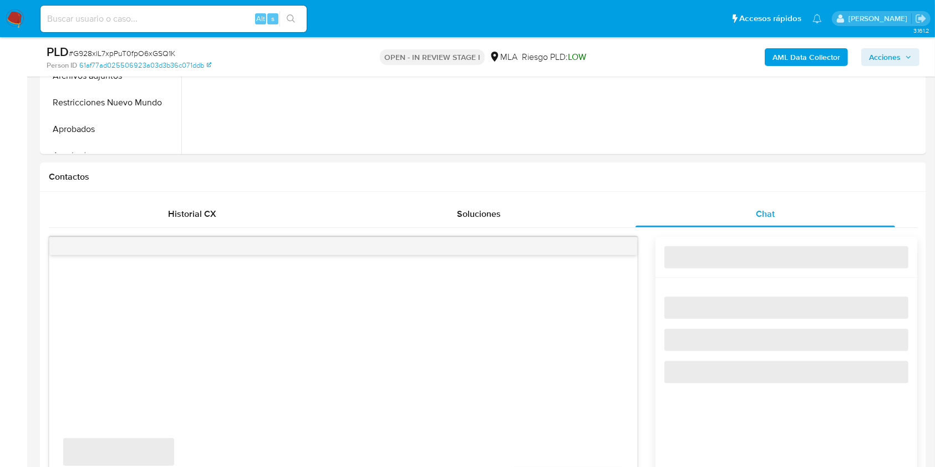
select select "10"
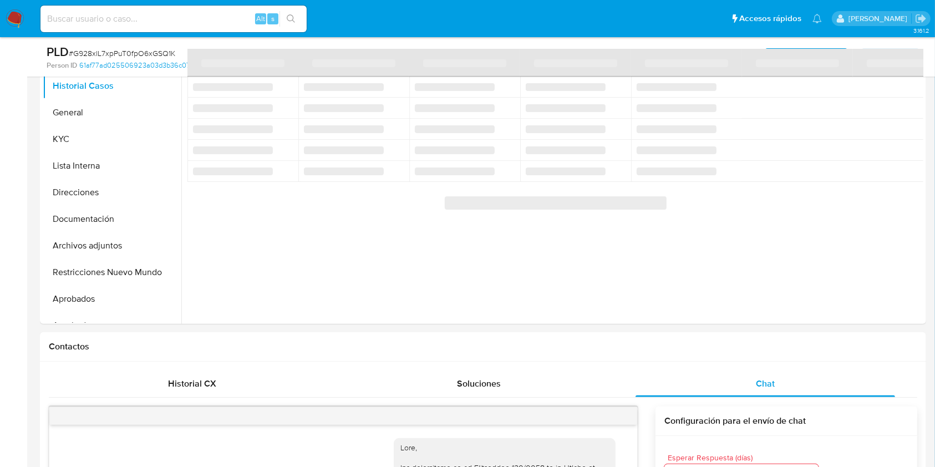
scroll to position [627, 0]
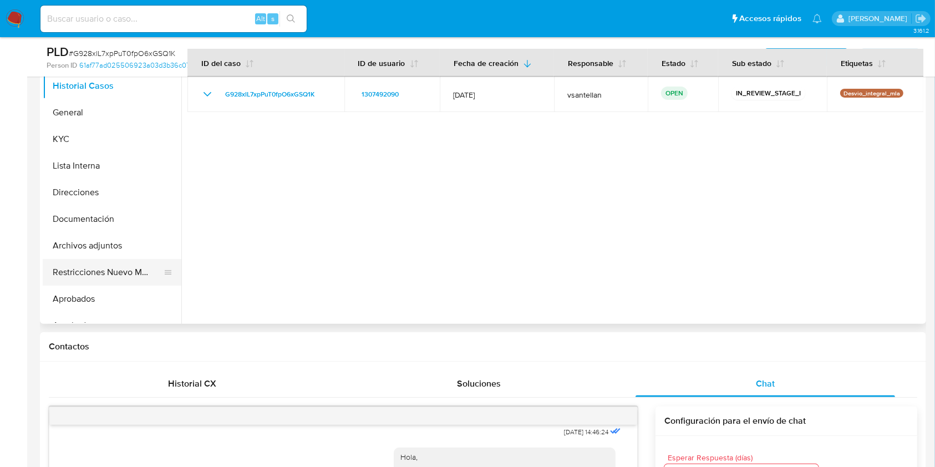
click at [103, 264] on button "Restricciones Nuevo Mundo" at bounding box center [108, 272] width 130 height 27
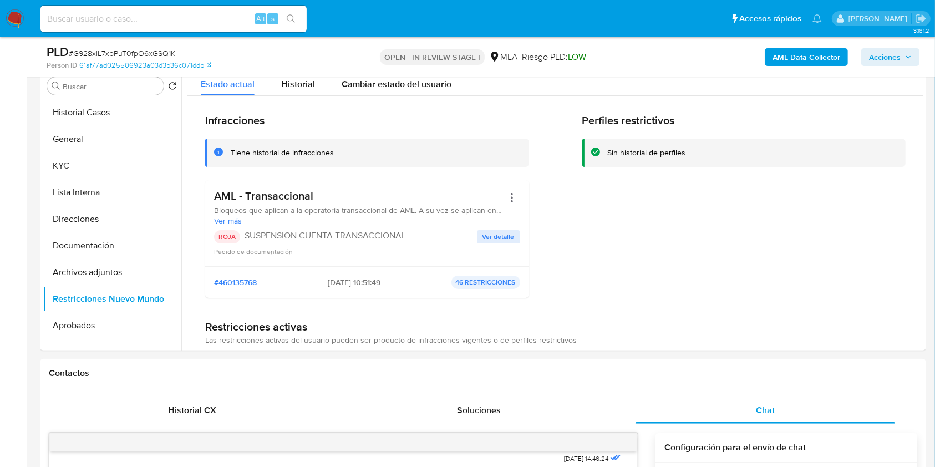
scroll to position [187, 0]
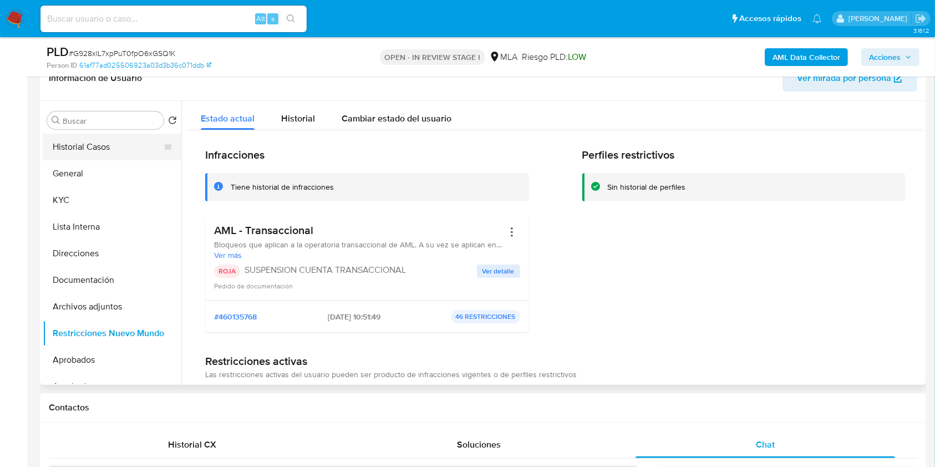
click at [75, 157] on button "Historial Casos" at bounding box center [108, 147] width 130 height 27
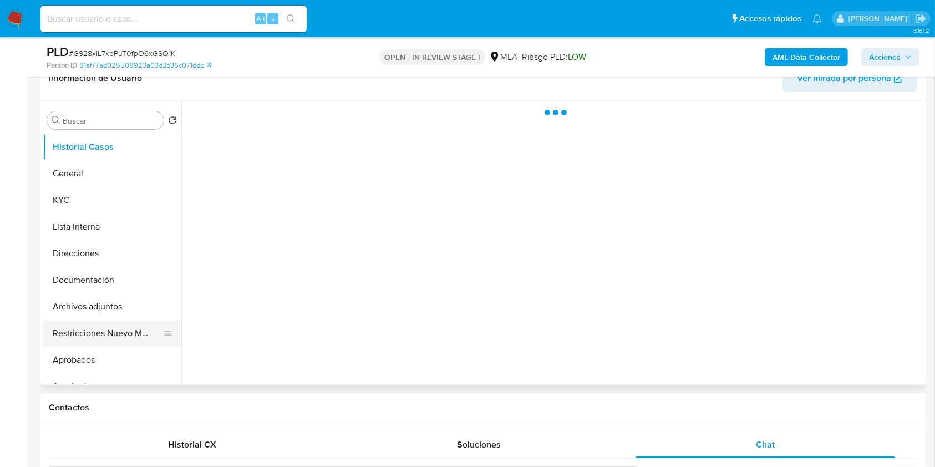
click at [92, 326] on button "Restricciones Nuevo Mundo" at bounding box center [108, 333] width 130 height 27
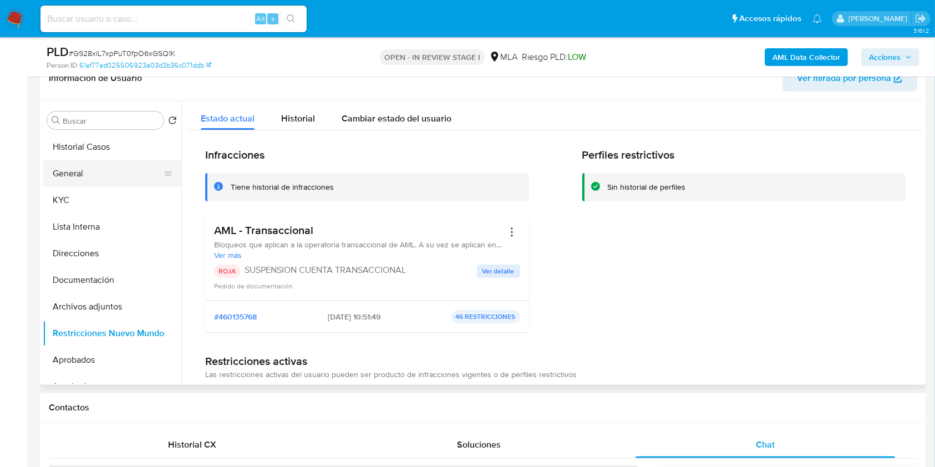
click at [98, 170] on button "General" at bounding box center [108, 173] width 130 height 27
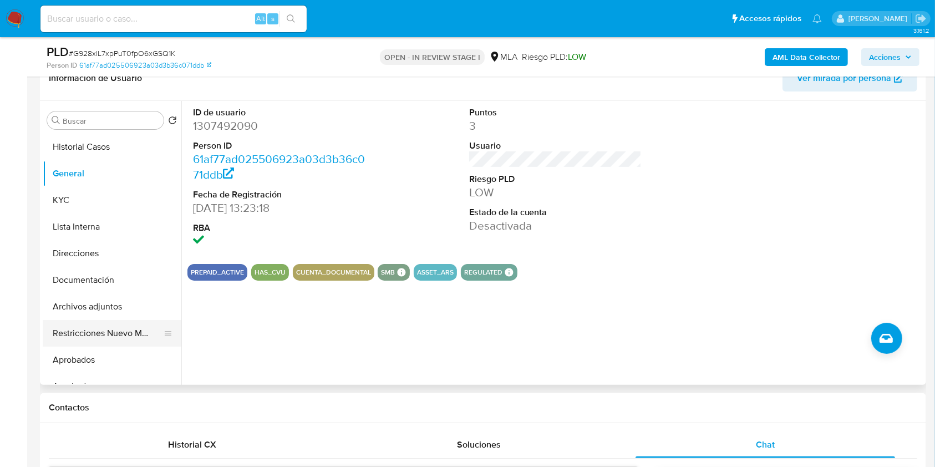
click at [109, 329] on button "Restricciones Nuevo Mundo" at bounding box center [108, 333] width 130 height 27
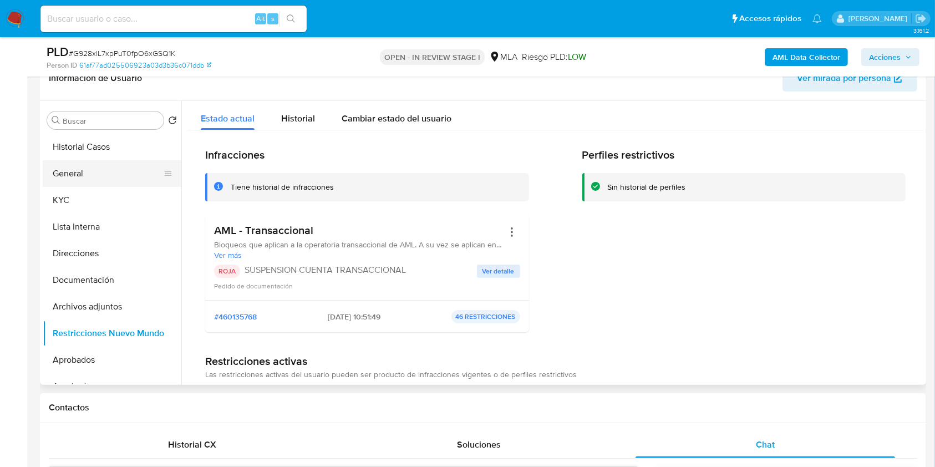
click at [103, 169] on button "General" at bounding box center [108, 173] width 130 height 27
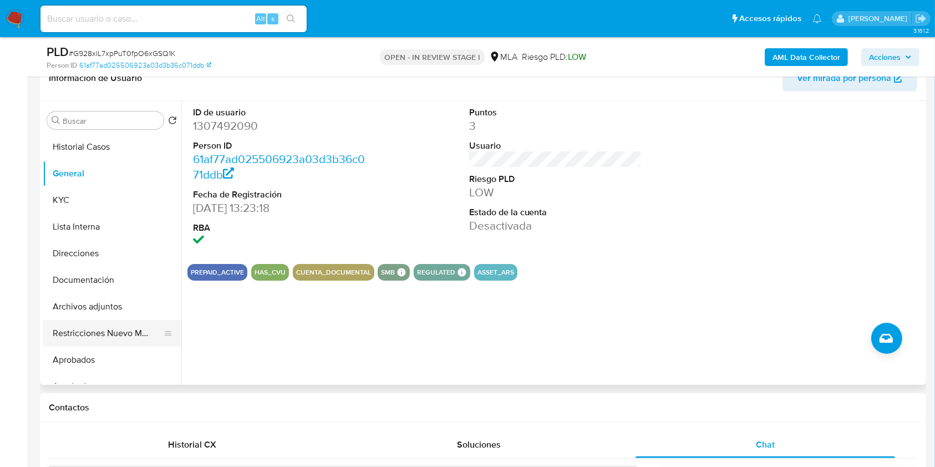
click at [106, 331] on button "Restricciones Nuevo Mundo" at bounding box center [108, 333] width 130 height 27
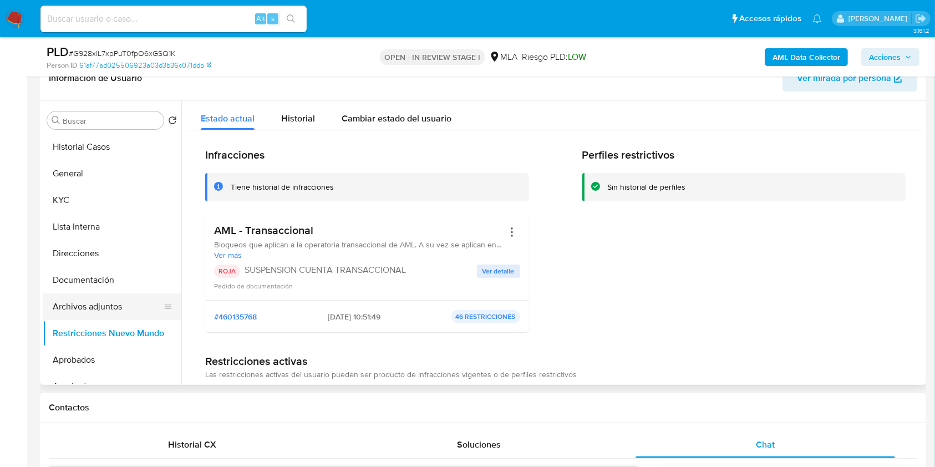
click at [96, 301] on button "Archivos adjuntos" at bounding box center [108, 306] width 130 height 27
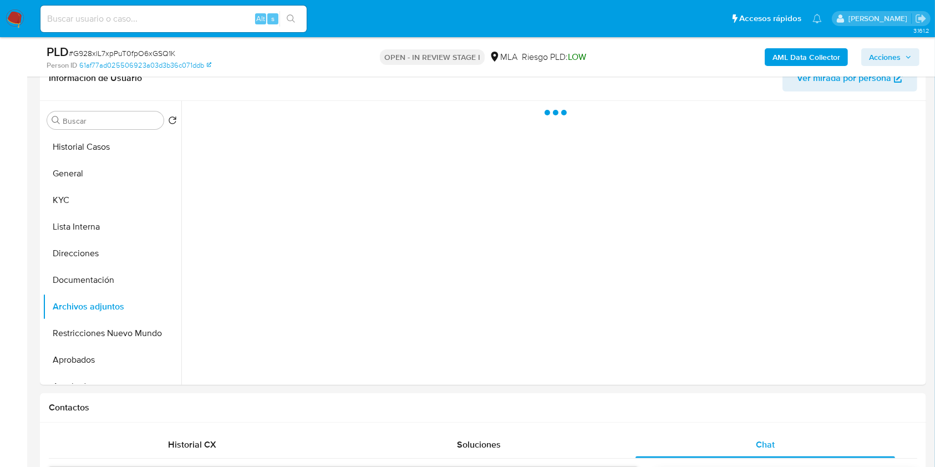
click at [883, 58] on span "Acciones" at bounding box center [885, 57] width 32 height 18
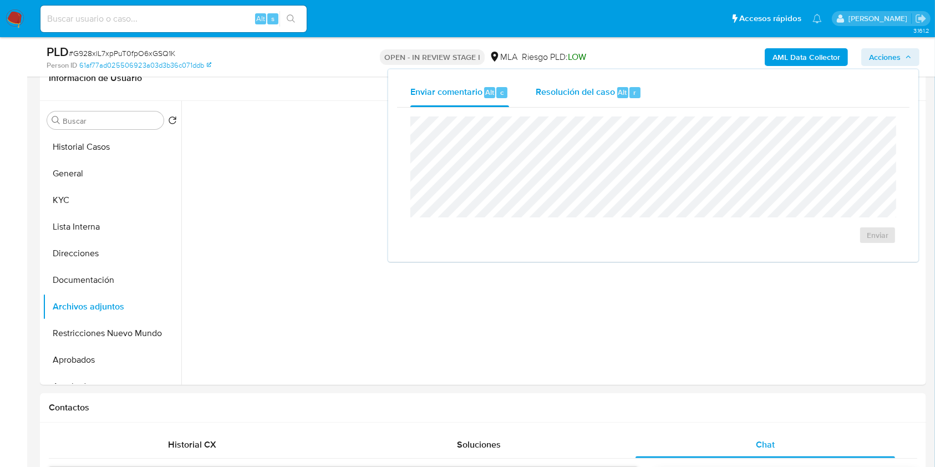
click at [586, 98] on span "Resolución del caso" at bounding box center [575, 91] width 79 height 13
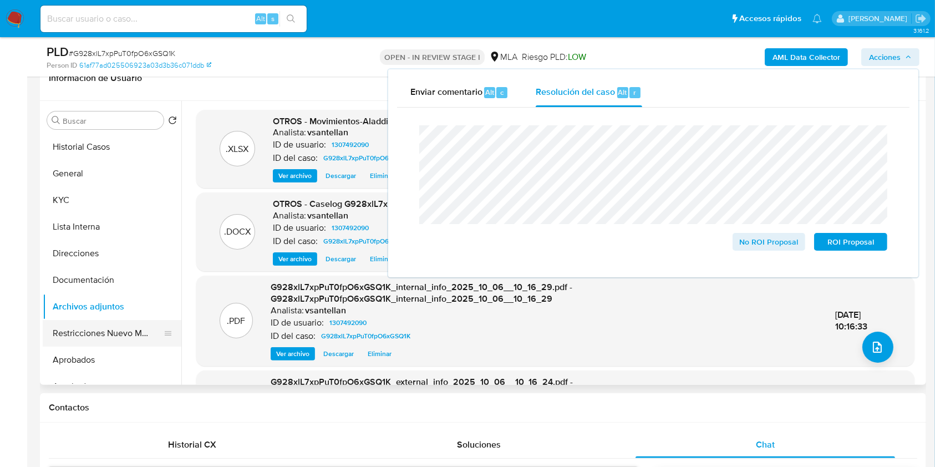
click at [109, 326] on button "Restricciones Nuevo Mundo" at bounding box center [108, 333] width 130 height 27
click at [122, 326] on button "Restricciones Nuevo Mundo" at bounding box center [108, 333] width 130 height 27
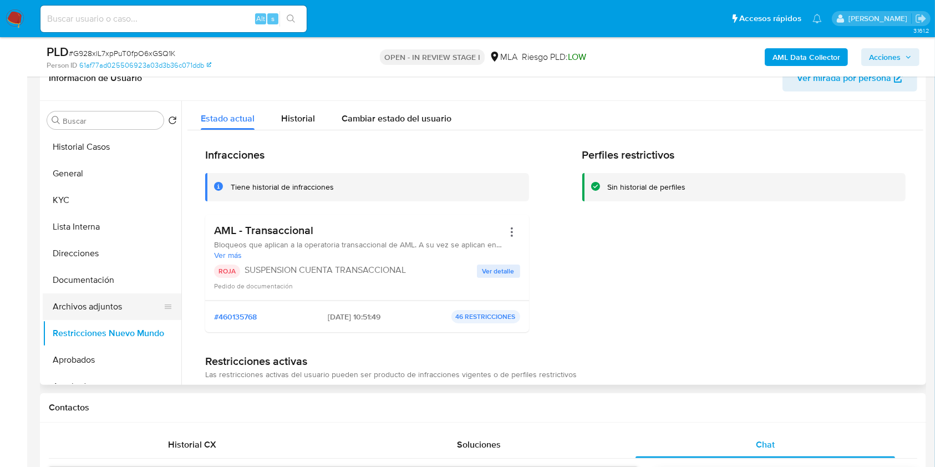
click at [118, 305] on button "Archivos adjuntos" at bounding box center [108, 306] width 130 height 27
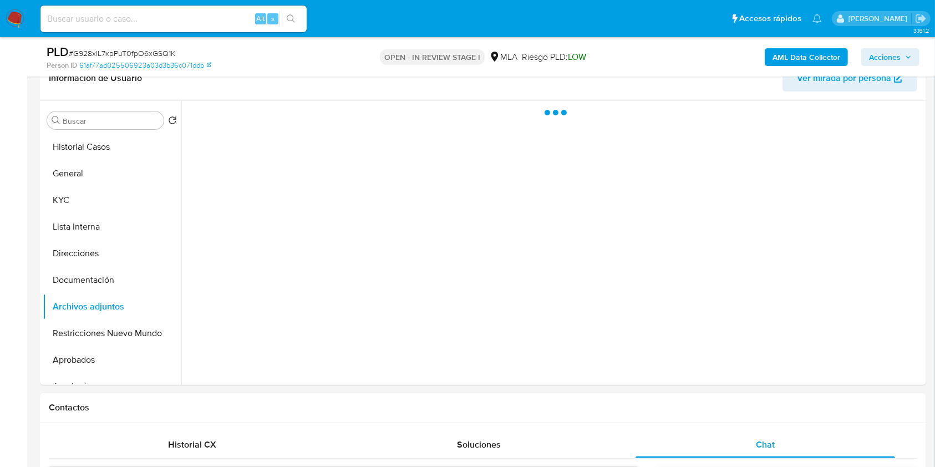
click at [898, 50] on span "Acciones" at bounding box center [885, 57] width 32 height 18
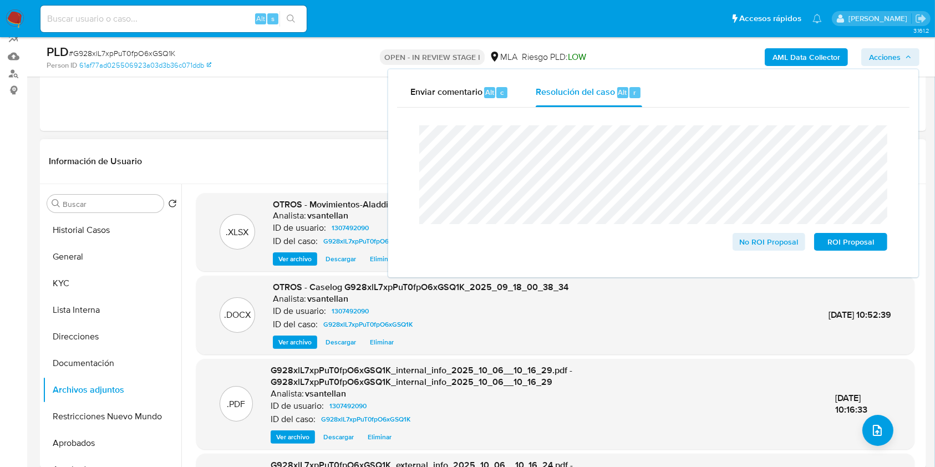
scroll to position [85, 0]
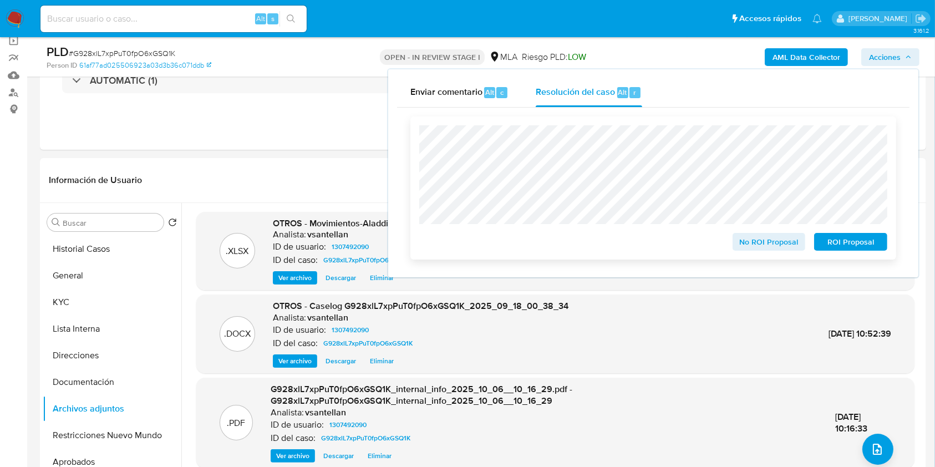
click at [841, 247] on span "ROI Proposal" at bounding box center [851, 242] width 58 height 16
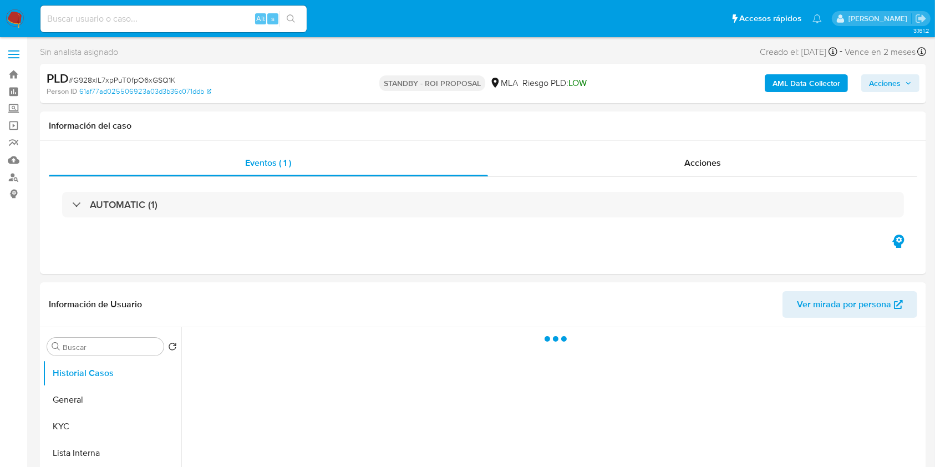
select select "10"
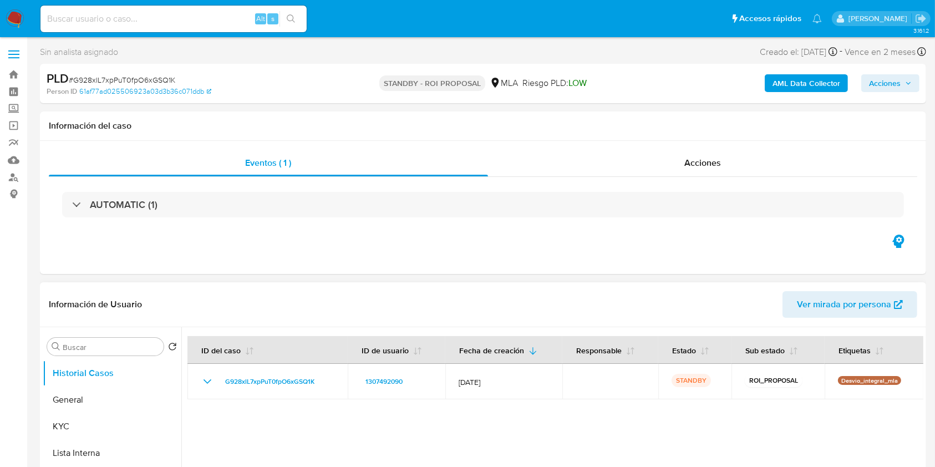
click at [538, 432] on div at bounding box center [552, 469] width 742 height 284
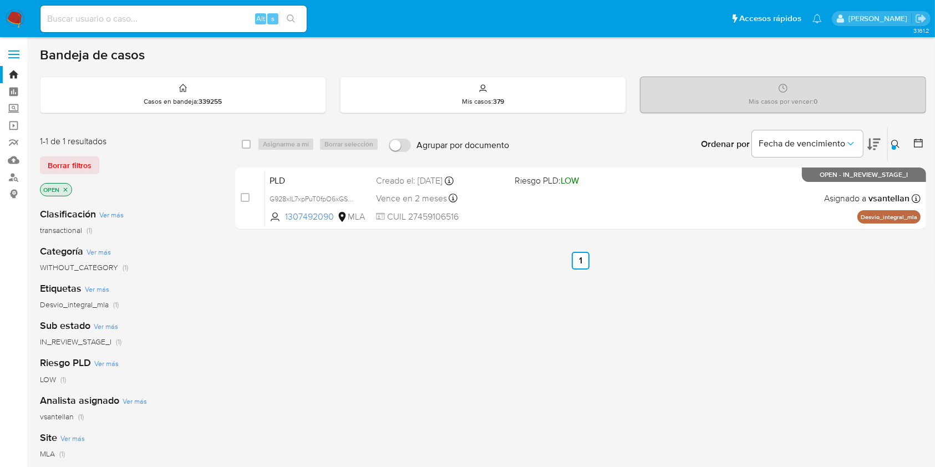
click at [19, 13] on img at bounding box center [15, 18] width 19 height 19
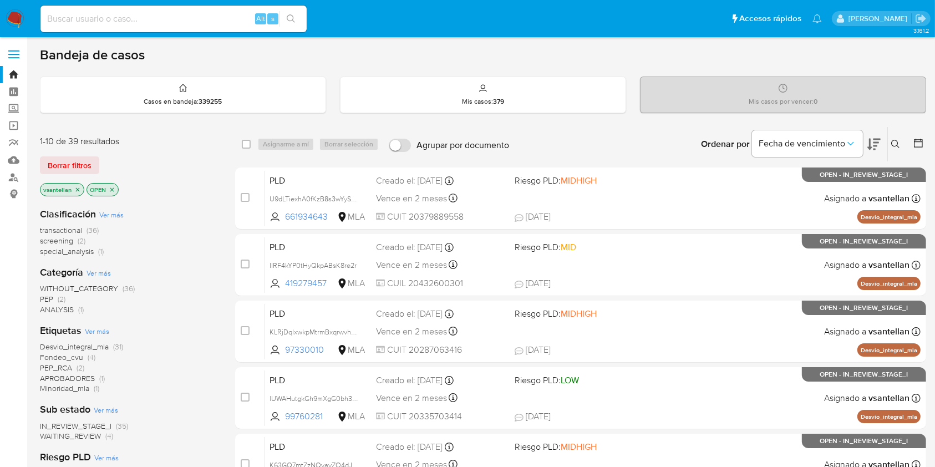
click at [895, 144] on icon at bounding box center [896, 144] width 9 height 9
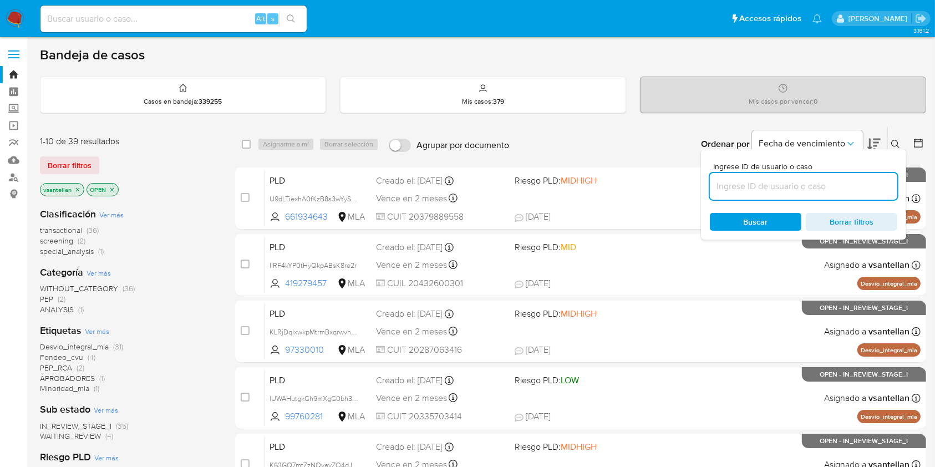
click at [745, 187] on input at bounding box center [804, 186] width 188 height 14
type input "442899540"
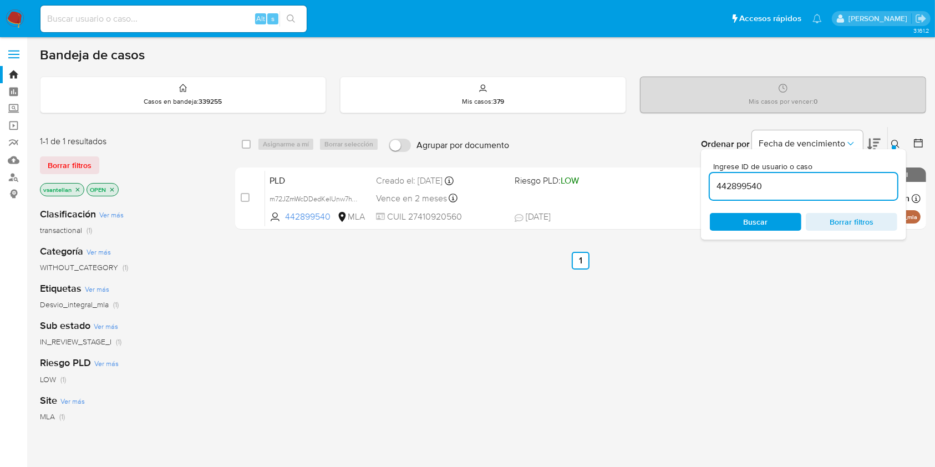
click at [893, 138] on button at bounding box center [897, 144] width 18 height 13
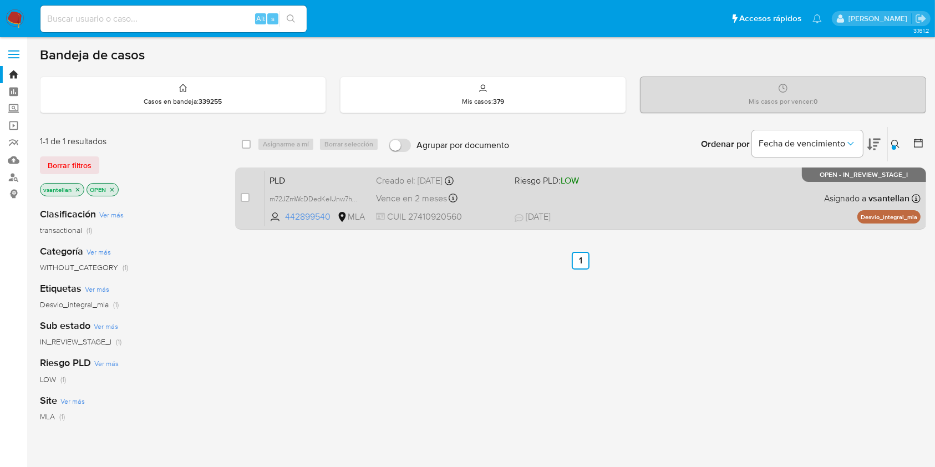
click at [763, 194] on div "PLD m72JZmWcDDedKeIUnw7hYjII 442899540 MLA Riesgo PLD: LOW Creado el: 12/09/202…" at bounding box center [593, 198] width 656 height 56
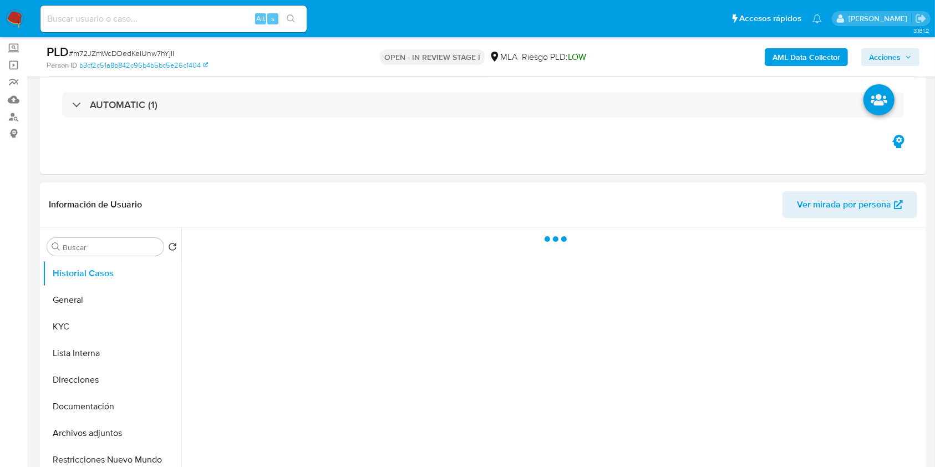
scroll to position [74, 0]
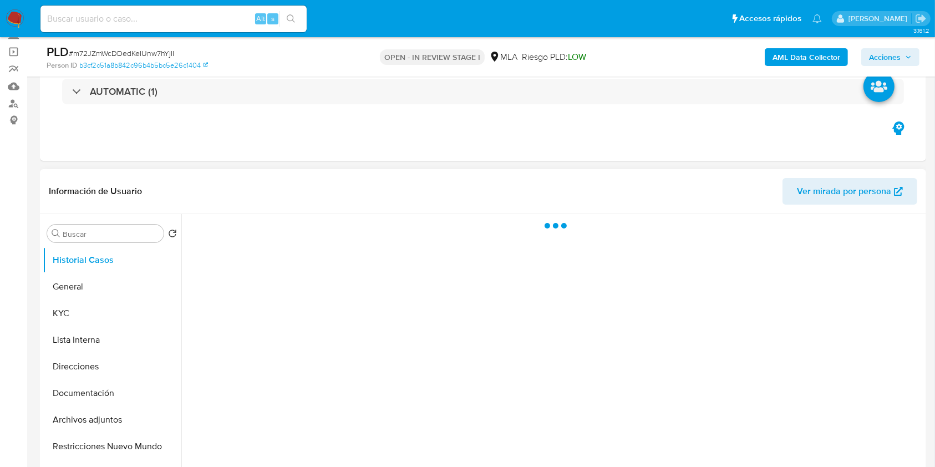
select select "10"
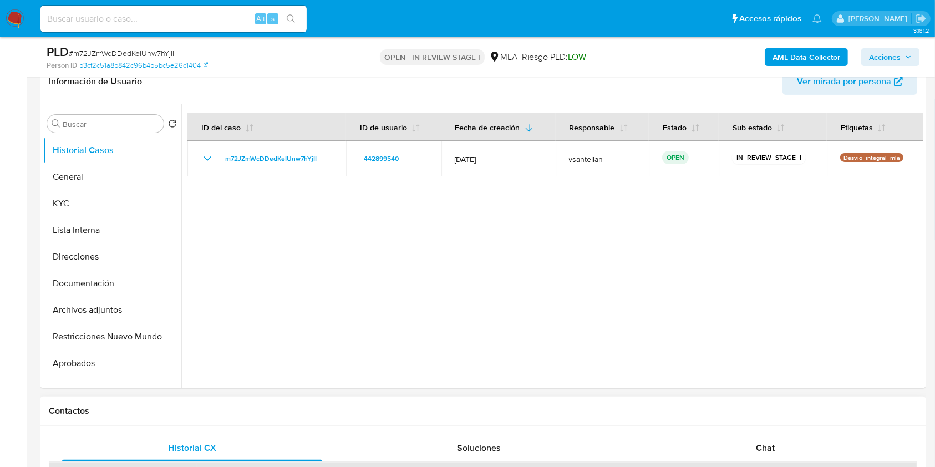
scroll to position [296, 0]
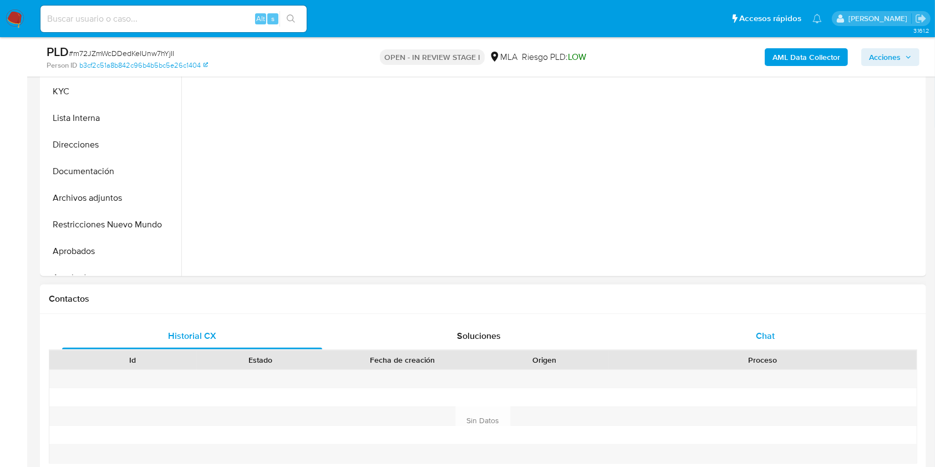
click at [790, 333] on div "Chat" at bounding box center [766, 336] width 260 height 27
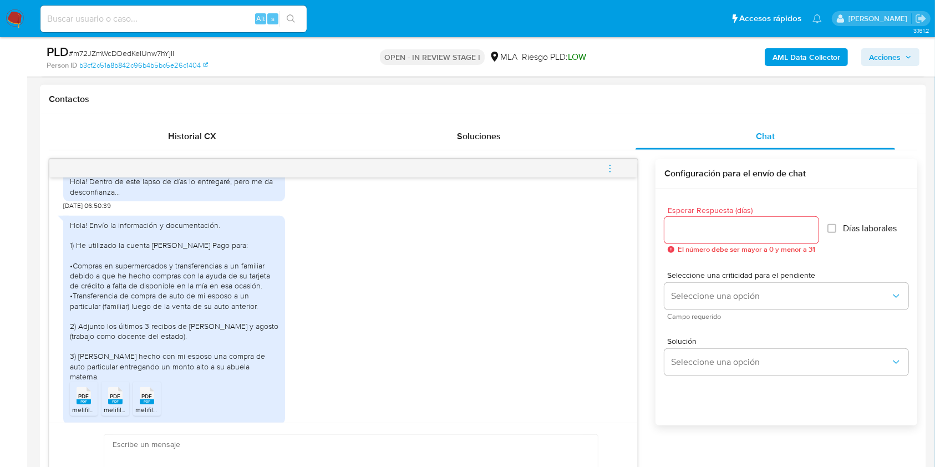
scroll to position [660, 0]
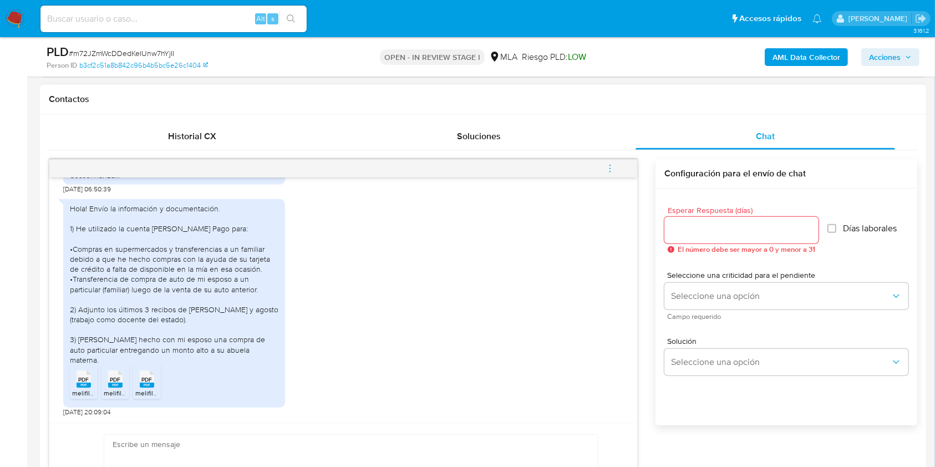
drag, startPoint x: 88, startPoint y: 372, endPoint x: 118, endPoint y: 379, distance: 30.3
click at [88, 373] on rect at bounding box center [95, 368] width 17 height 14
click at [121, 378] on div "PDF PDF" at bounding box center [115, 378] width 23 height 22
click at [162, 382] on ul "PDF PDF melifile6825499513579632536.pdf PDF PDF melifile2664209533136890637.pdf…" at bounding box center [174, 384] width 209 height 38
drag, startPoint x: 155, startPoint y: 384, endPoint x: 323, endPoint y: 418, distance: 171.4
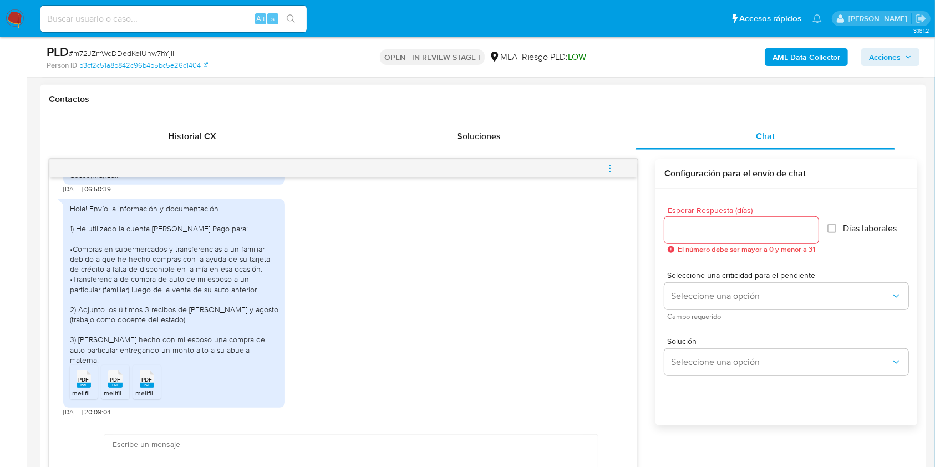
click at [154, 384] on div "PDF PDF" at bounding box center [146, 378] width 23 height 22
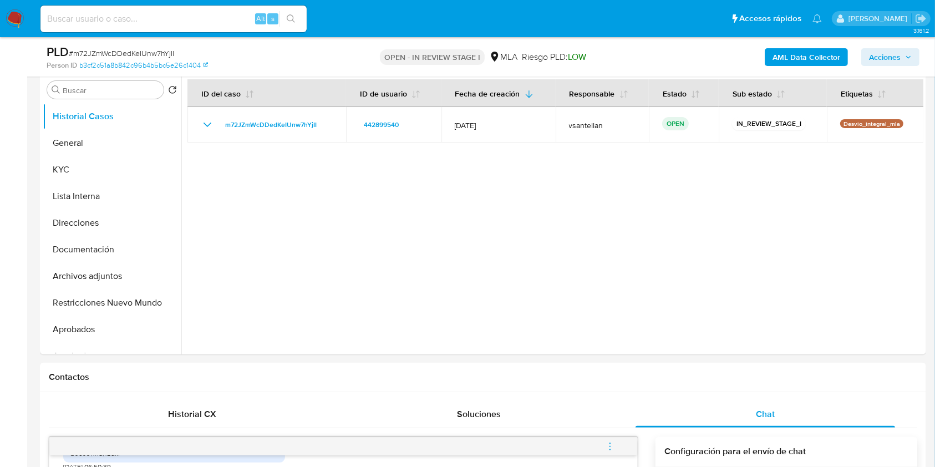
scroll to position [198, 0]
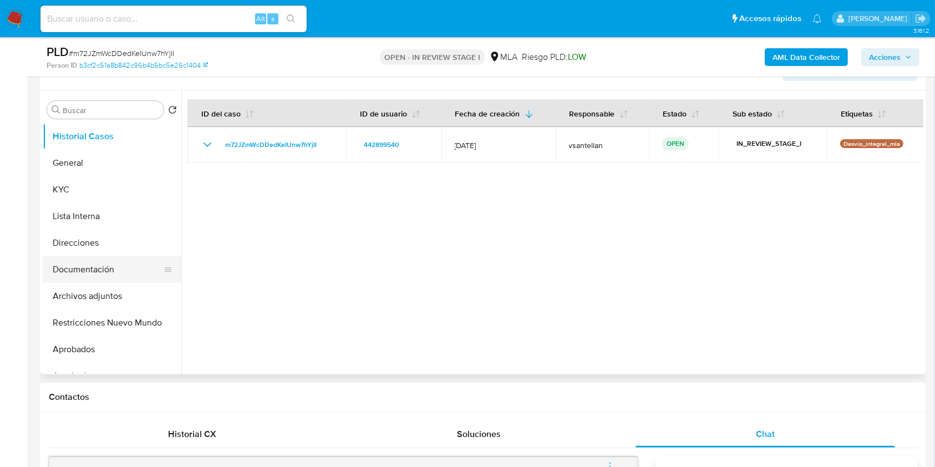
click at [87, 275] on button "Documentación" at bounding box center [108, 269] width 130 height 27
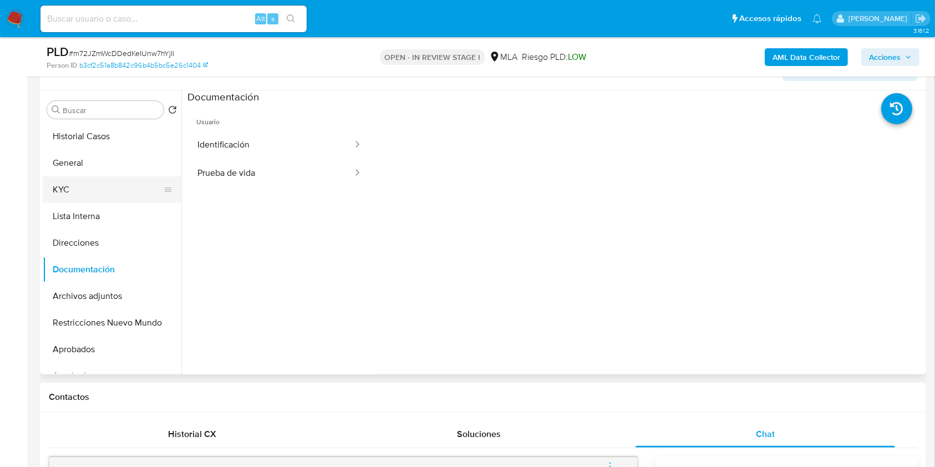
click at [78, 195] on button "KYC" at bounding box center [108, 189] width 130 height 27
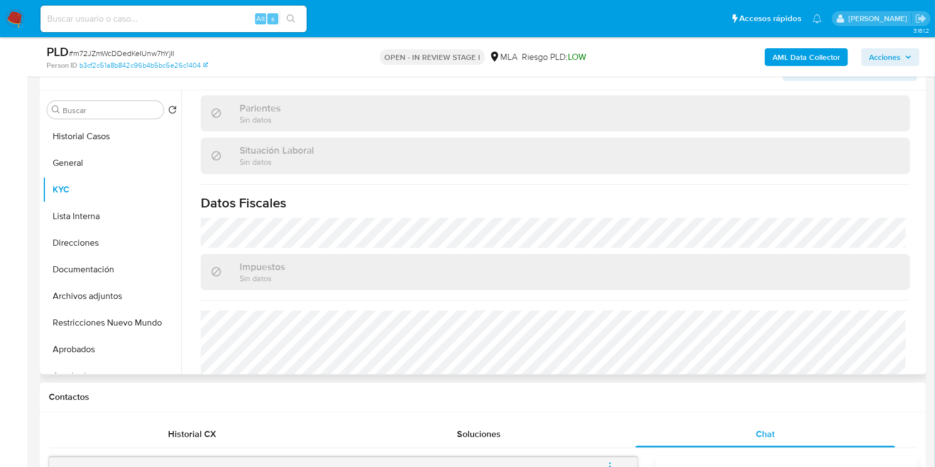
scroll to position [510, 0]
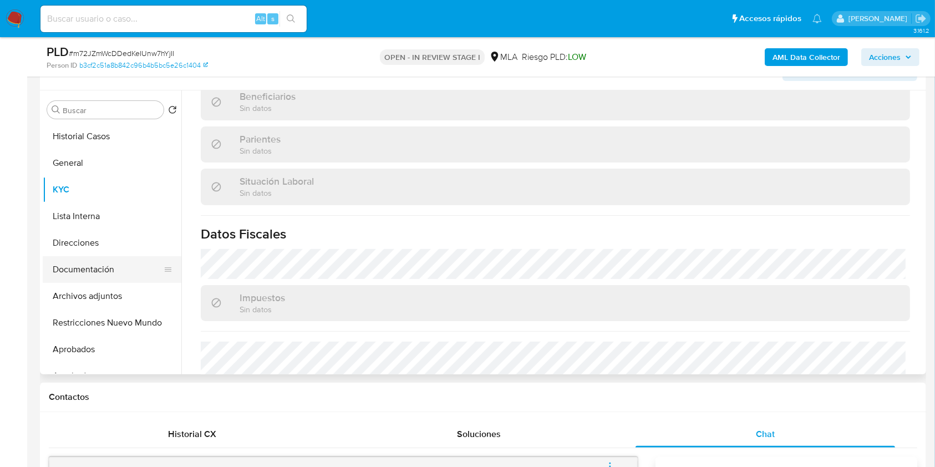
click at [70, 256] on button "Documentación" at bounding box center [108, 269] width 130 height 27
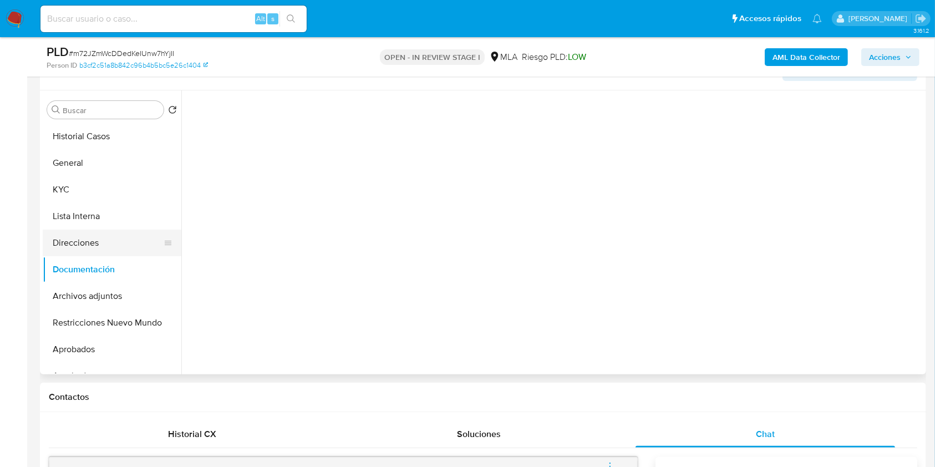
scroll to position [0, 0]
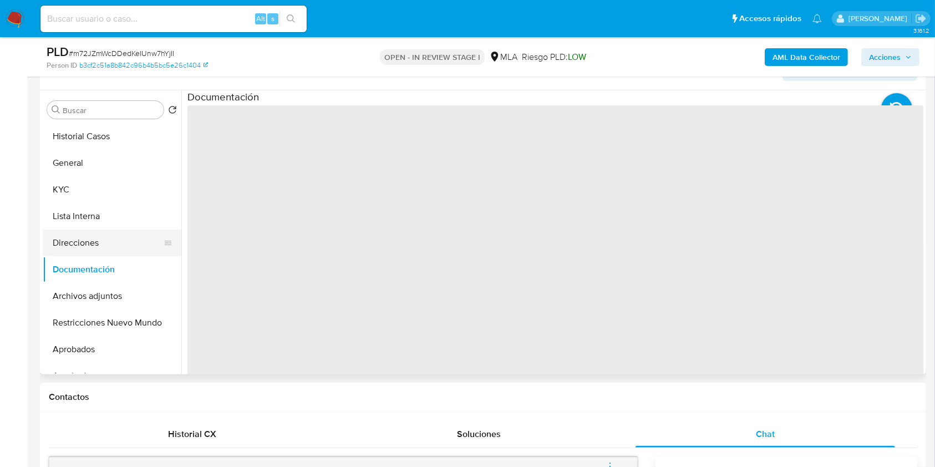
click at [75, 247] on button "Direcciones" at bounding box center [108, 243] width 130 height 27
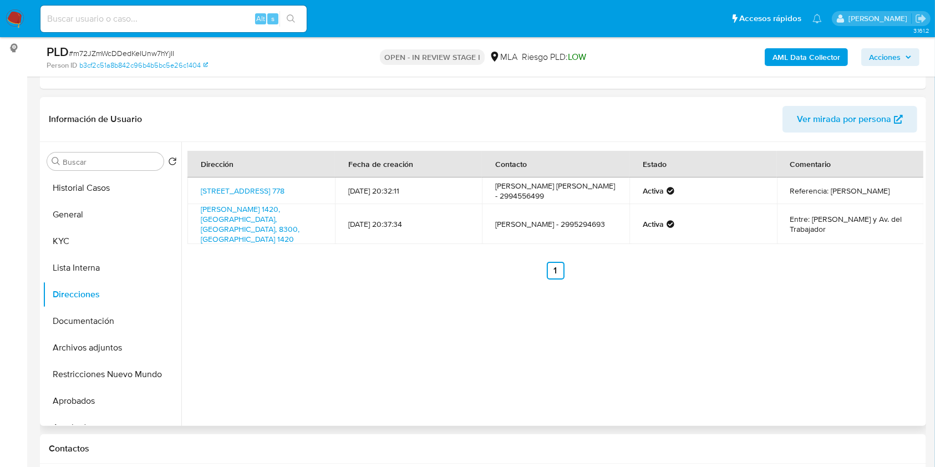
scroll to position [124, 0]
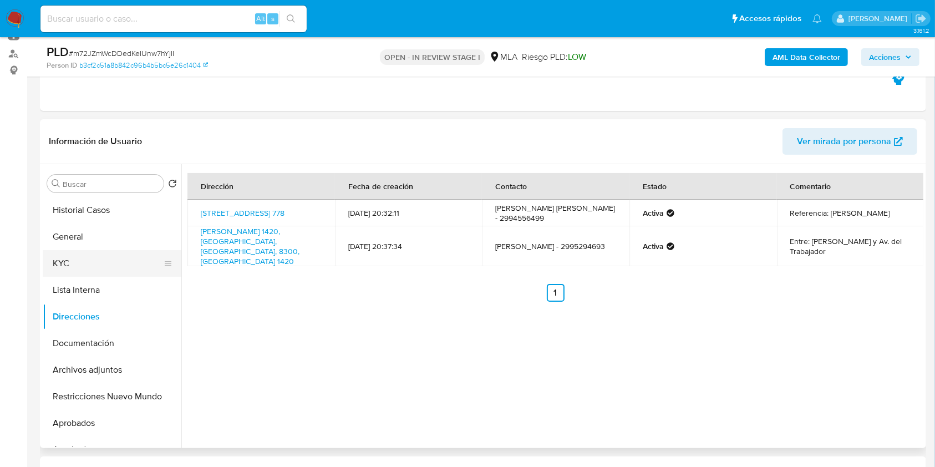
click at [68, 257] on button "KYC" at bounding box center [108, 263] width 130 height 27
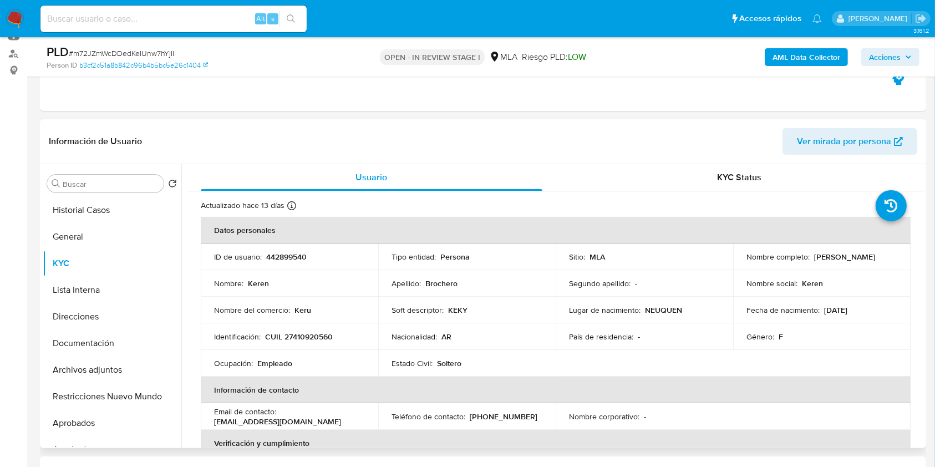
drag, startPoint x: 865, startPoint y: 256, endPoint x: 812, endPoint y: 255, distance: 53.3
click at [812, 255] on div "Nombre completo : Keren Brochero" at bounding box center [822, 257] width 151 height 10
copy p "Keren Brochero"
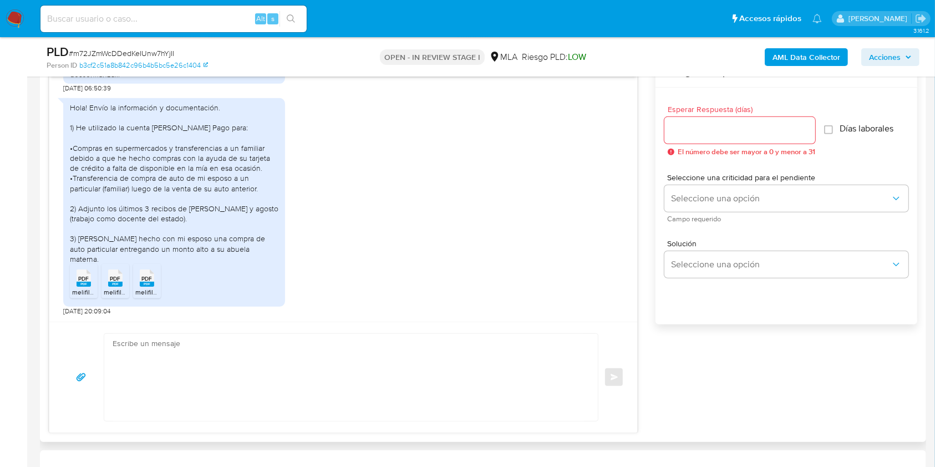
scroll to position [604, 0]
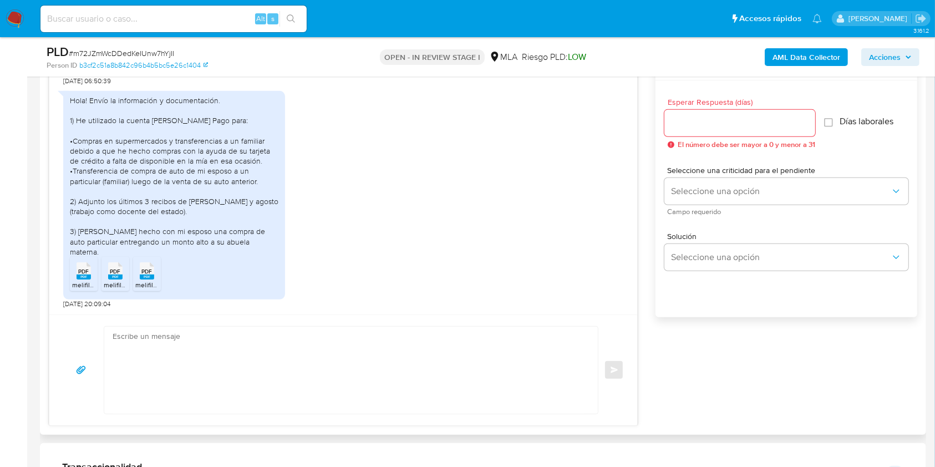
click at [310, 370] on textarea at bounding box center [349, 370] width 472 height 87
paste textarea "Hola Keren Brochero, Muchas gracias por tu respuesta. En este caso, te pedimos …"
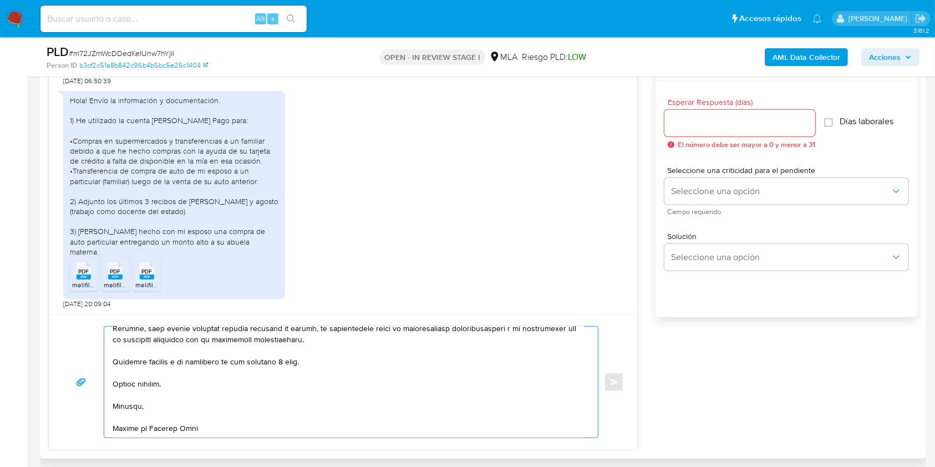
scroll to position [407, 0]
click at [288, 362] on textarea at bounding box center [349, 382] width 472 height 111
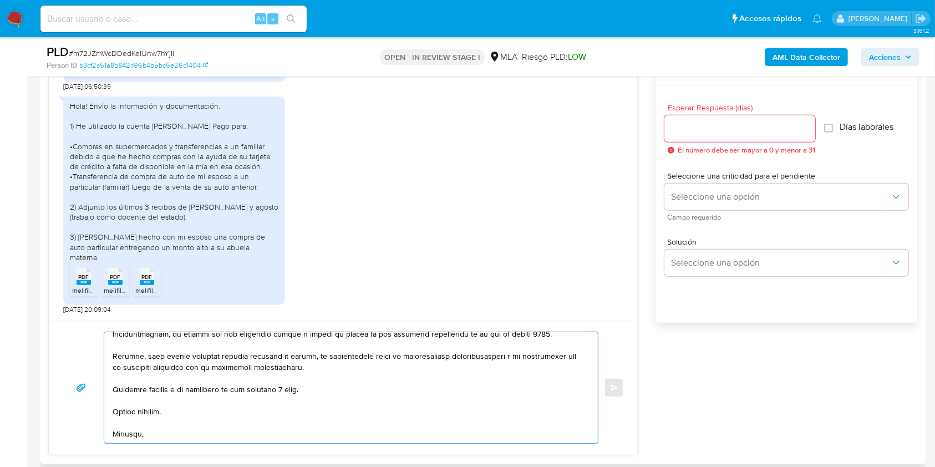
scroll to position [371, 0]
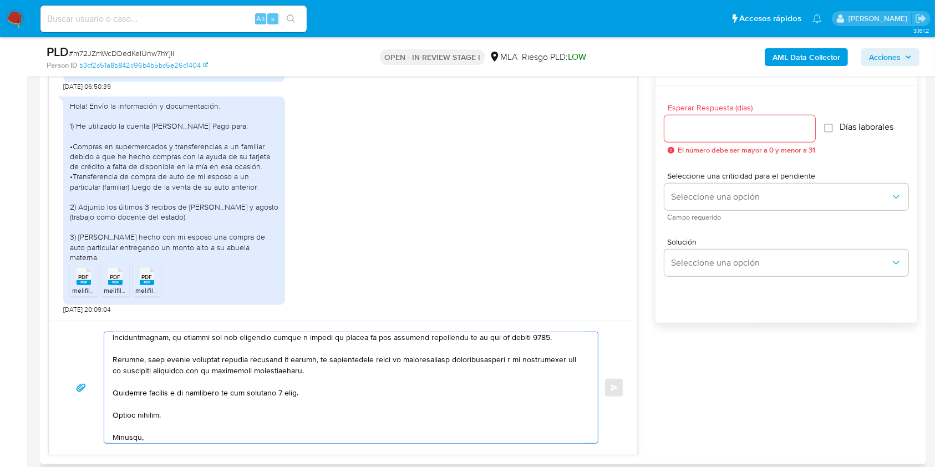
drag, startPoint x: 337, startPoint y: 379, endPoint x: 60, endPoint y: 371, distance: 277.0
click at [60, 371] on div "Enviar" at bounding box center [343, 387] width 588 height 135
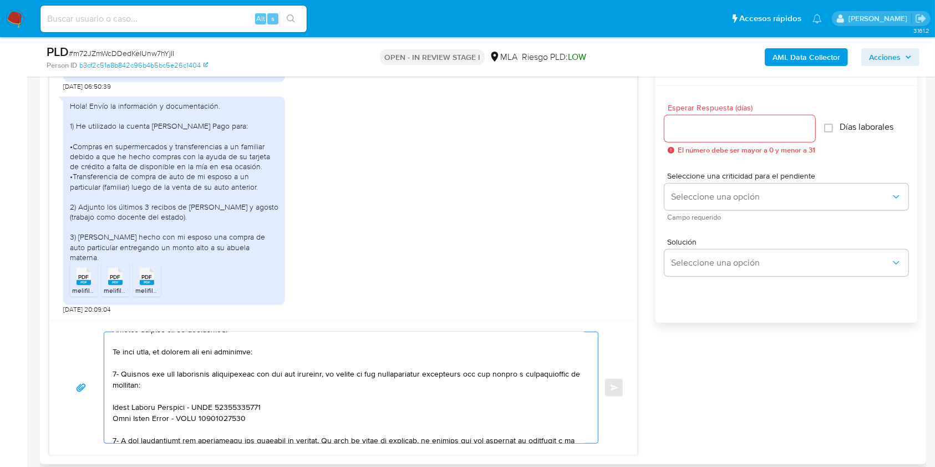
scroll to position [121, 0]
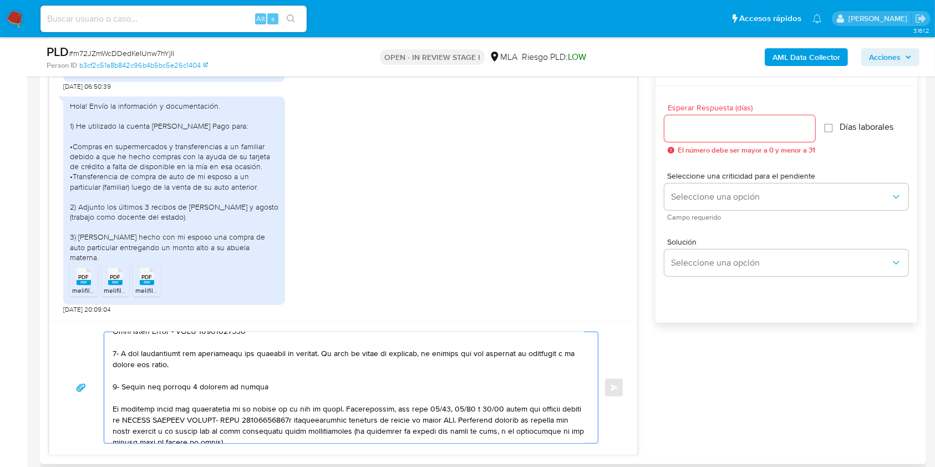
drag, startPoint x: 485, startPoint y: 394, endPoint x: 107, endPoint y: 355, distance: 380.4
click at [107, 355] on div at bounding box center [348, 387] width 488 height 111
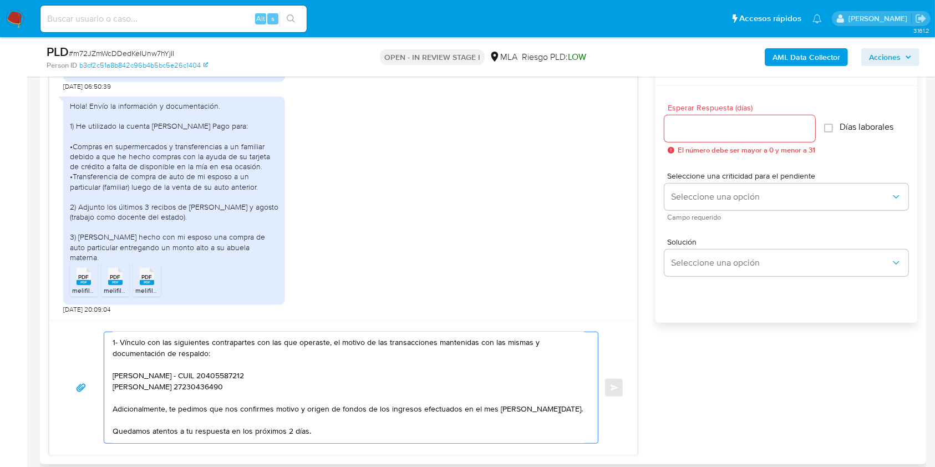
scroll to position [73, 0]
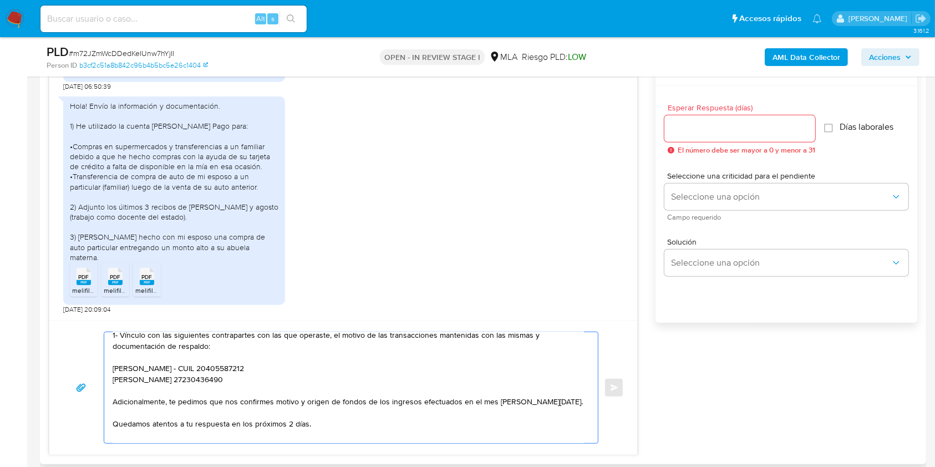
click at [561, 404] on textarea "Hola Keren Brochero, Muchas gracias por tu respuesta. En este caso, te pedimos …" at bounding box center [349, 387] width 472 height 111
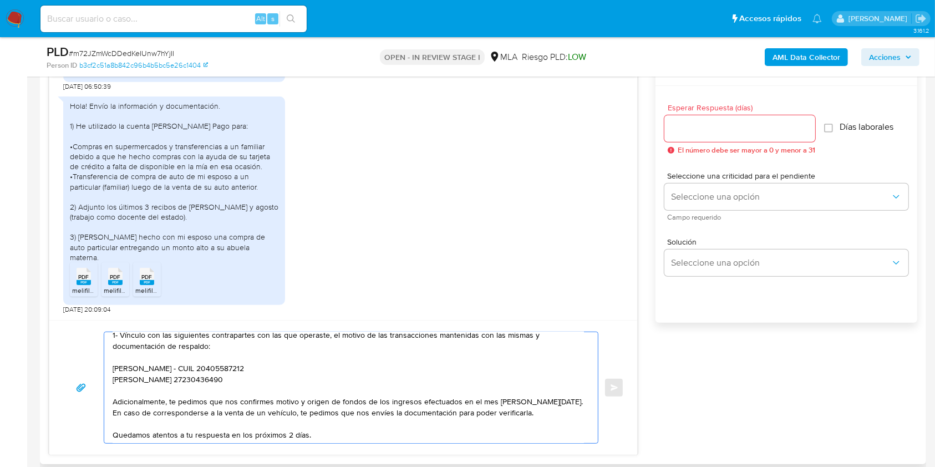
type textarea "Hola Keren Brochero, Muchas gracias por tu respuesta. En este caso, te pedimos …"
click at [723, 126] on input "Esperar Respuesta (días)" at bounding box center [740, 128] width 151 height 14
type input "2"
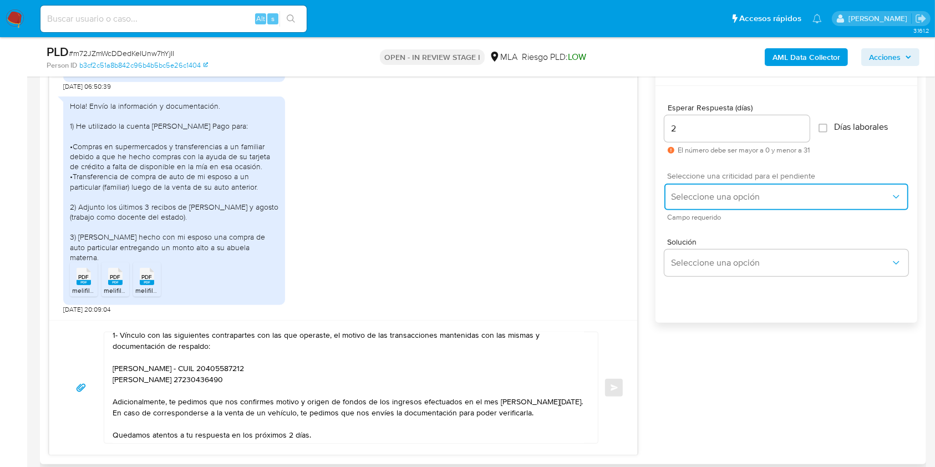
click at [708, 184] on button "Seleccione una opción" at bounding box center [787, 197] width 244 height 27
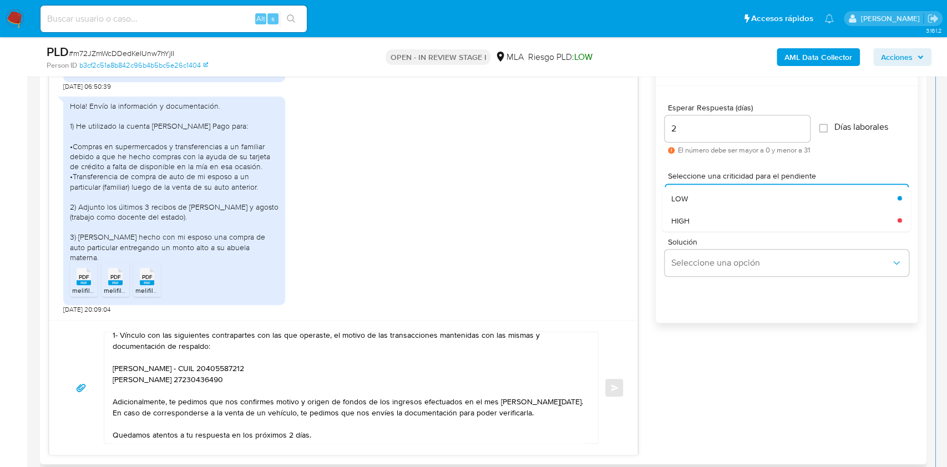
drag, startPoint x: 693, startPoint y: 215, endPoint x: 576, endPoint y: 389, distance: 209.1
click at [693, 215] on div "HIGH" at bounding box center [784, 220] width 226 height 22
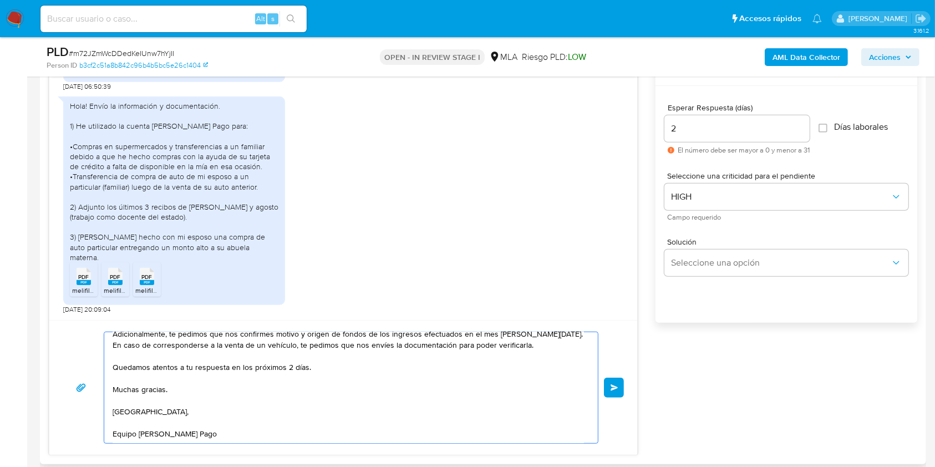
scroll to position [0, 0]
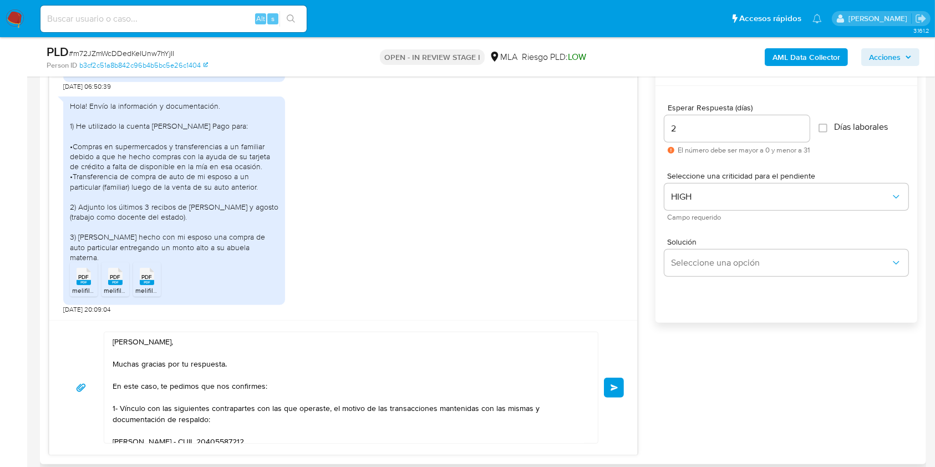
click at [615, 388] on span "Enviar" at bounding box center [615, 387] width 8 height 7
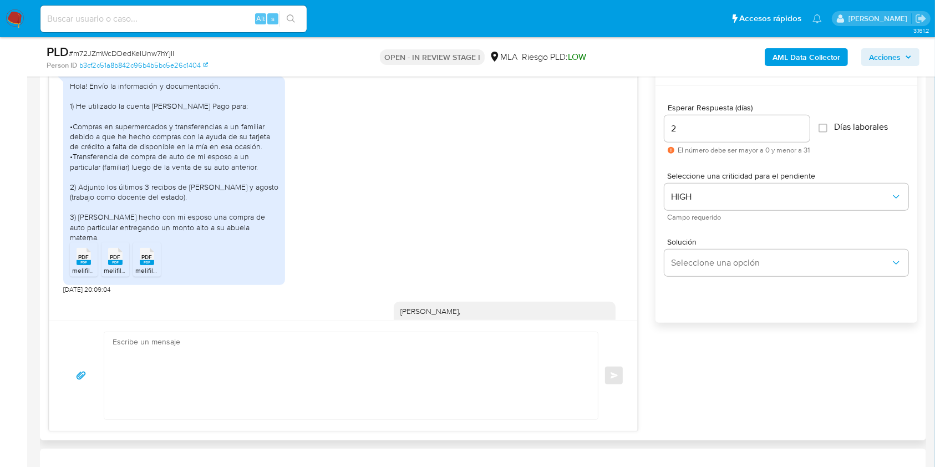
scroll to position [954, 0]
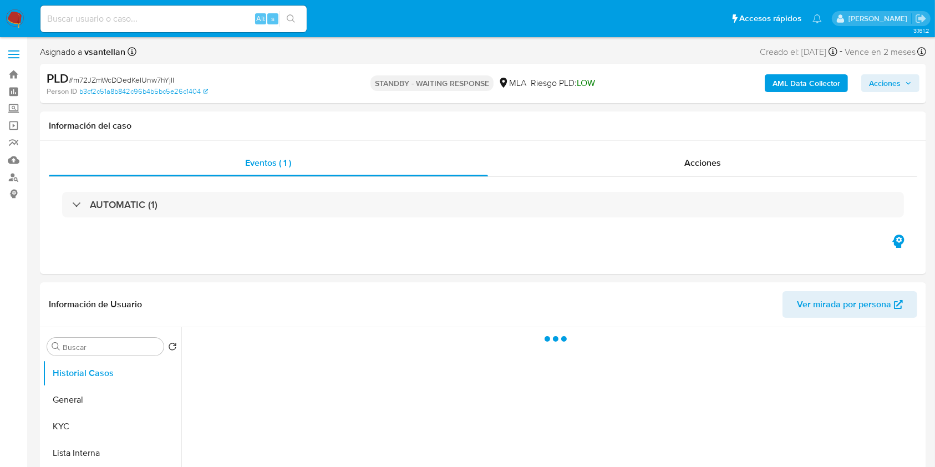
select select "10"
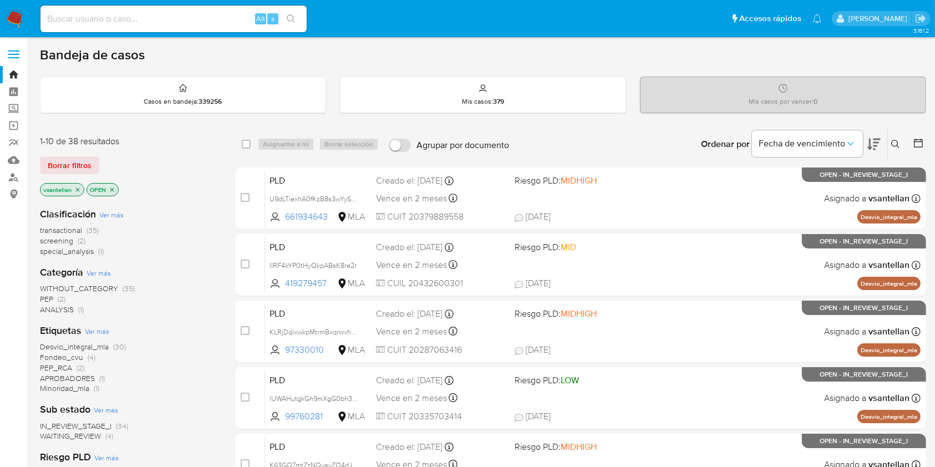
click at [892, 140] on icon at bounding box center [896, 144] width 9 height 9
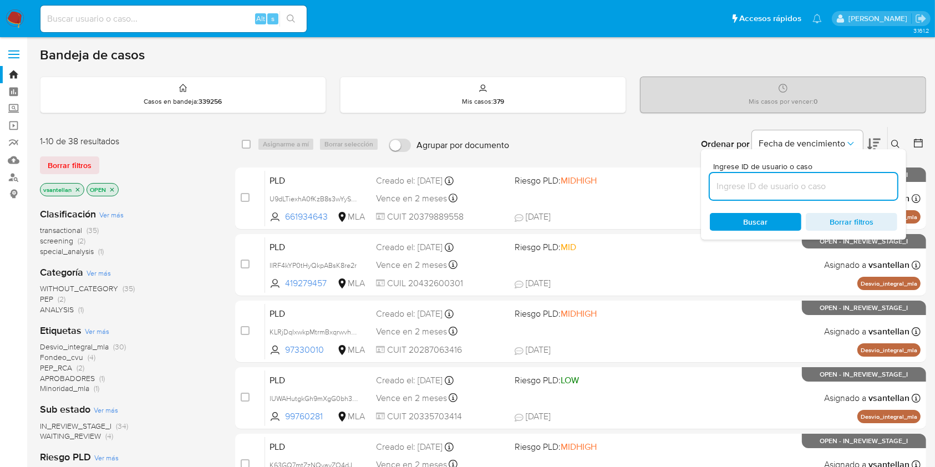
click at [771, 184] on input at bounding box center [804, 186] width 188 height 14
type input "391894327"
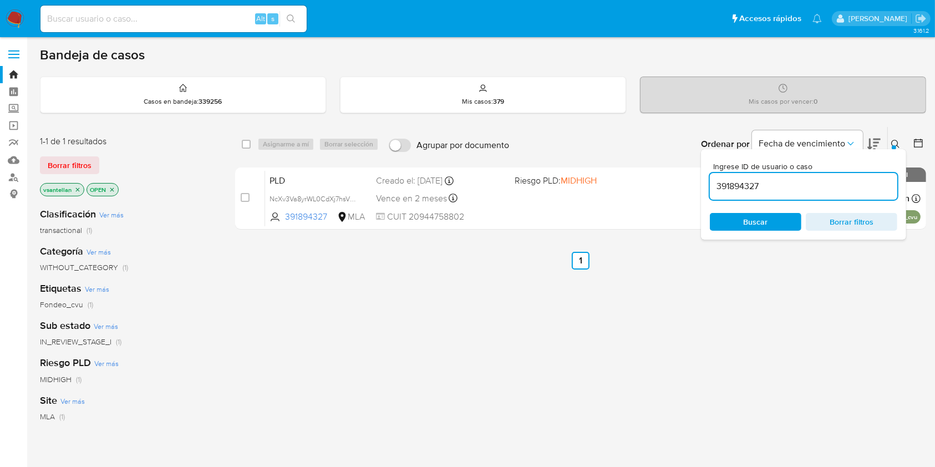
click at [897, 137] on div "Ingrese ID de usuario o caso 391894327 Buscar Borrar filtros" at bounding box center [897, 144] width 19 height 34
drag, startPoint x: 895, startPoint y: 140, endPoint x: 888, endPoint y: 165, distance: 26.1
click at [895, 140] on icon at bounding box center [896, 144] width 9 height 9
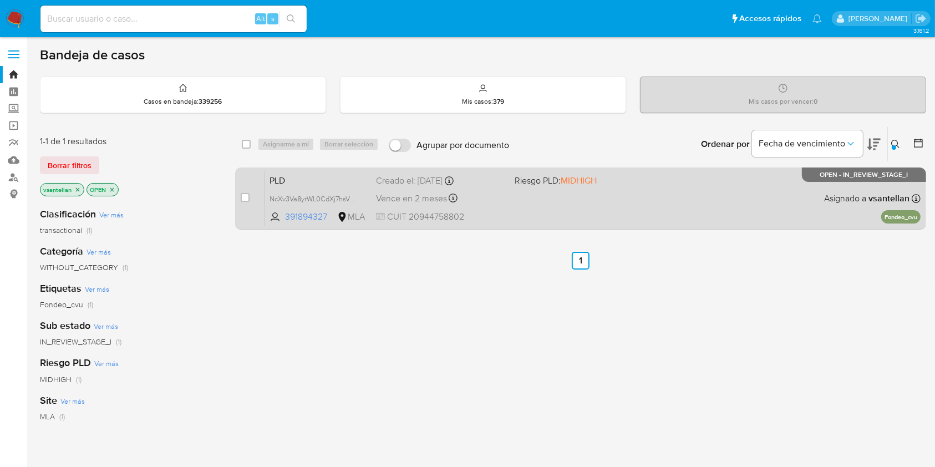
click at [809, 206] on div "PLD NcXv3Va8yrWL0CdXj7hsVxWz 391894327 MLA Riesgo PLD: MIDHIGH Creado el: [DATE…" at bounding box center [593, 198] width 656 height 56
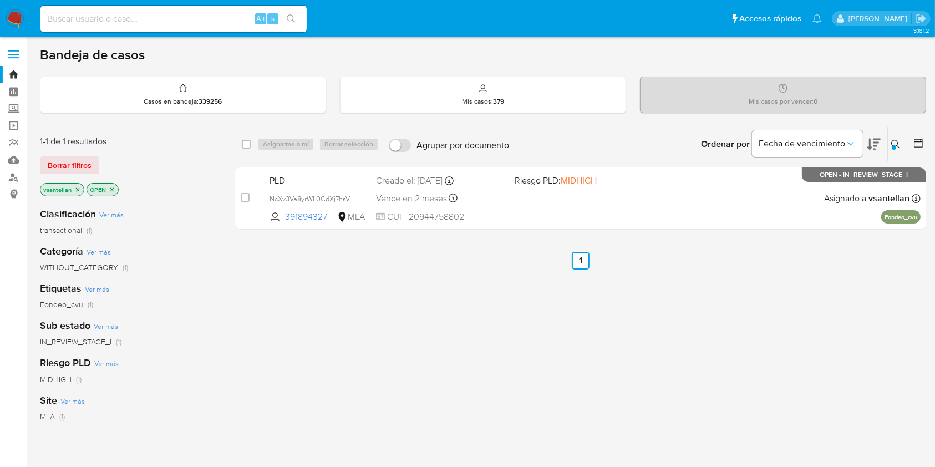
click at [22, 17] on img at bounding box center [15, 18] width 19 height 19
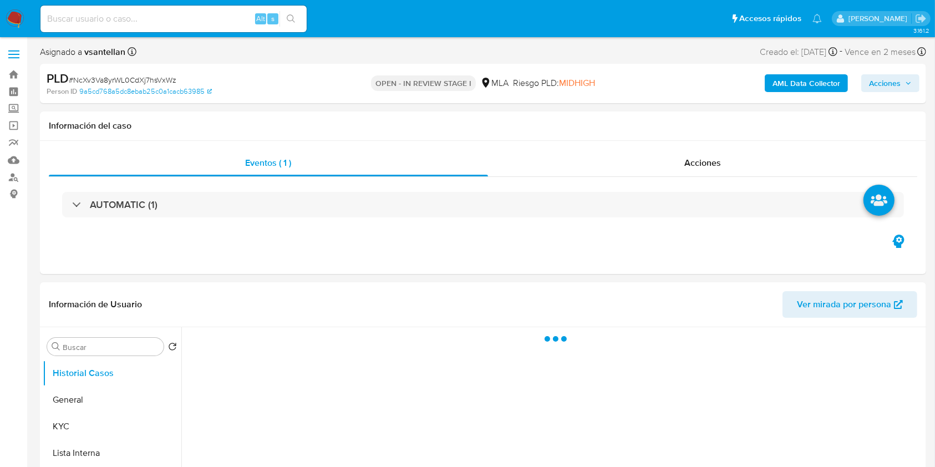
select select "10"
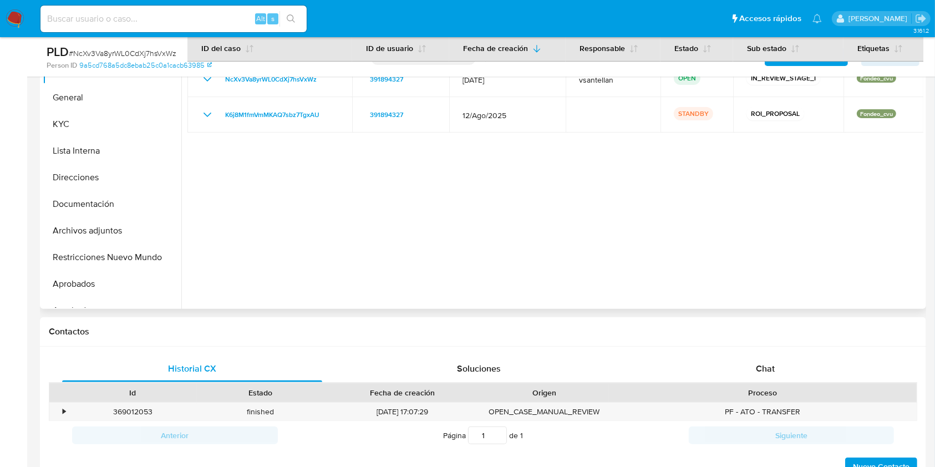
scroll to position [296, 0]
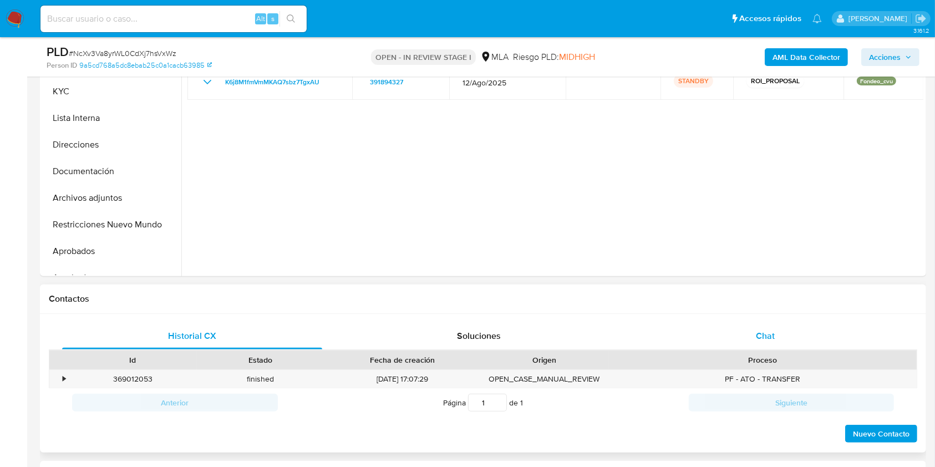
click at [787, 334] on div "Chat" at bounding box center [766, 336] width 260 height 27
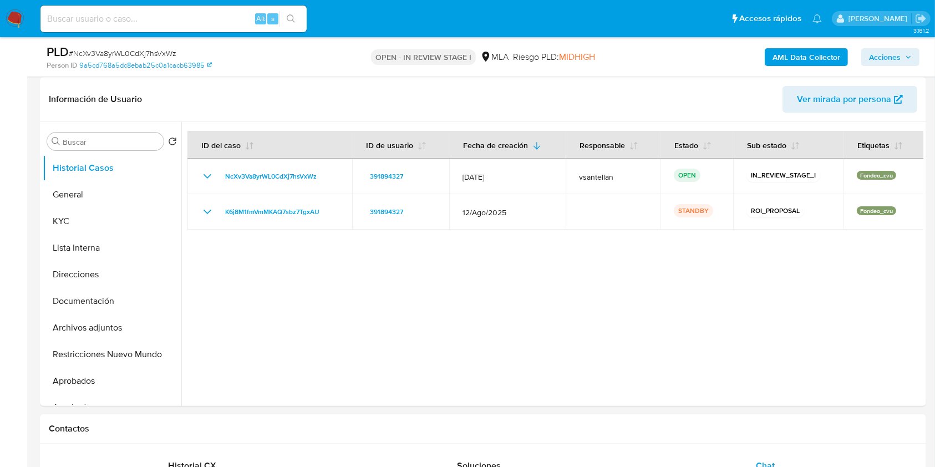
scroll to position [100, 0]
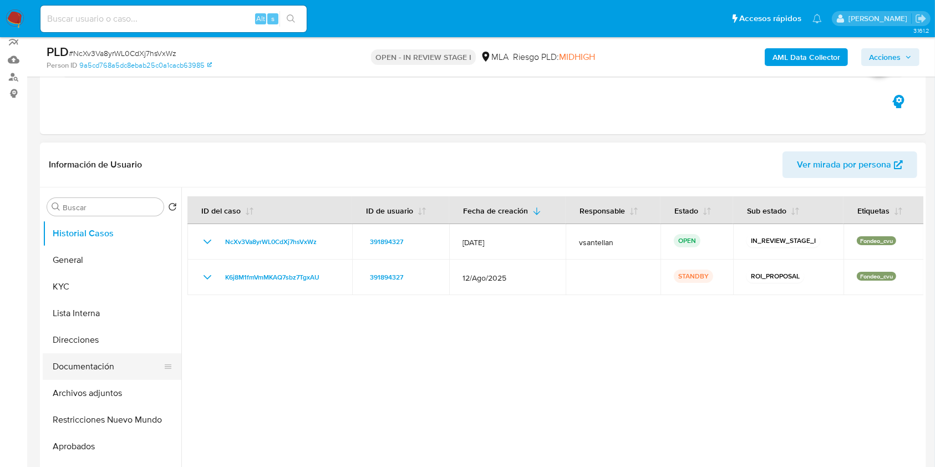
click at [145, 369] on button "Documentación" at bounding box center [108, 366] width 130 height 27
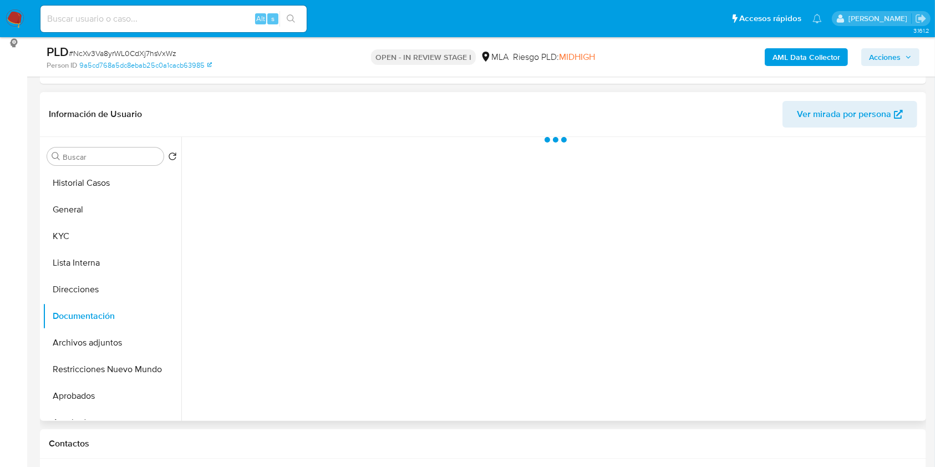
scroll to position [174, 0]
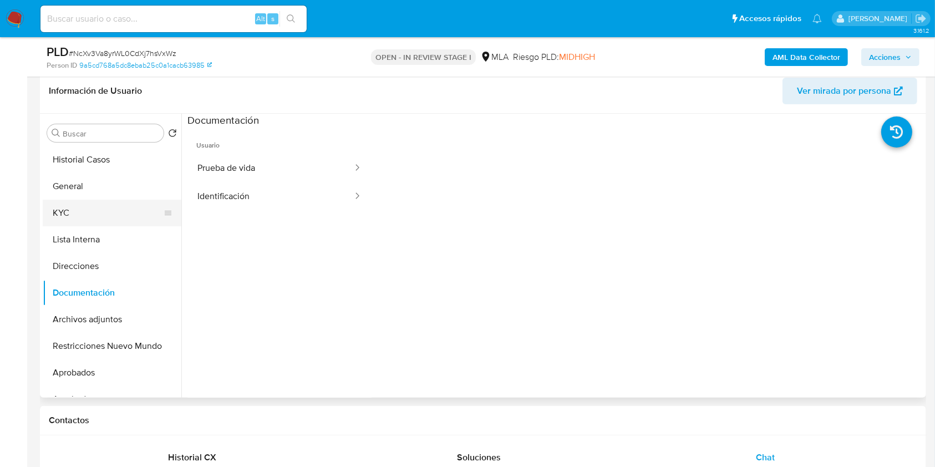
click at [101, 216] on button "KYC" at bounding box center [108, 213] width 130 height 27
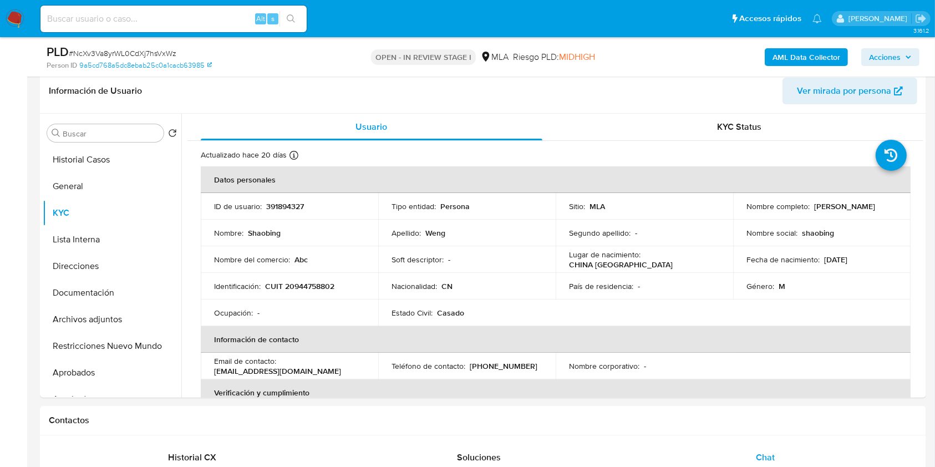
click at [559, 261] on td "Lugar de nacimiento : [DEMOGRAPHIC_DATA] [GEOGRAPHIC_DATA]" at bounding box center [645, 259] width 178 height 27
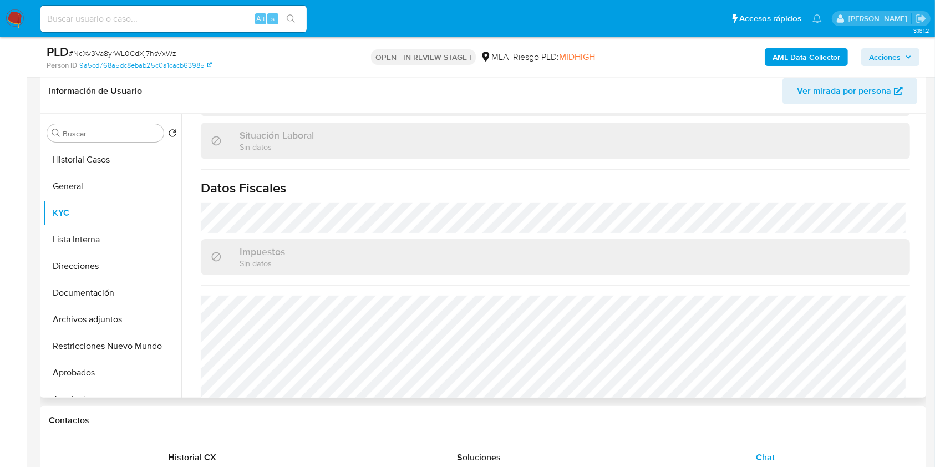
scroll to position [605, 0]
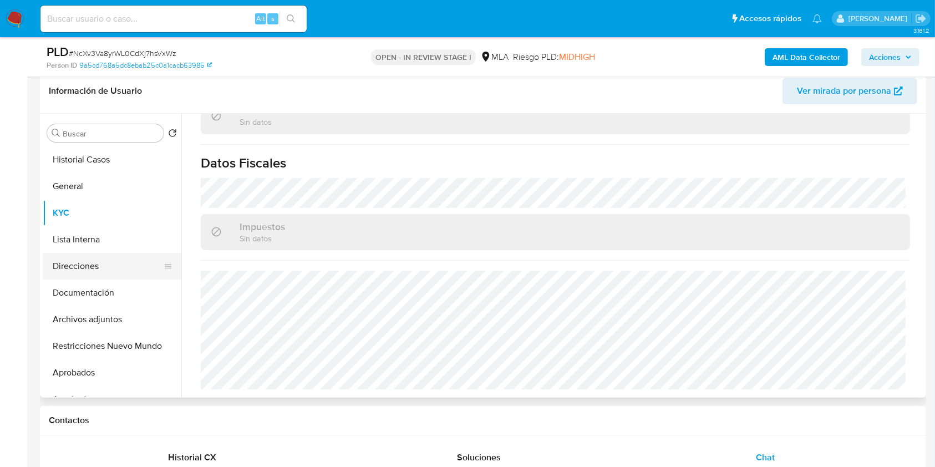
click at [126, 261] on button "Direcciones" at bounding box center [108, 266] width 130 height 27
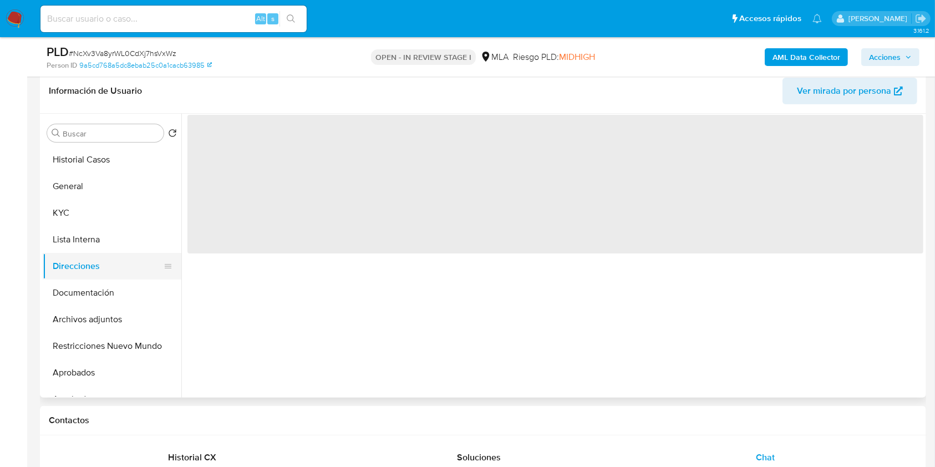
scroll to position [0, 0]
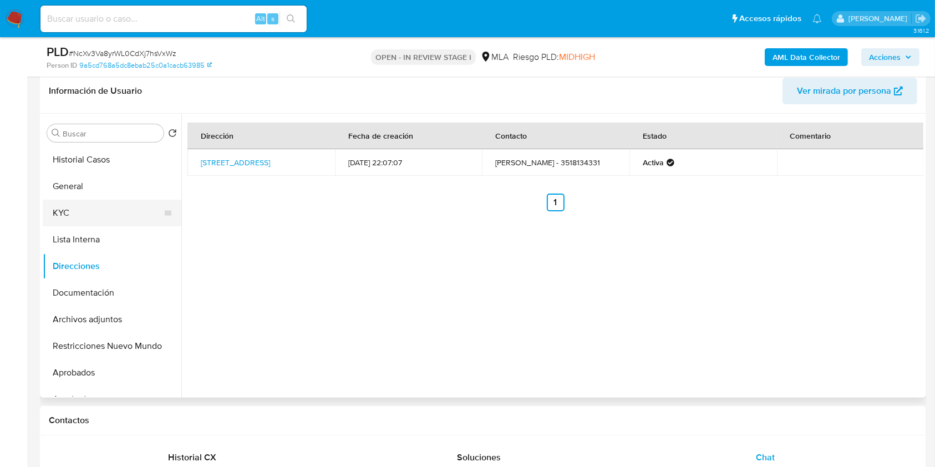
click at [118, 215] on button "KYC" at bounding box center [108, 213] width 130 height 27
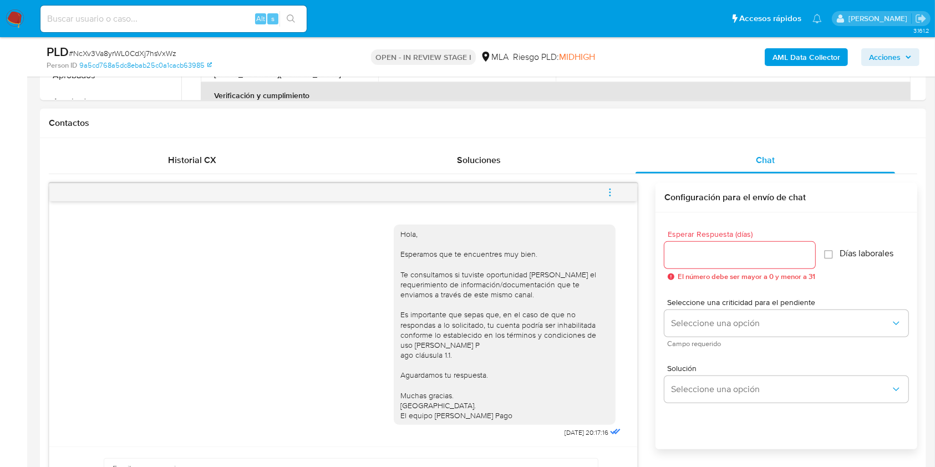
scroll to position [249, 0]
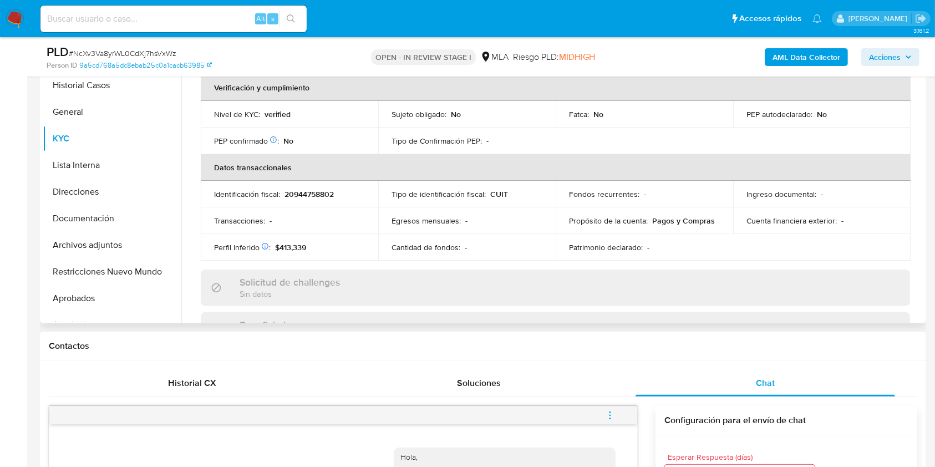
scroll to position [156, 0]
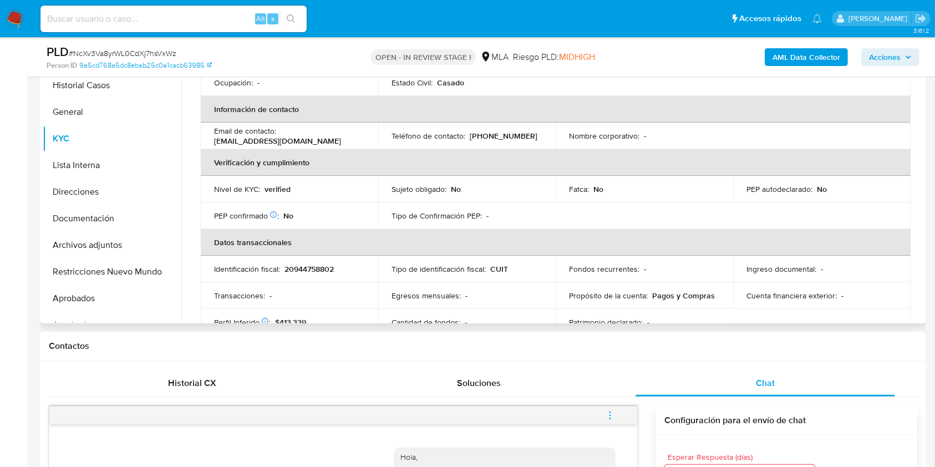
drag, startPoint x: 128, startPoint y: 105, endPoint x: 568, endPoint y: 181, distance: 447.1
click at [128, 105] on button "General" at bounding box center [112, 112] width 139 height 27
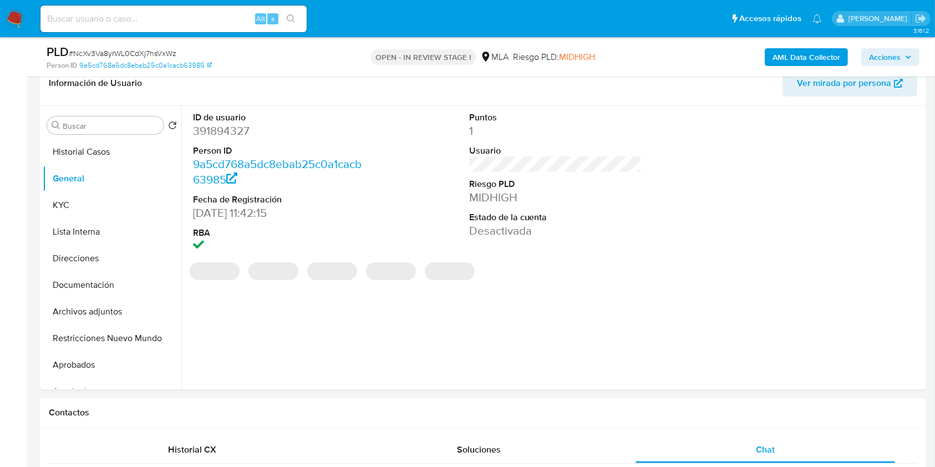
scroll to position [174, 0]
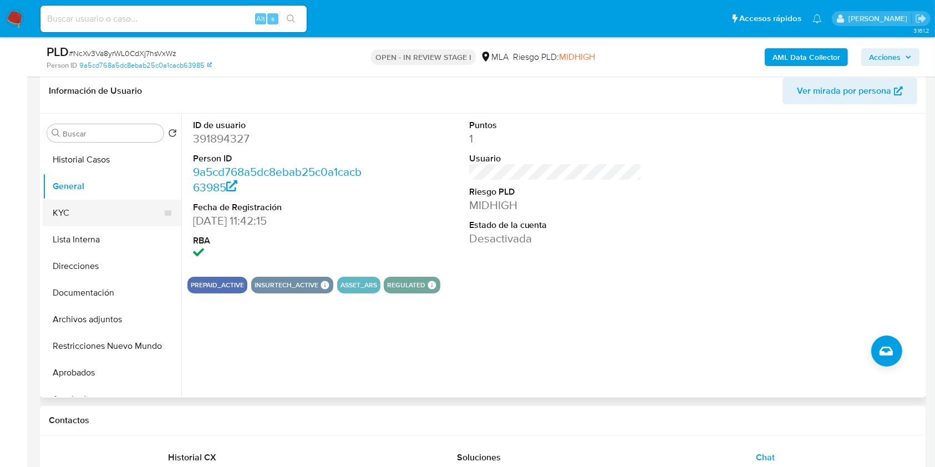
click at [55, 204] on button "KYC" at bounding box center [108, 213] width 130 height 27
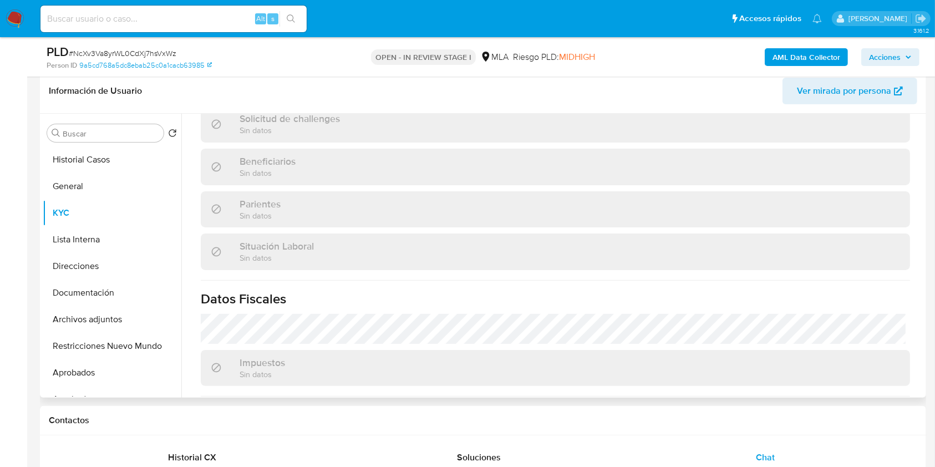
scroll to position [518, 0]
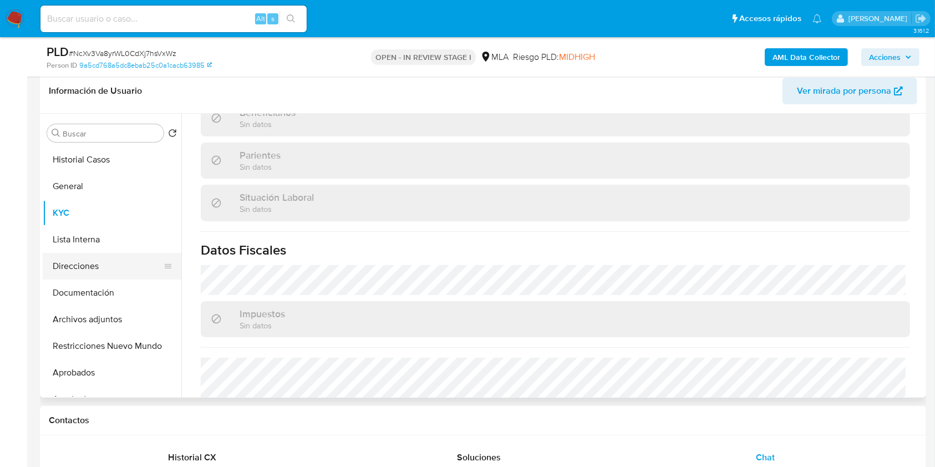
click at [109, 275] on button "Direcciones" at bounding box center [108, 266] width 130 height 27
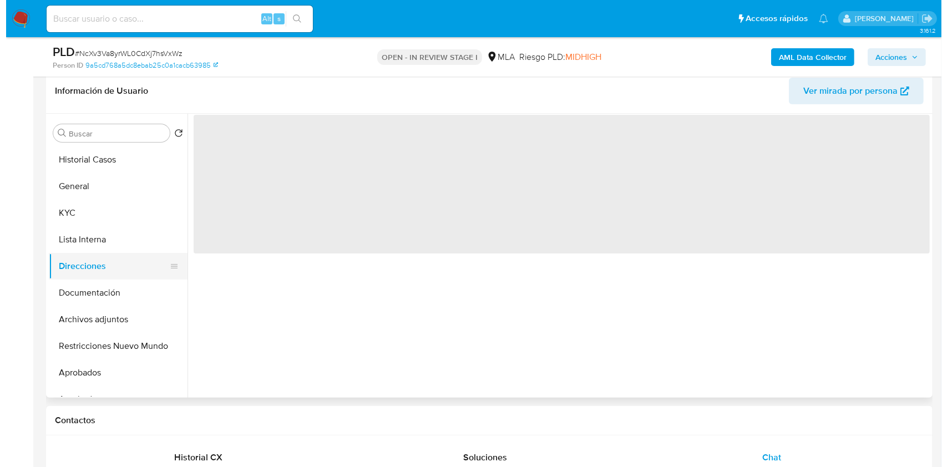
scroll to position [0, 0]
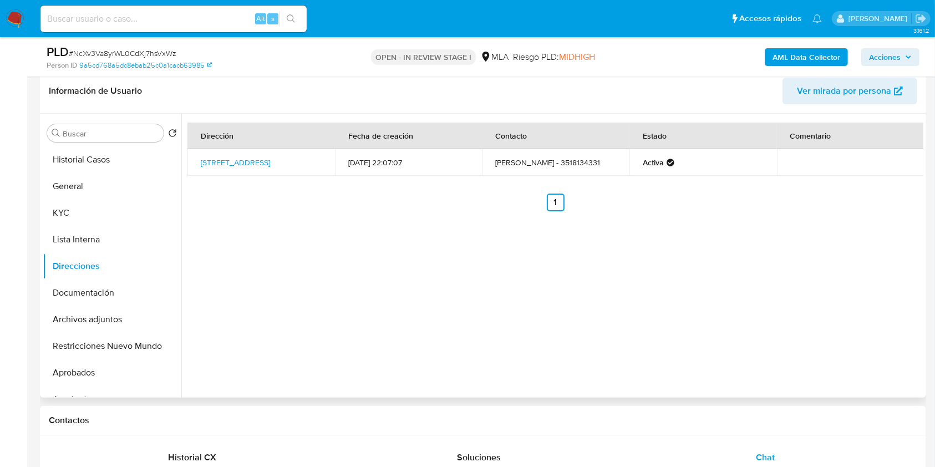
click at [271, 149] on td "[STREET_ADDRESS]" at bounding box center [262, 162] width 148 height 27
click at [270, 157] on link "[STREET_ADDRESS]" at bounding box center [235, 162] width 69 height 11
click at [814, 64] on b "AML Data Collector" at bounding box center [807, 57] width 68 height 18
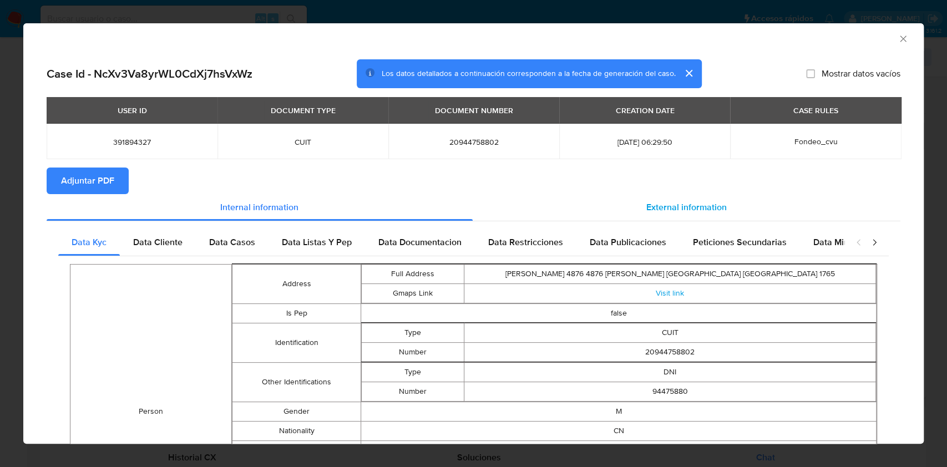
click at [657, 207] on span "External information" at bounding box center [686, 207] width 80 height 13
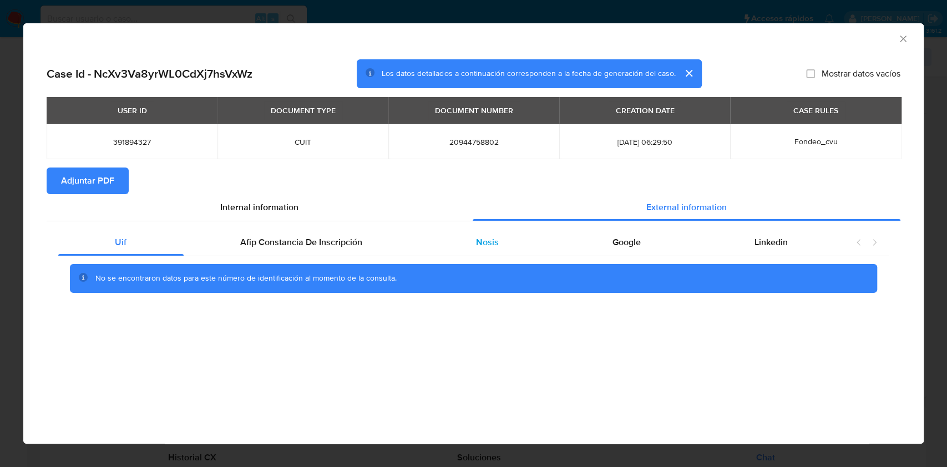
click at [542, 240] on div "Nosis" at bounding box center [487, 242] width 136 height 27
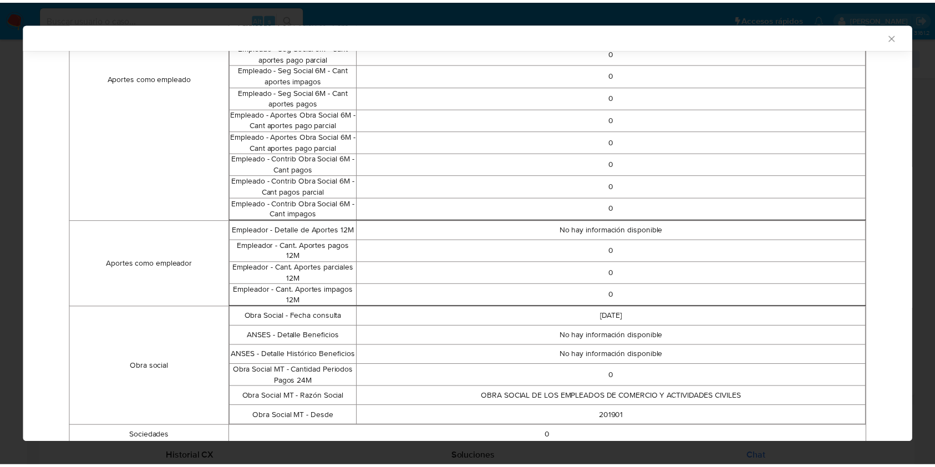
scroll to position [661, 0]
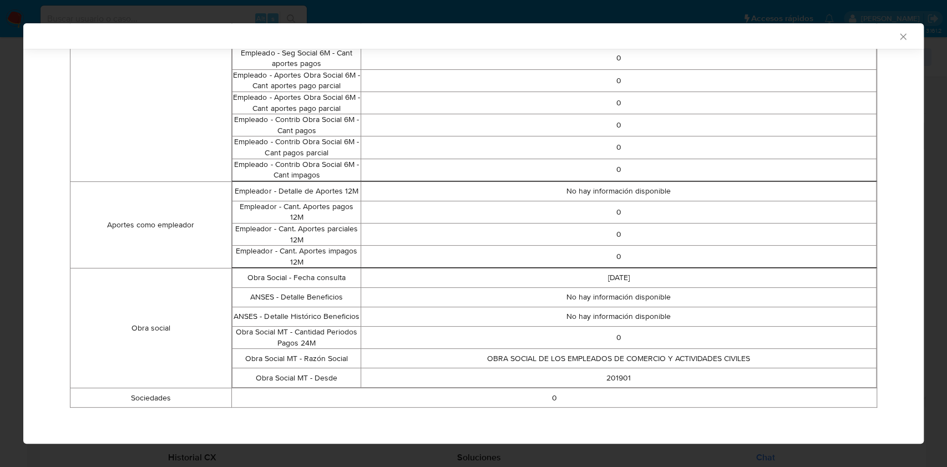
click at [898, 38] on icon "Cerrar ventana" at bounding box center [903, 36] width 11 height 11
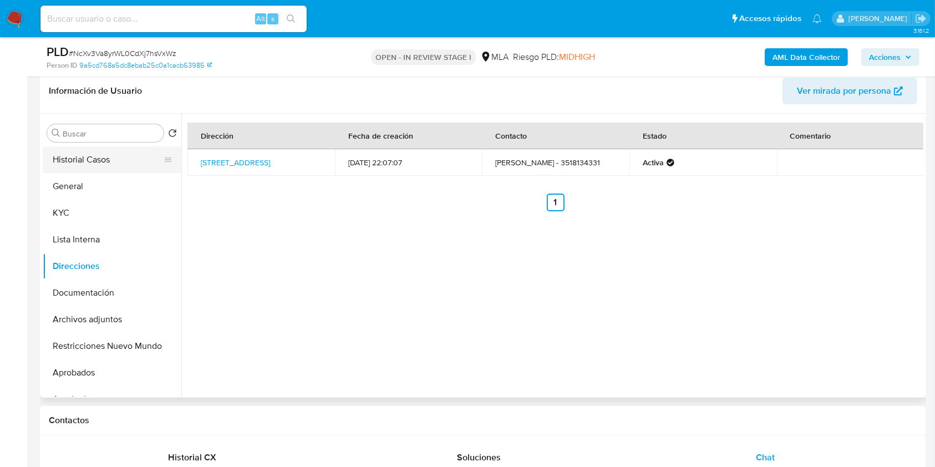
click at [128, 163] on button "Historial Casos" at bounding box center [108, 159] width 130 height 27
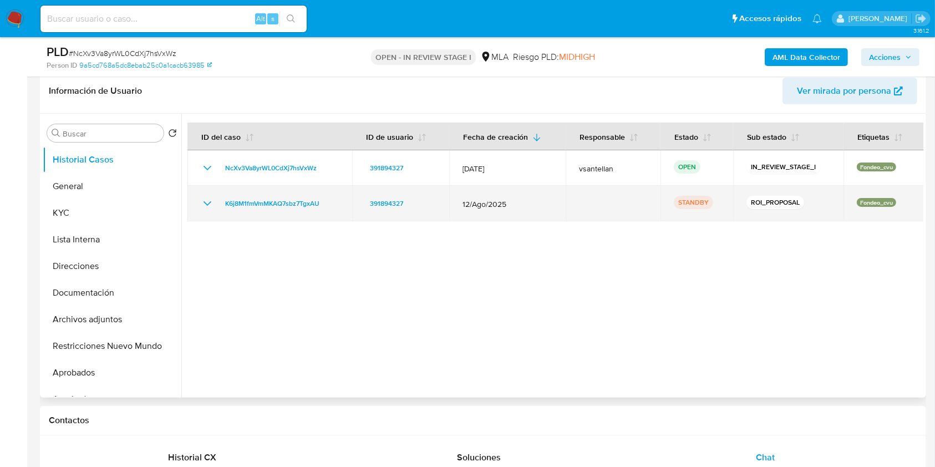
click at [206, 201] on icon "Mostrar/Ocultar" at bounding box center [207, 203] width 13 height 13
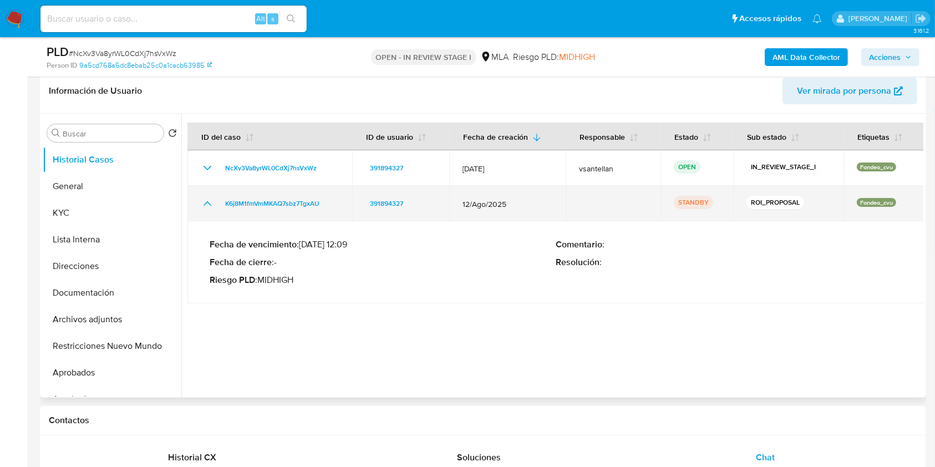
click at [206, 201] on icon "Mostrar/Ocultar" at bounding box center [207, 203] width 13 height 13
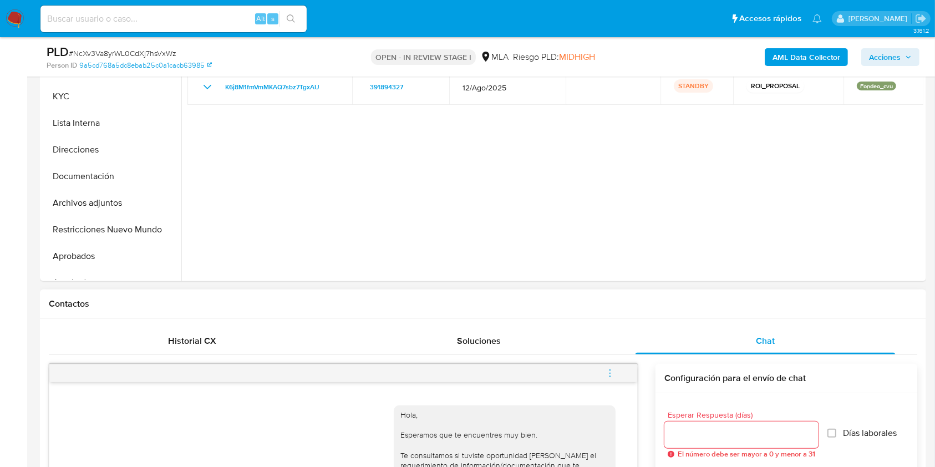
scroll to position [322, 0]
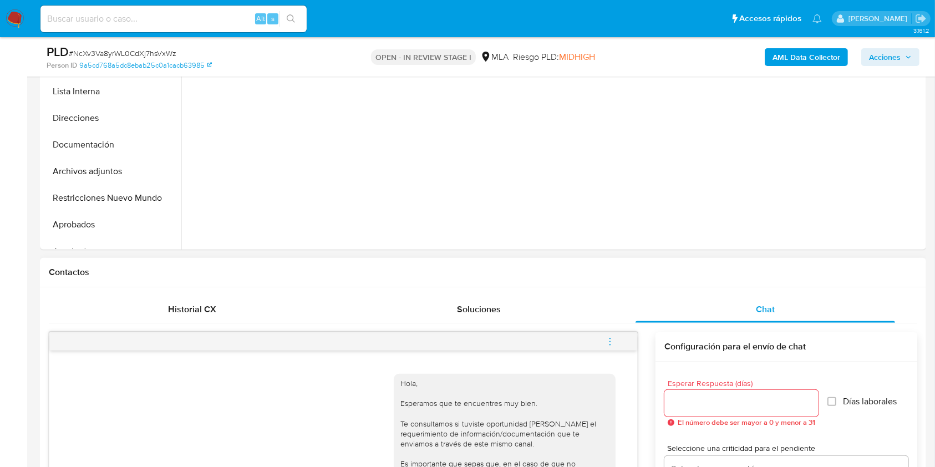
click at [617, 342] on button "menu-action" at bounding box center [610, 341] width 37 height 27
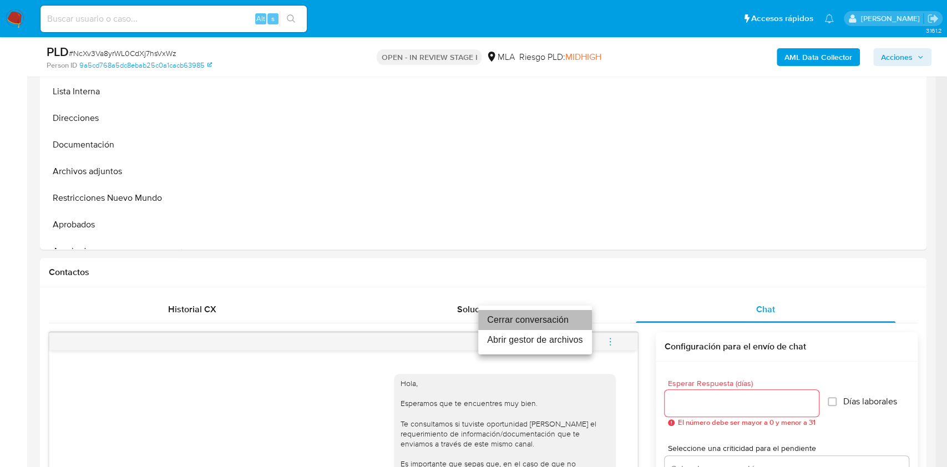
drag, startPoint x: 540, startPoint y: 317, endPoint x: 707, endPoint y: 290, distance: 168.6
click at [540, 317] on li "Cerrar conversación" at bounding box center [535, 320] width 114 height 20
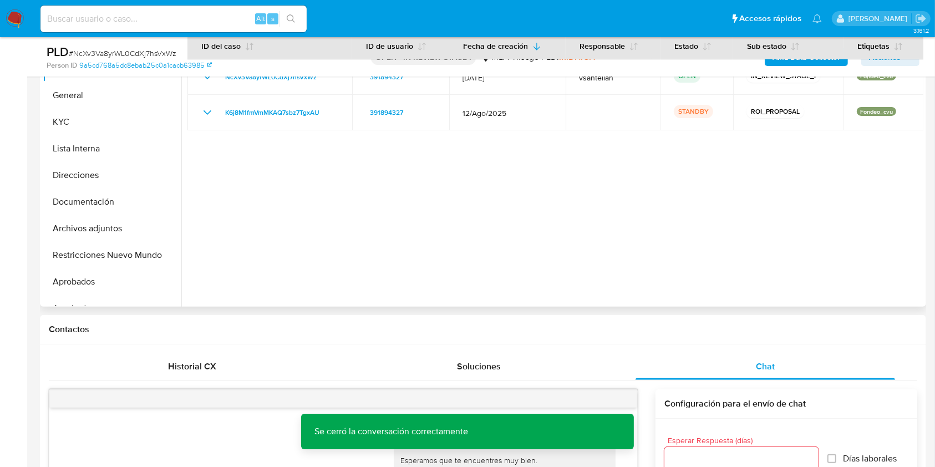
scroll to position [263, 0]
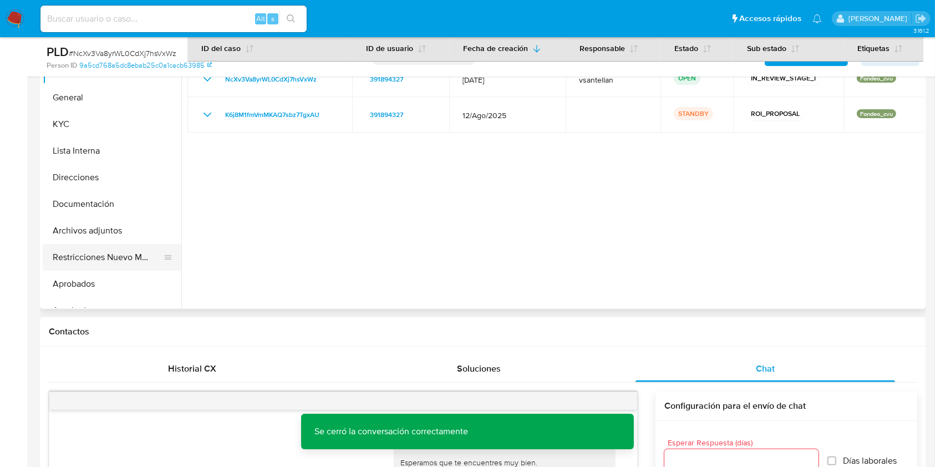
click at [137, 250] on button "Restricciones Nuevo Mundo" at bounding box center [108, 257] width 130 height 27
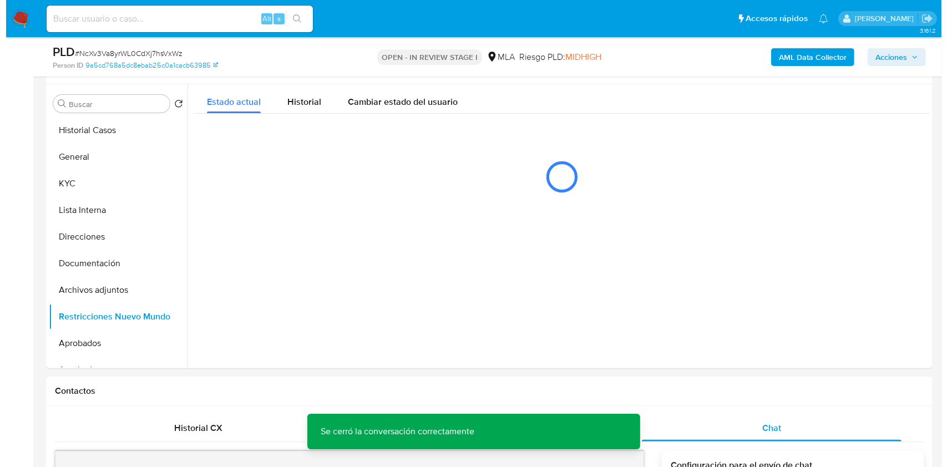
scroll to position [201, 0]
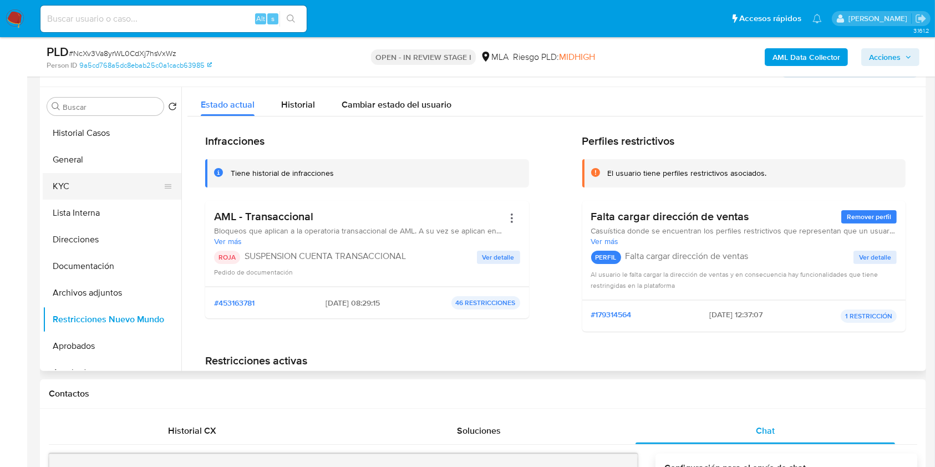
click at [95, 186] on button "KYC" at bounding box center [108, 186] width 130 height 27
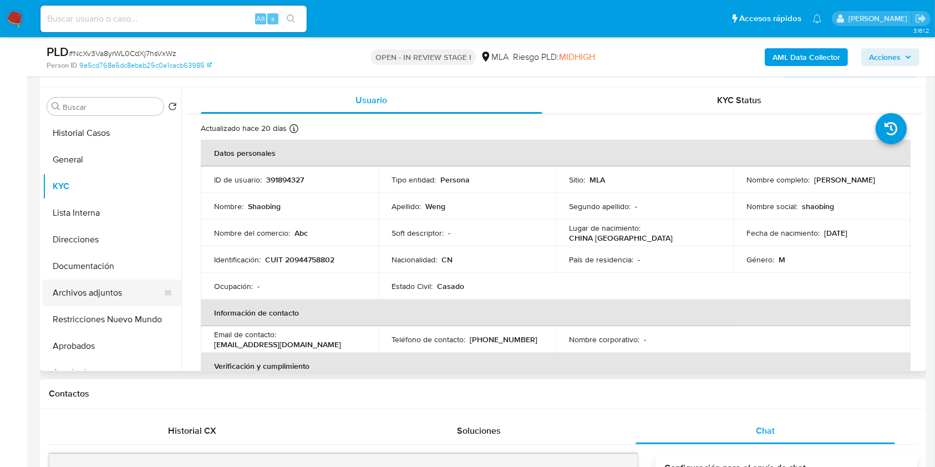
click at [98, 300] on button "Archivos adjuntos" at bounding box center [108, 293] width 130 height 27
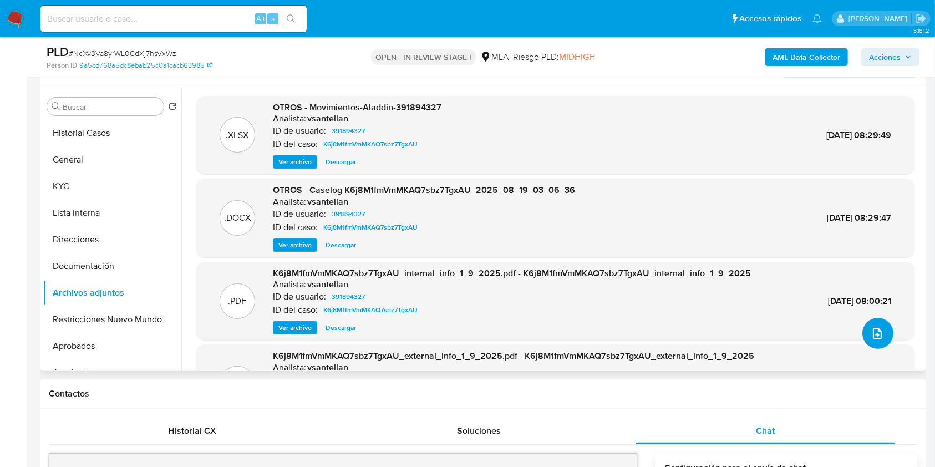
click at [880, 327] on button "upload-file" at bounding box center [878, 333] width 31 height 31
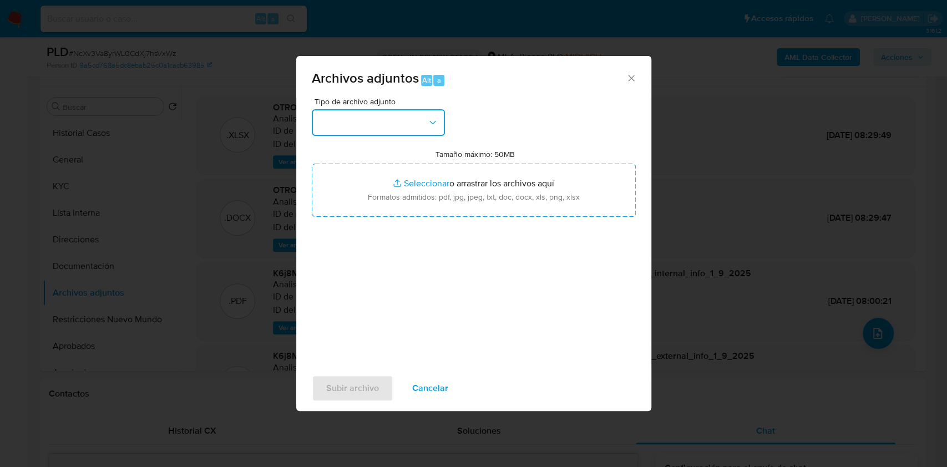
click at [399, 112] on button "button" at bounding box center [378, 122] width 133 height 27
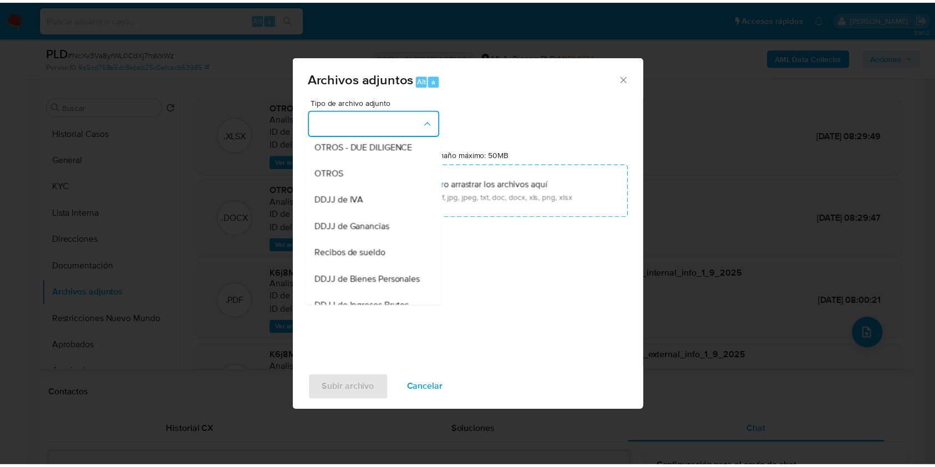
scroll to position [176, 0]
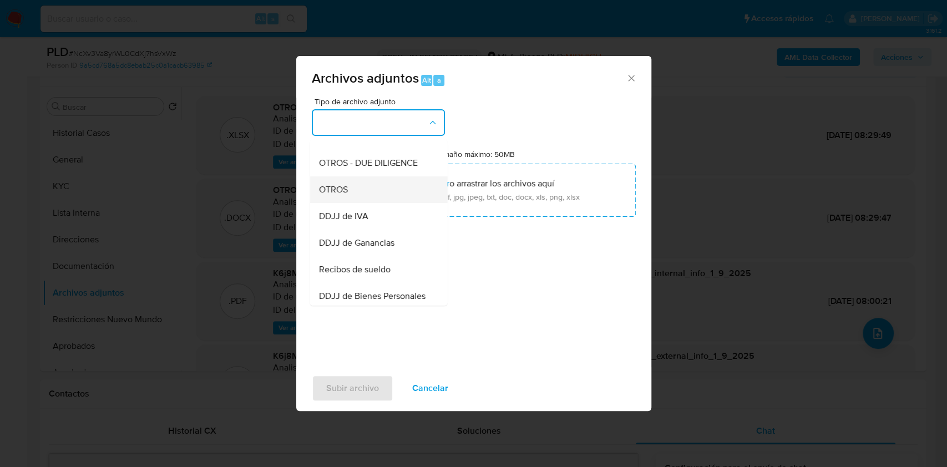
click at [378, 200] on div "OTROS" at bounding box center [374, 189] width 113 height 27
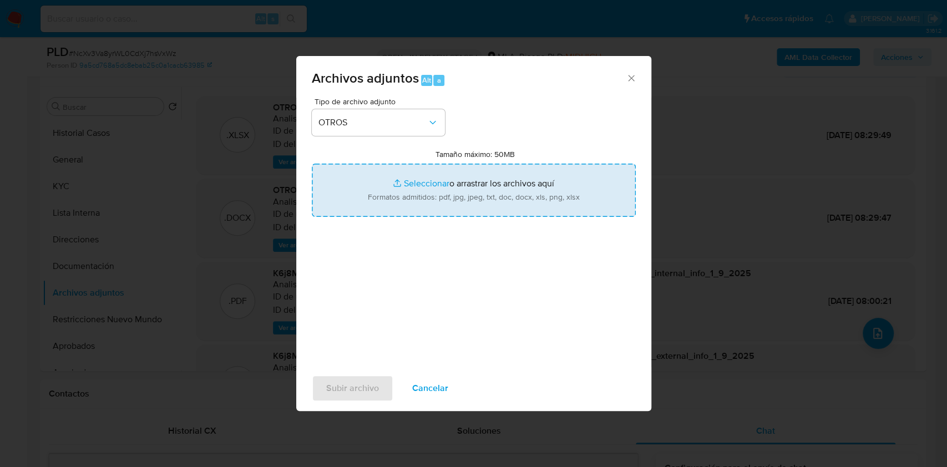
click at [469, 200] on input "Tamaño máximo: 50MB Seleccionar archivos" at bounding box center [474, 190] width 324 height 53
type input "C:\fakepath\Caselog NcXv3Va8yrWL0CdXj7hsVxWz_2025_10_03_06_46_52 (complementari…"
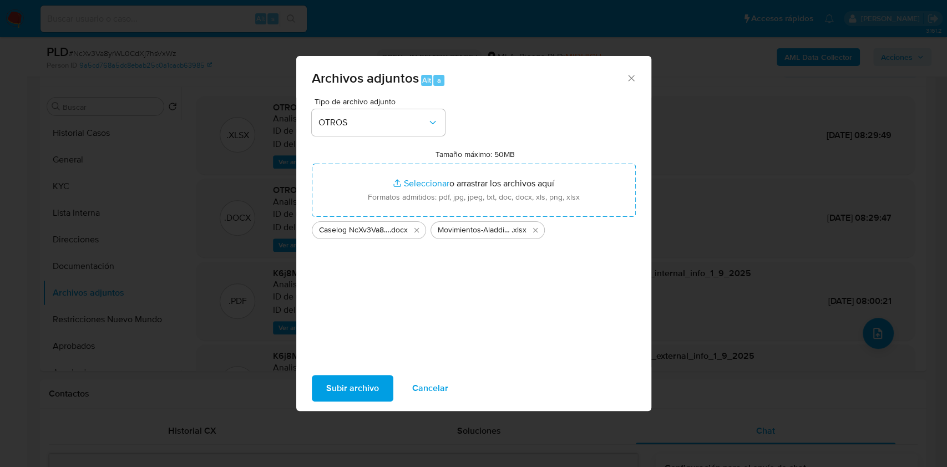
click at [336, 395] on span "Subir archivo" at bounding box center [352, 388] width 53 height 24
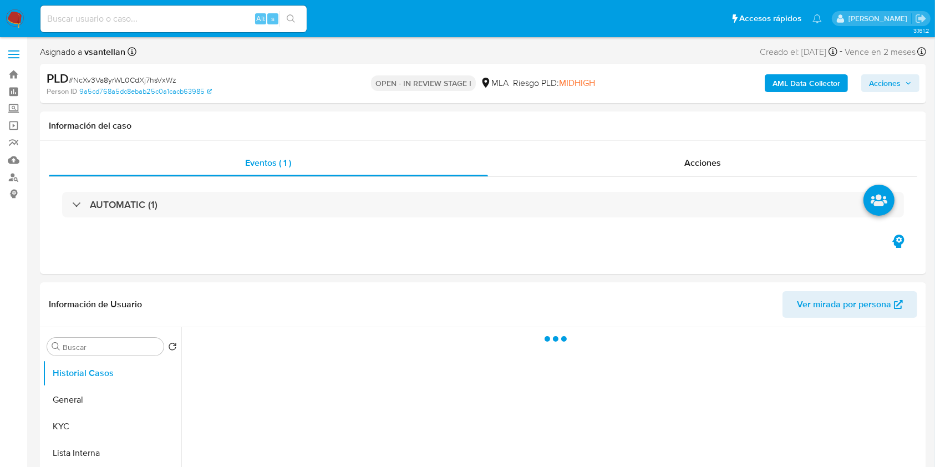
select select "10"
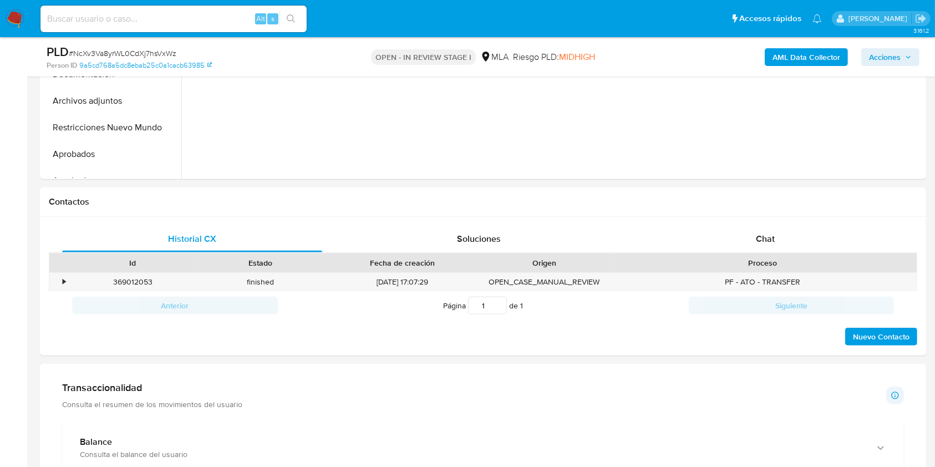
scroll to position [401, 0]
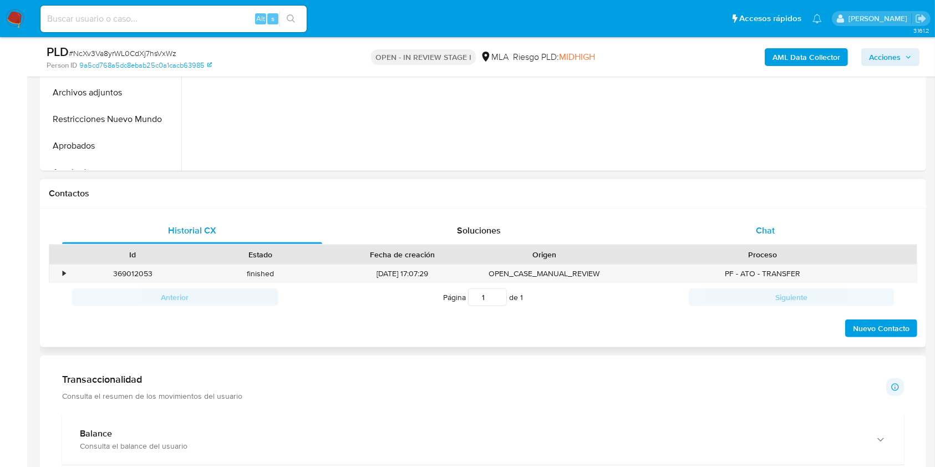
click at [814, 233] on div "Chat" at bounding box center [766, 230] width 260 height 27
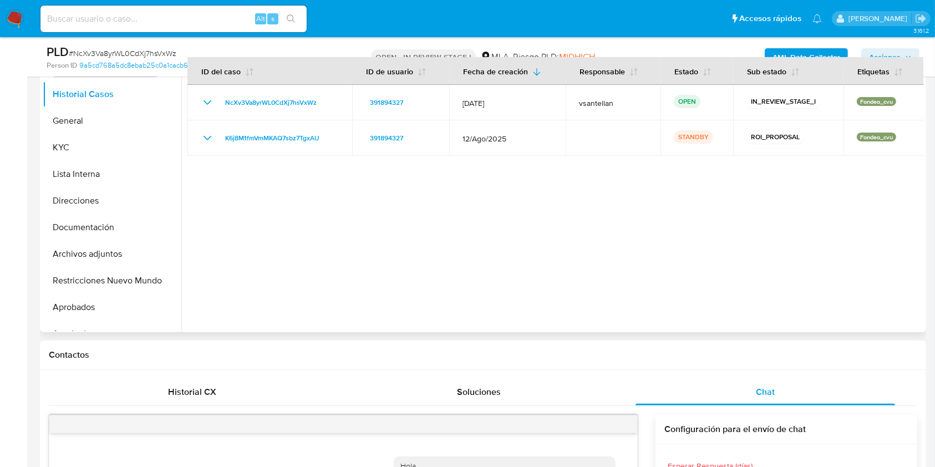
scroll to position [232, 0]
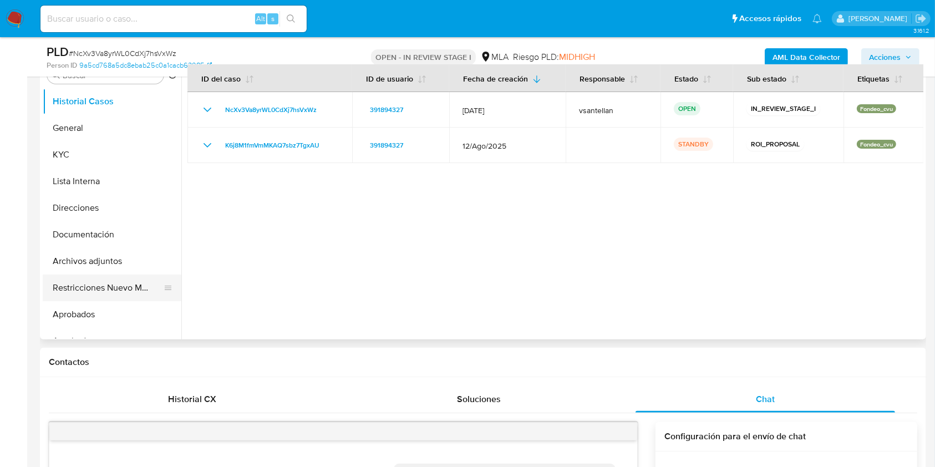
click at [79, 282] on button "Restricciones Nuevo Mundo" at bounding box center [108, 288] width 130 height 27
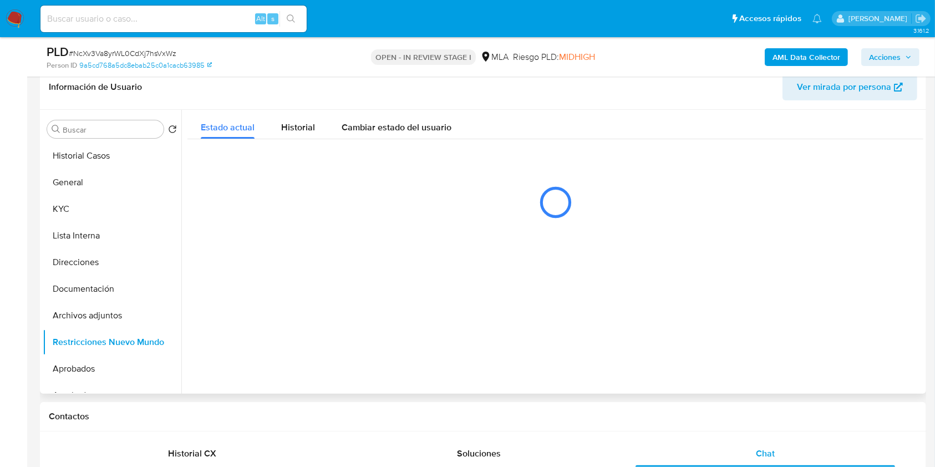
scroll to position [176, 0]
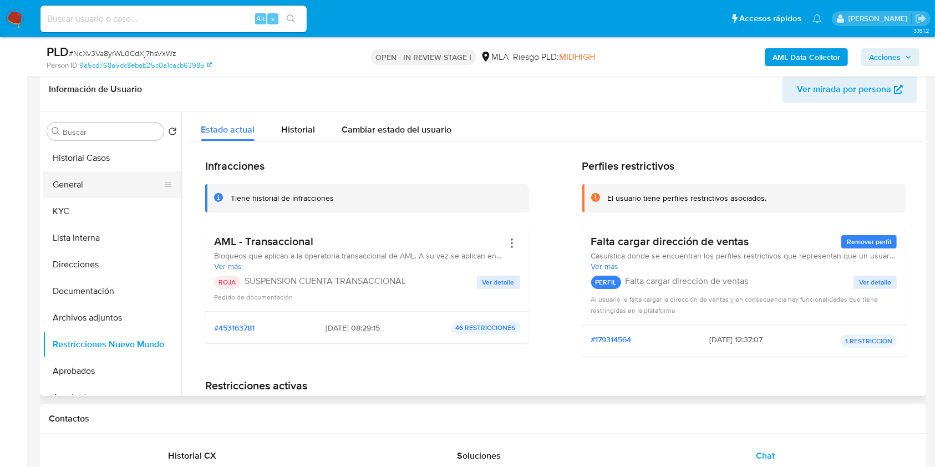
click at [84, 191] on button "General" at bounding box center [108, 184] width 130 height 27
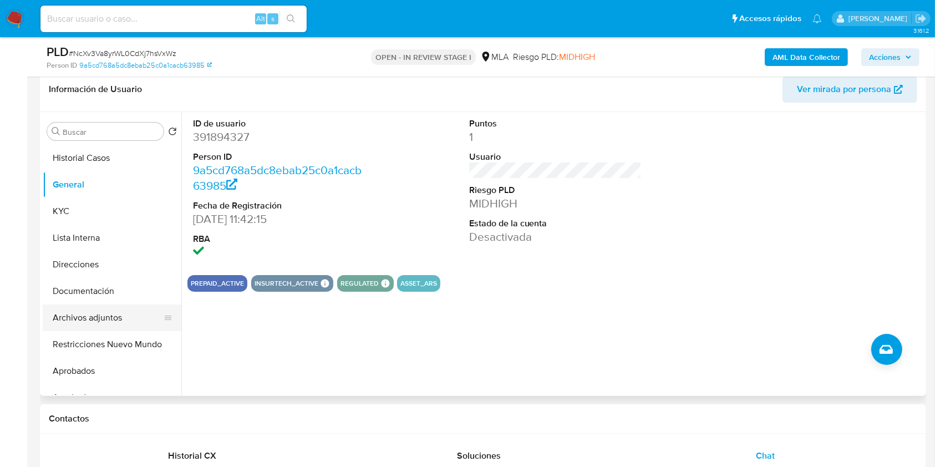
click at [109, 318] on button "Archivos adjuntos" at bounding box center [108, 318] width 130 height 27
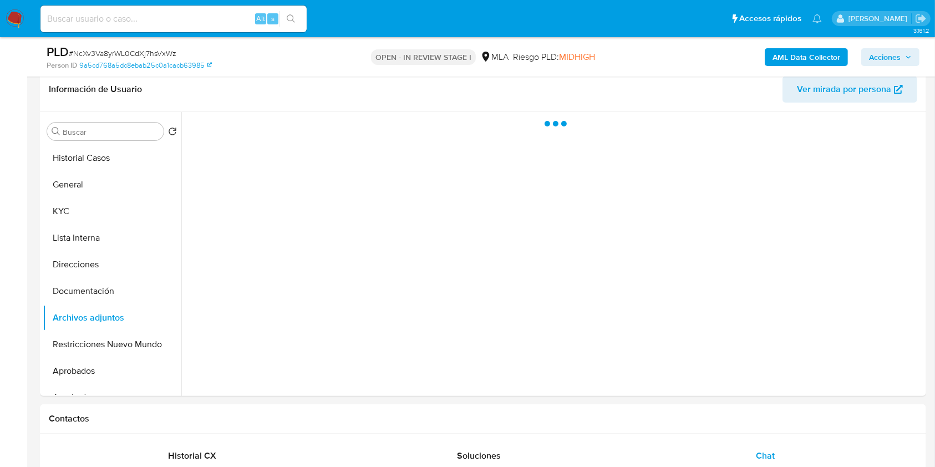
click at [896, 58] on span "Acciones" at bounding box center [885, 57] width 32 height 18
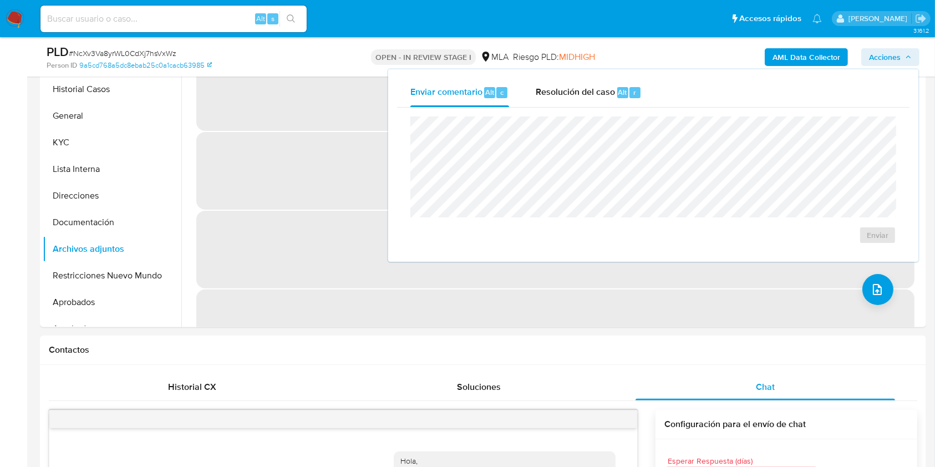
scroll to position [136, 0]
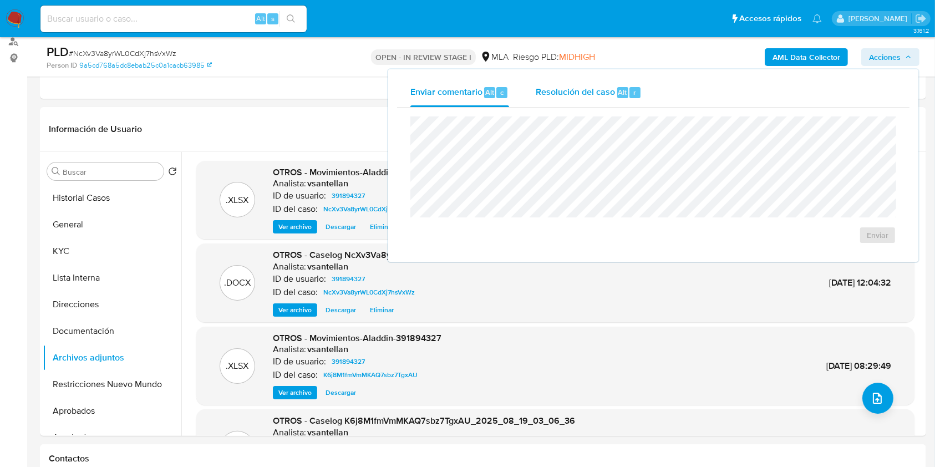
click at [609, 99] on div "Resolución del caso Alt r" at bounding box center [589, 92] width 106 height 29
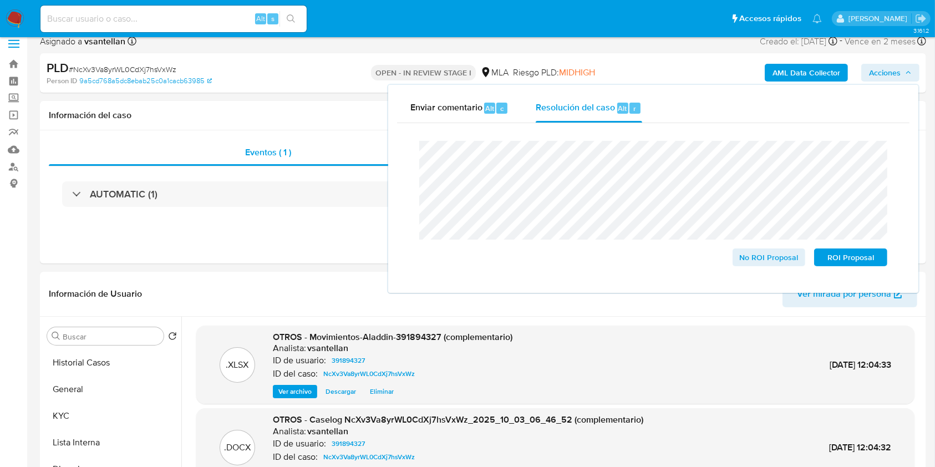
scroll to position [0, 0]
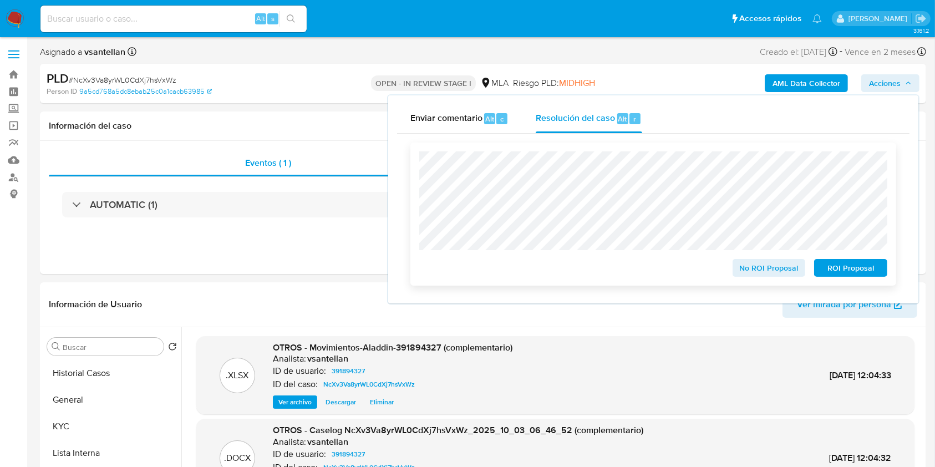
click at [837, 270] on span "ROI Proposal" at bounding box center [851, 268] width 58 height 16
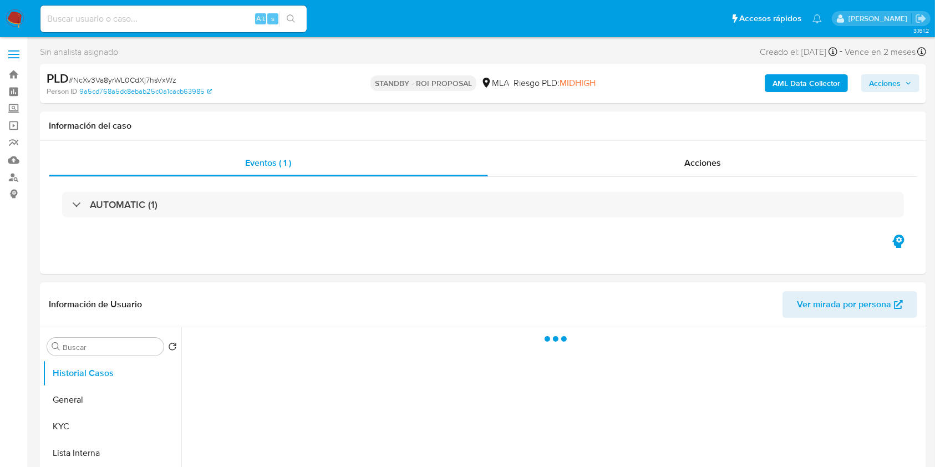
select select "10"
